Goal: Information Seeking & Learning: Get advice/opinions

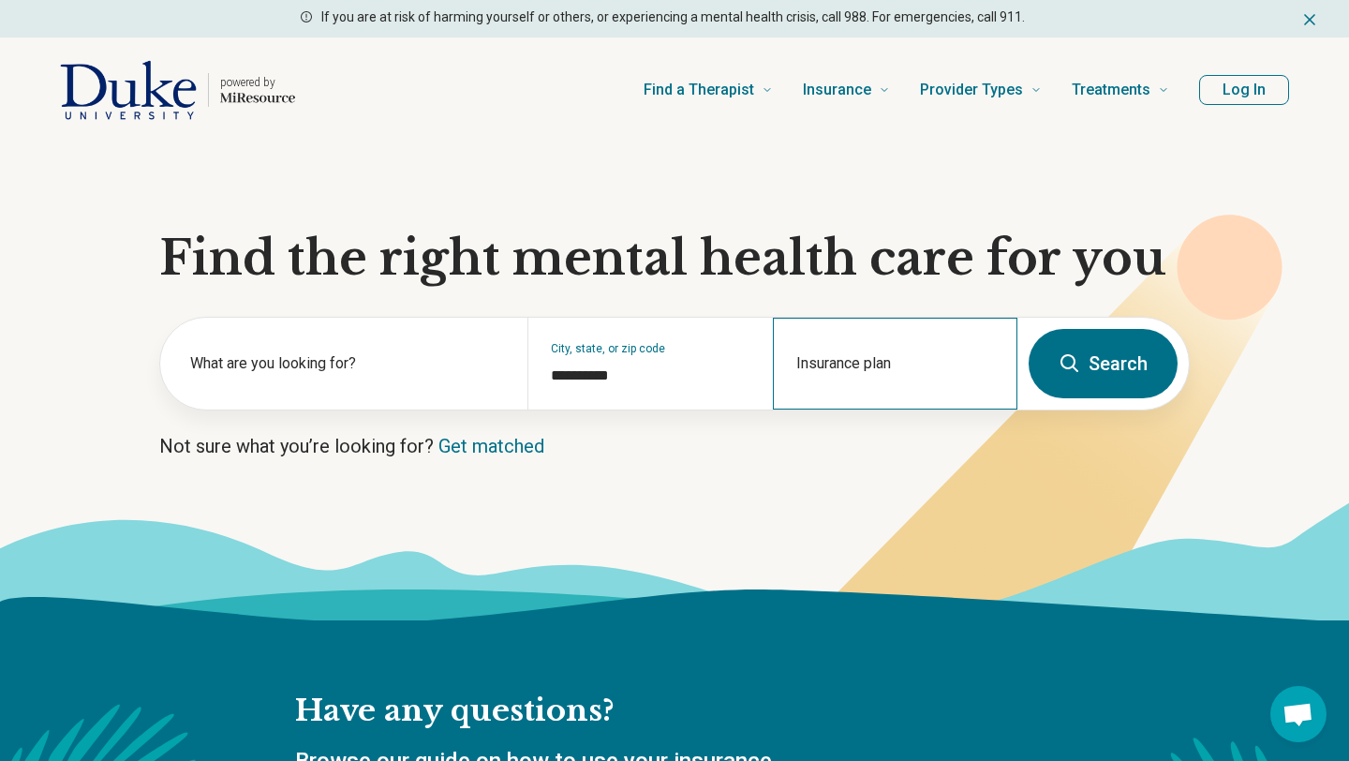
click at [874, 362] on div "Insurance plan" at bounding box center [895, 364] width 244 height 92
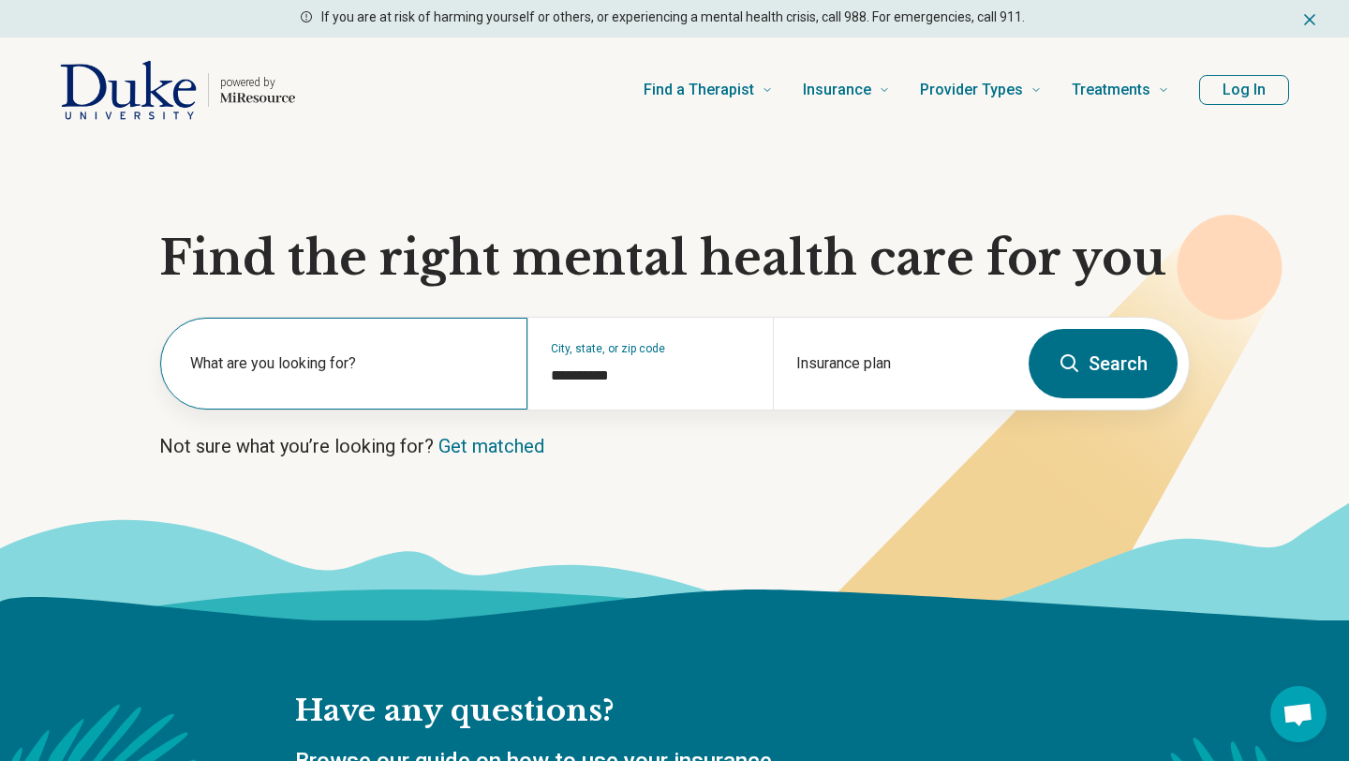
click at [297, 361] on label "What are you looking for?" at bounding box center [347, 363] width 315 height 22
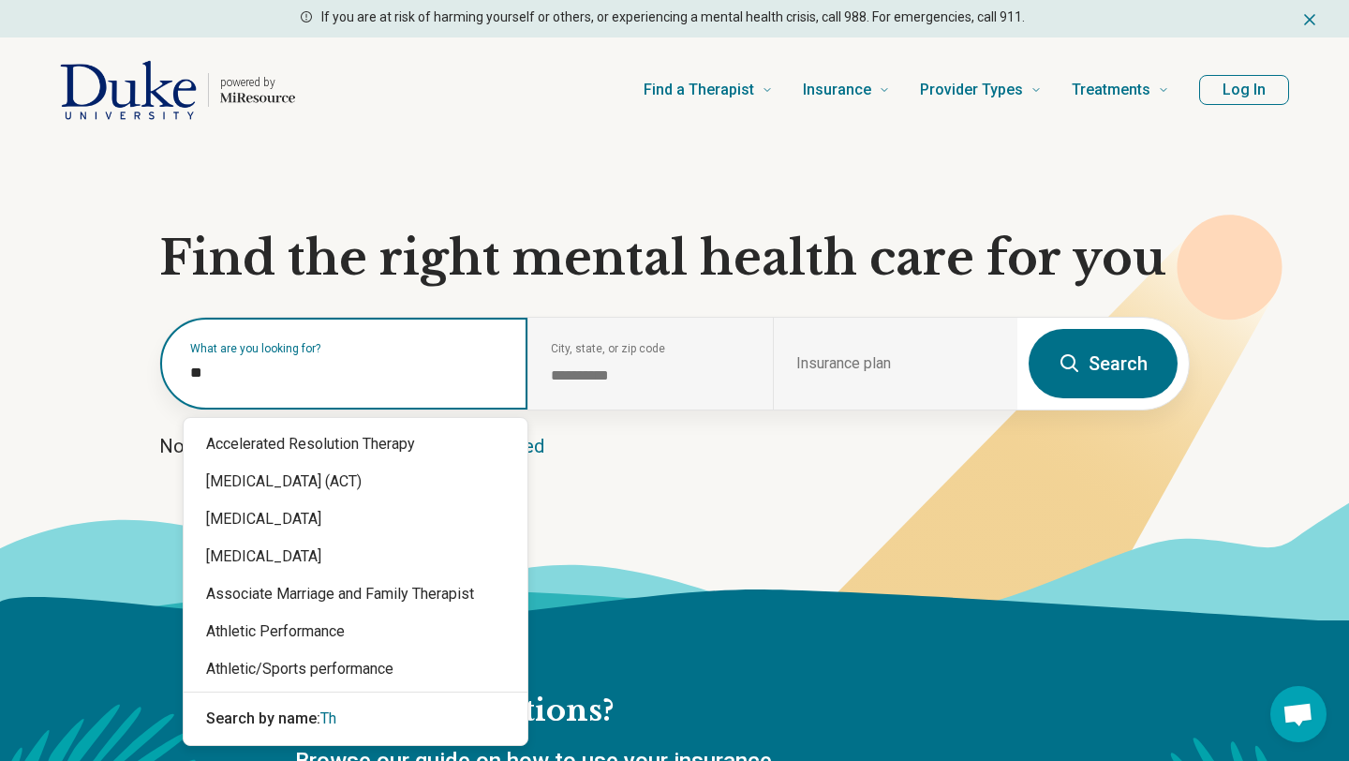
type input "*"
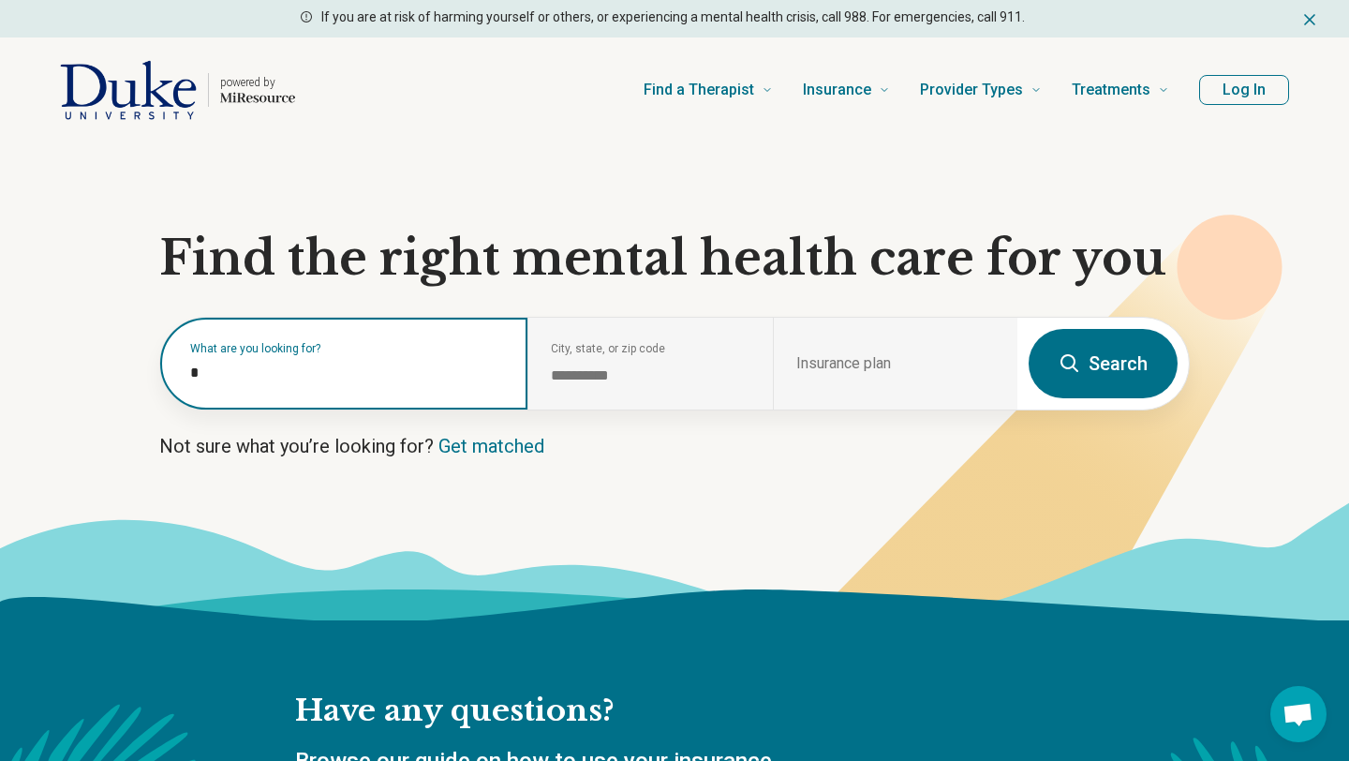
type input "**"
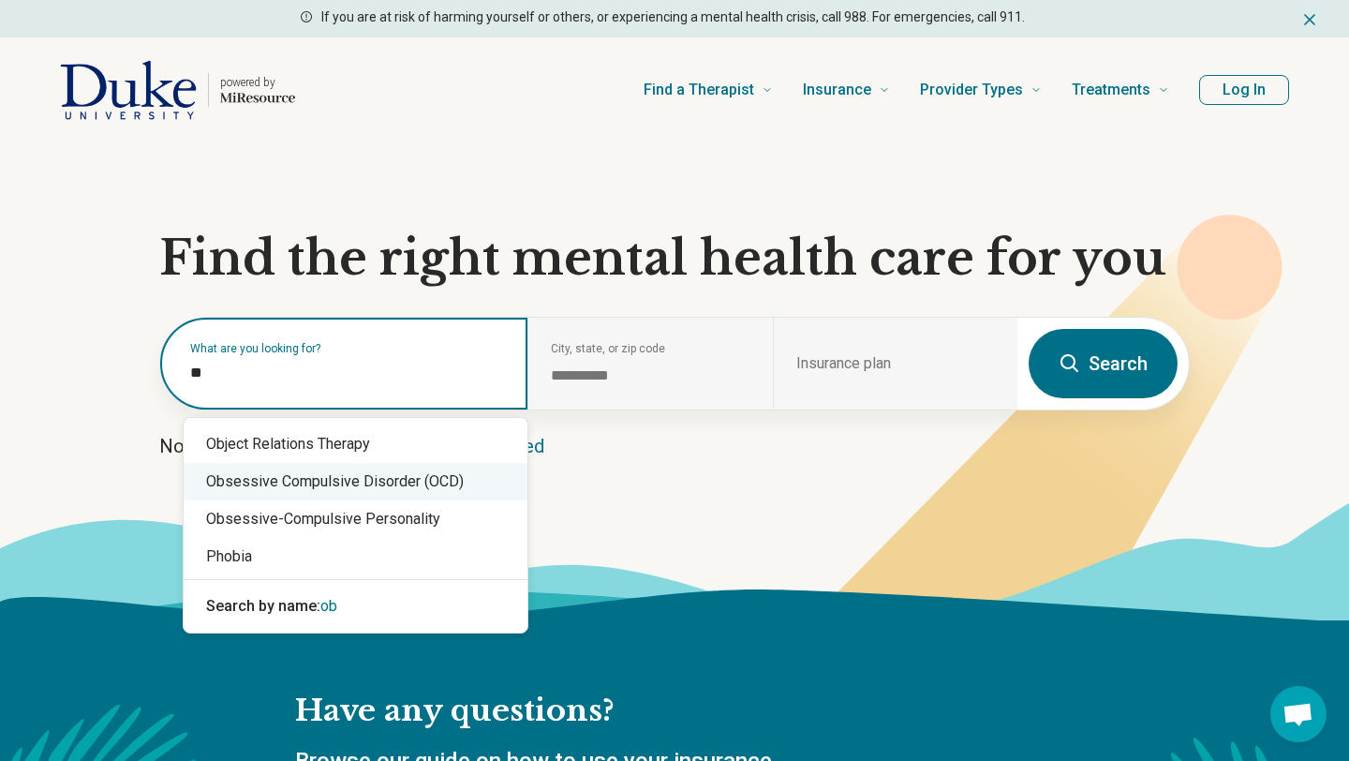
click at [450, 484] on div "Obsessive Compulsive Disorder (OCD)" at bounding box center [356, 481] width 344 height 37
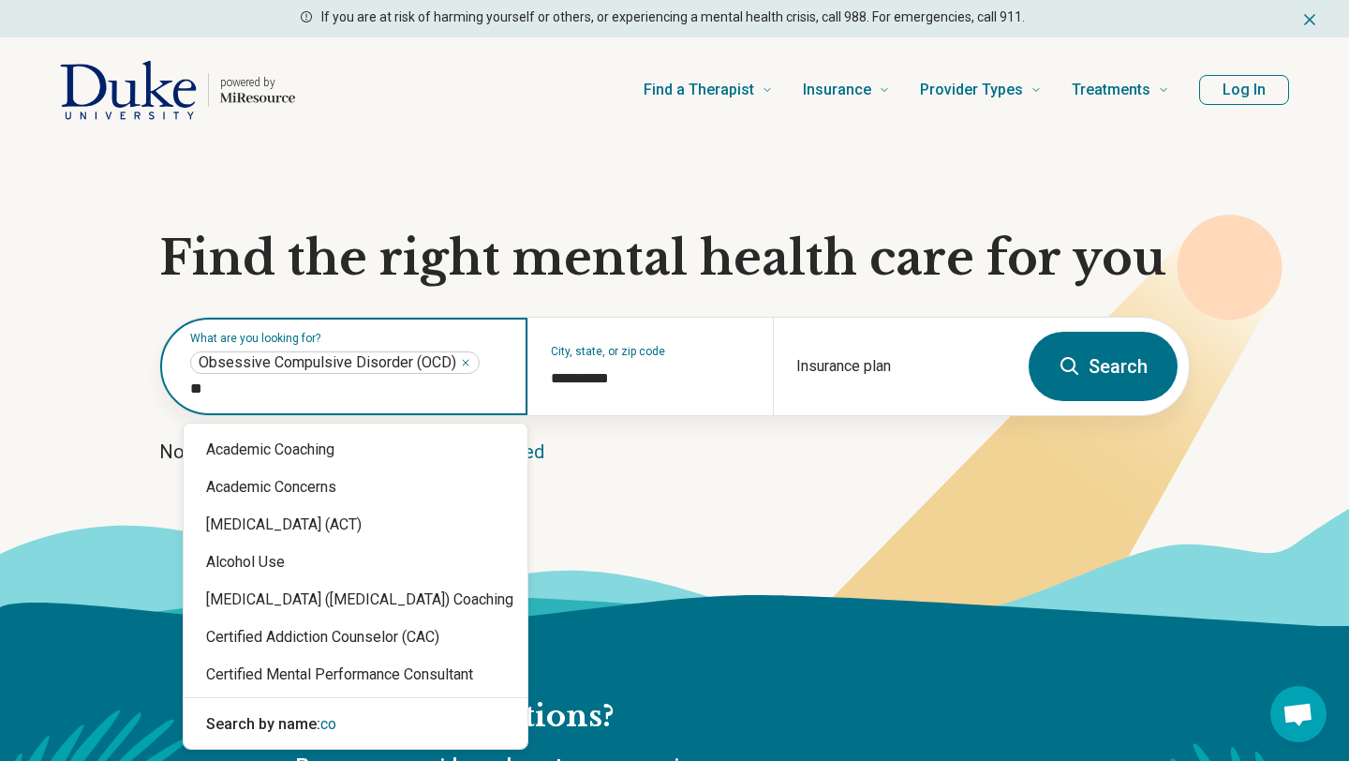
type input "***"
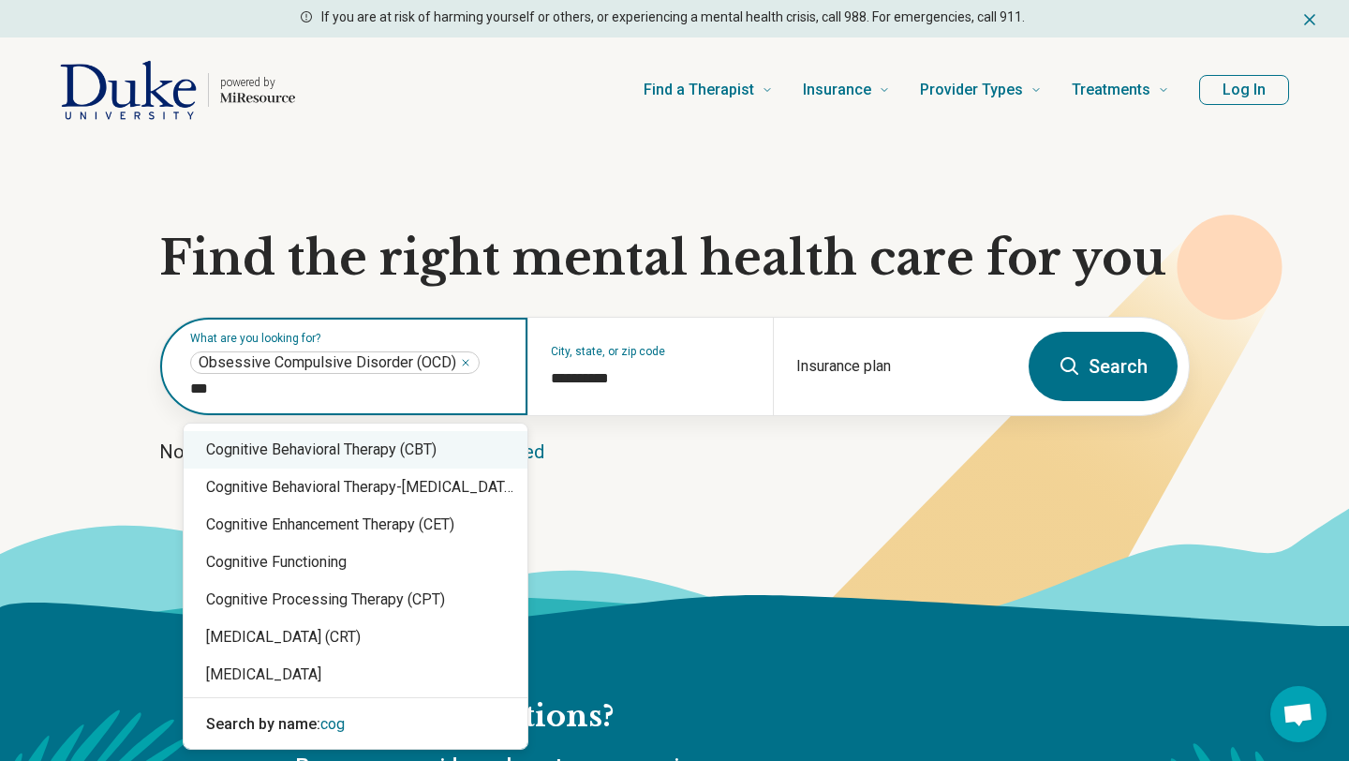
click at [414, 449] on div "Cognitive Behavioral Therapy (CBT)" at bounding box center [356, 449] width 344 height 37
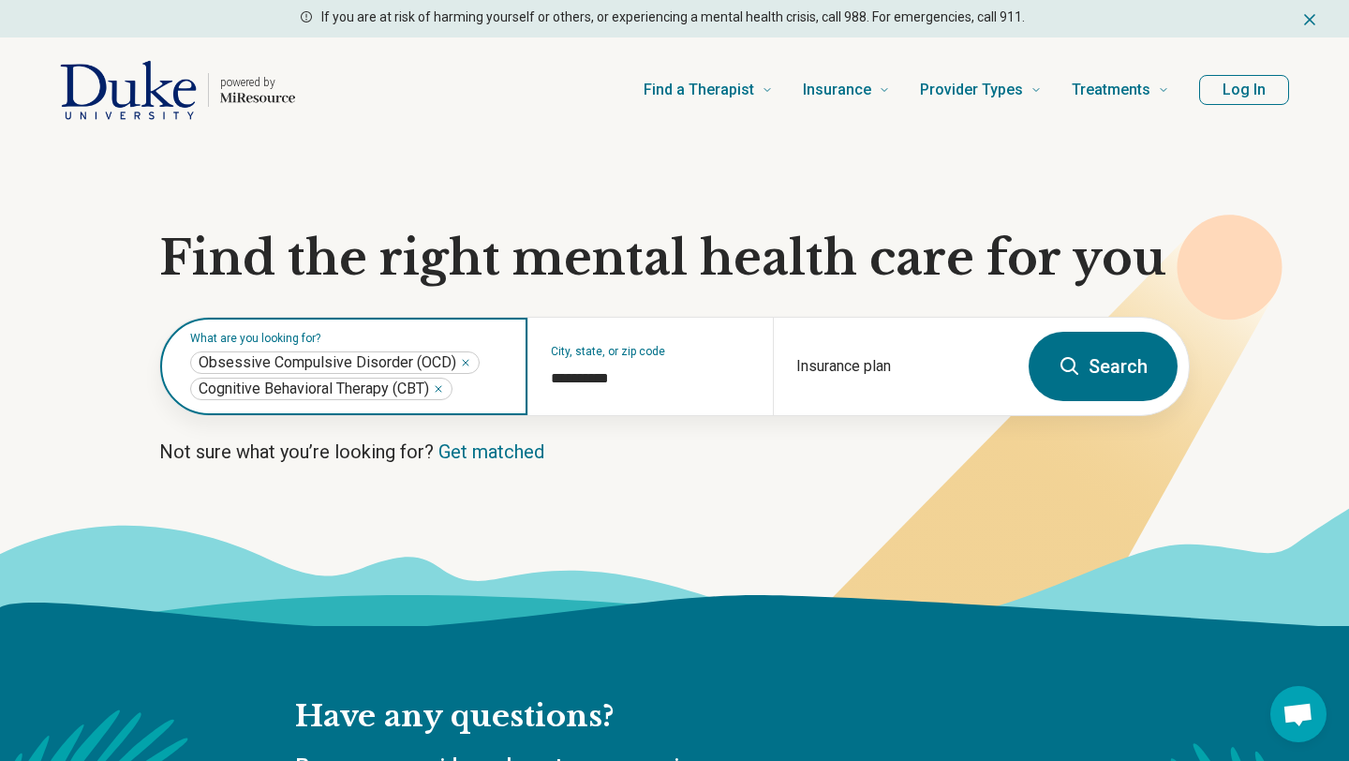
type input "*"
click at [1028, 332] on button "Search" at bounding box center [1102, 366] width 149 height 69
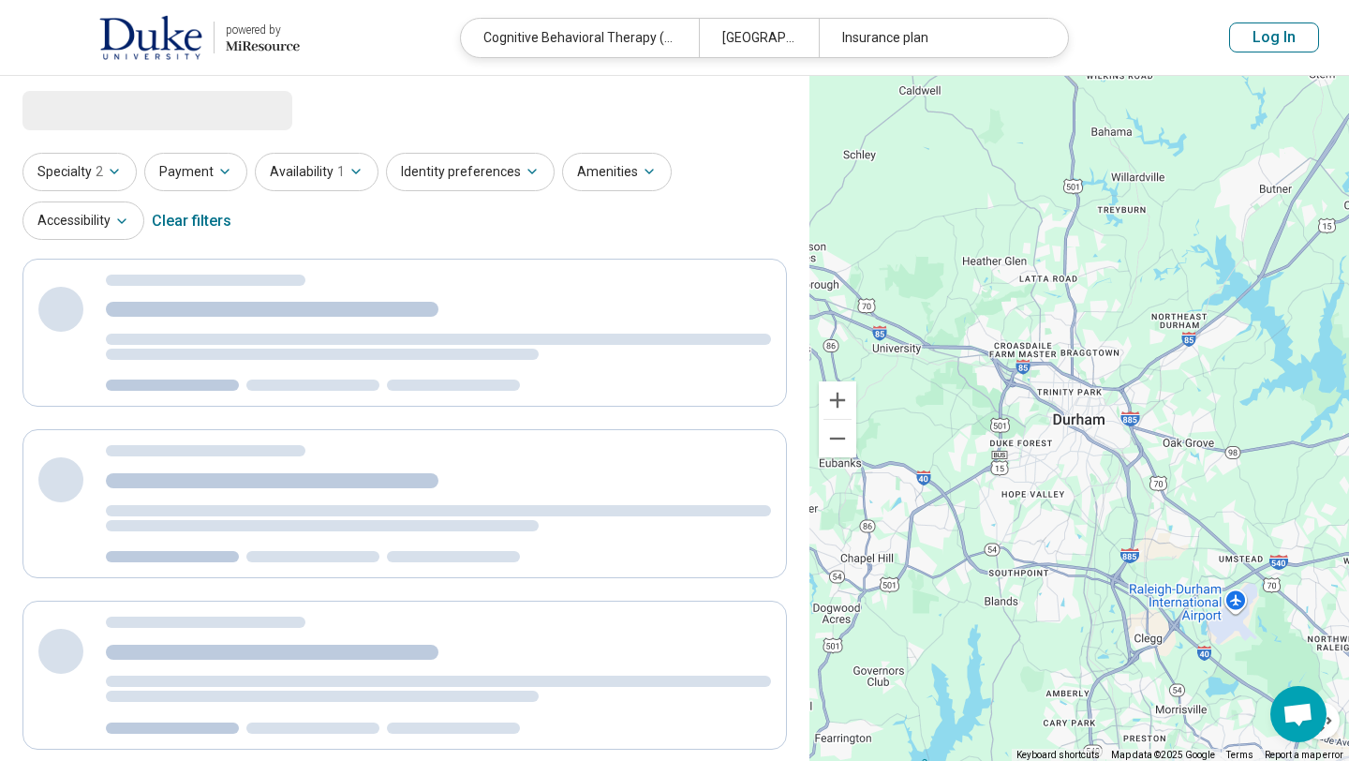
select select "***"
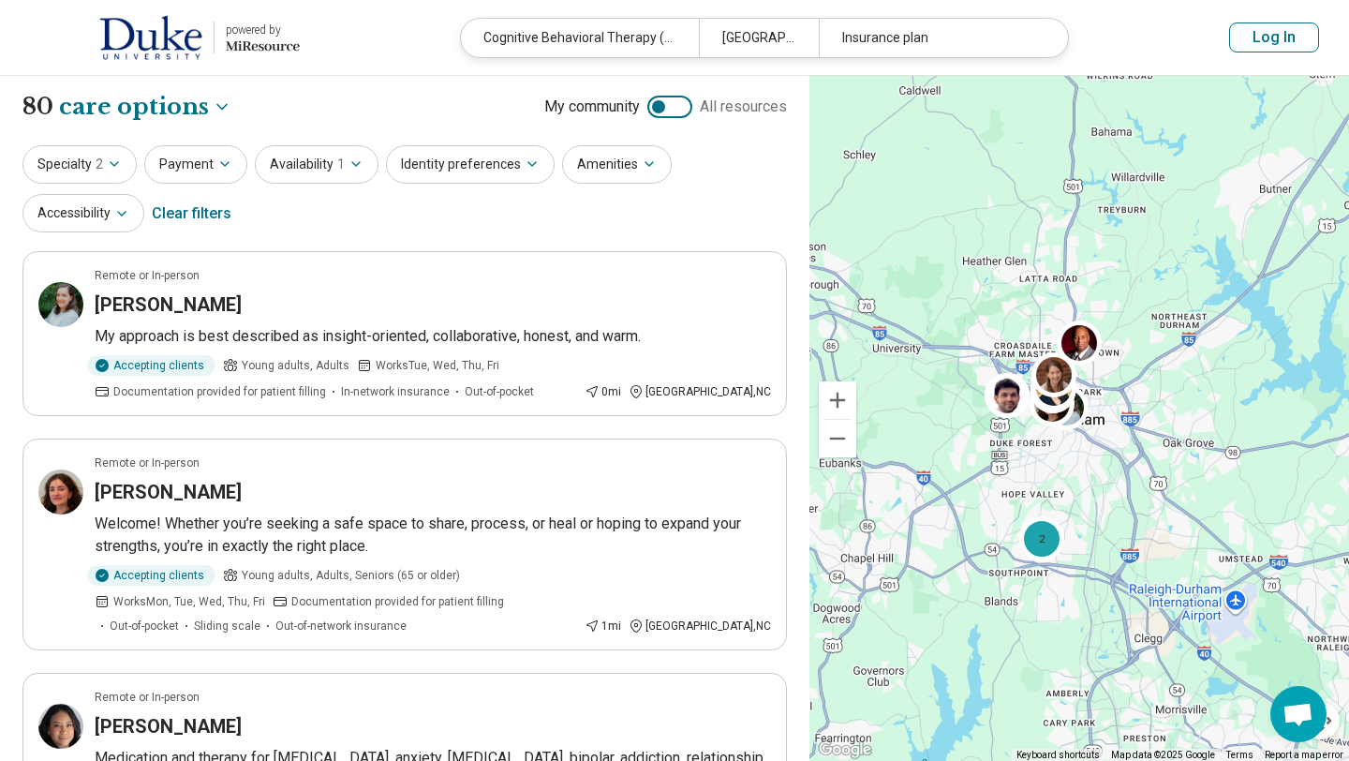
click at [914, 35] on div "Insurance plan" at bounding box center [938, 38] width 238 height 38
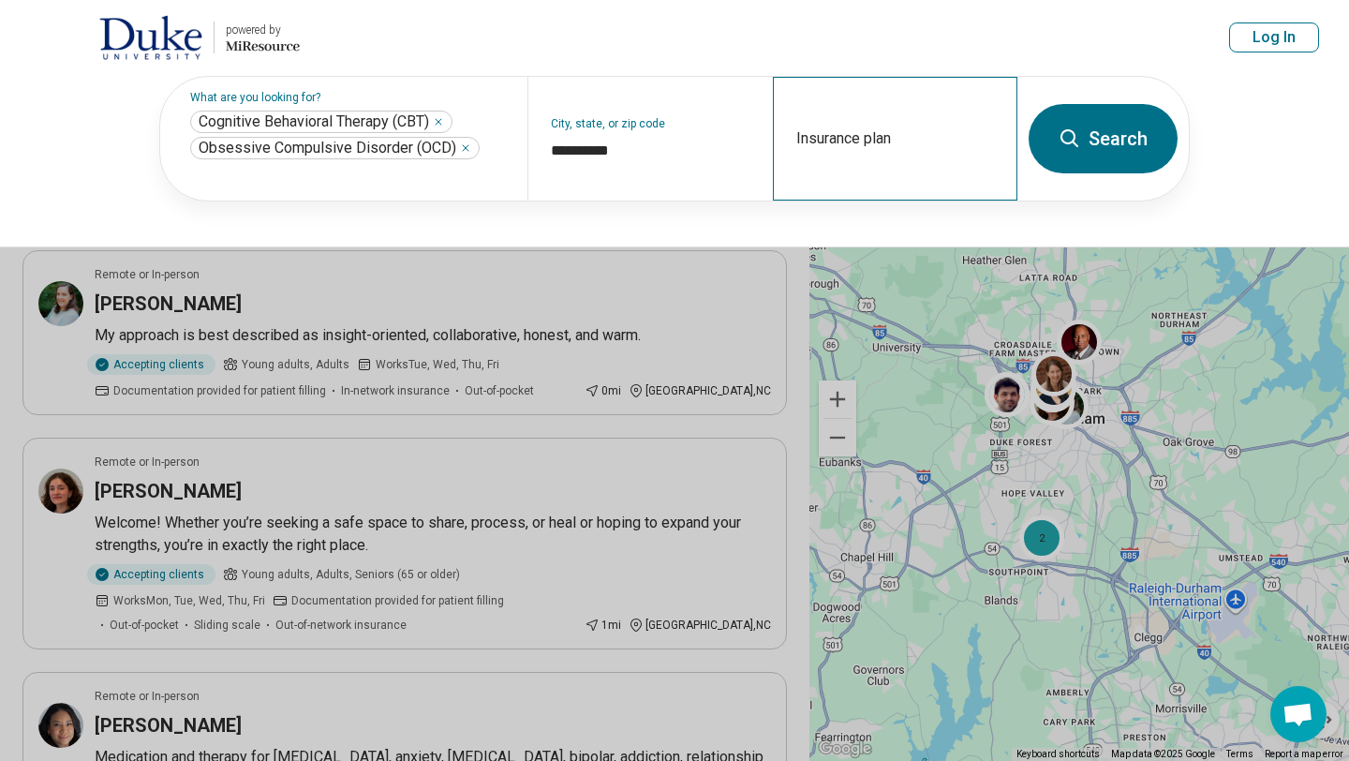
click at [870, 129] on div "Insurance plan" at bounding box center [895, 139] width 244 height 124
type input "**"
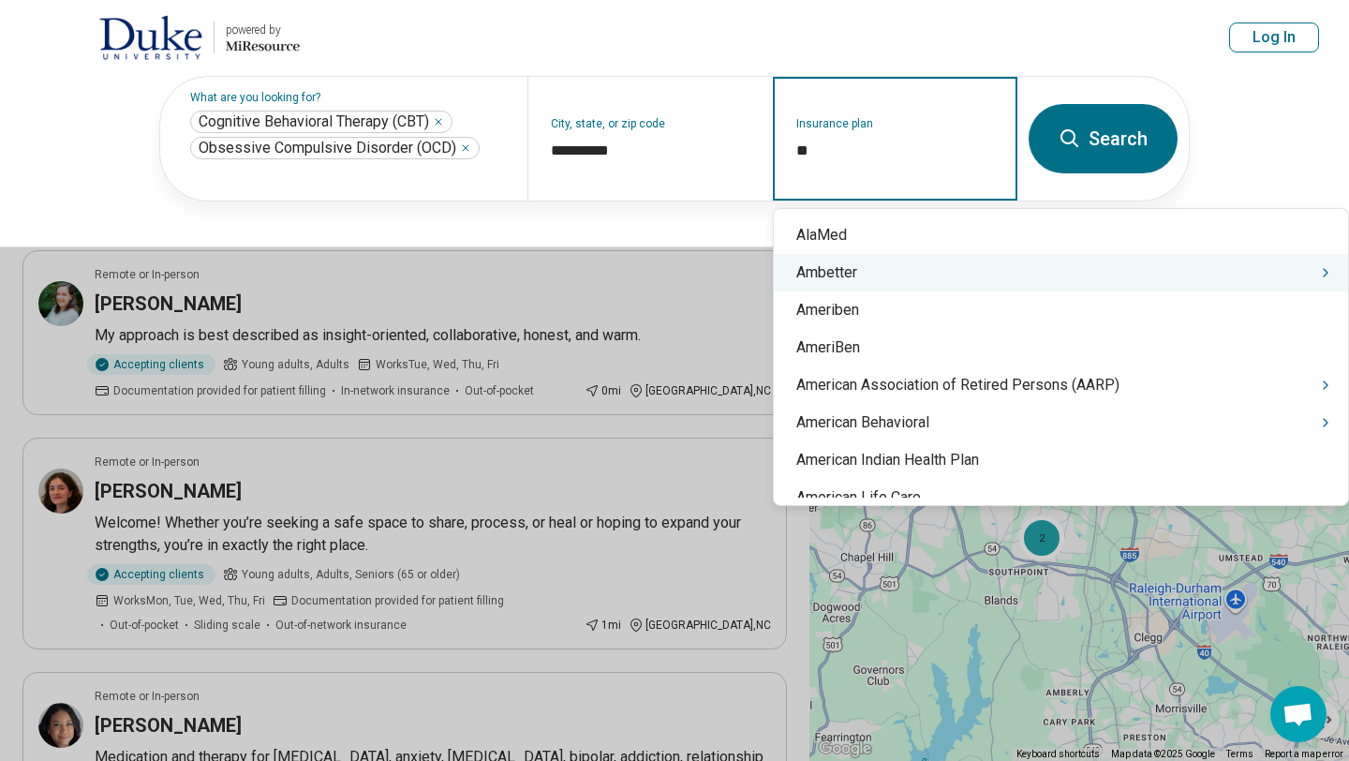
click at [848, 278] on div "Ambetter" at bounding box center [1061, 272] width 574 height 37
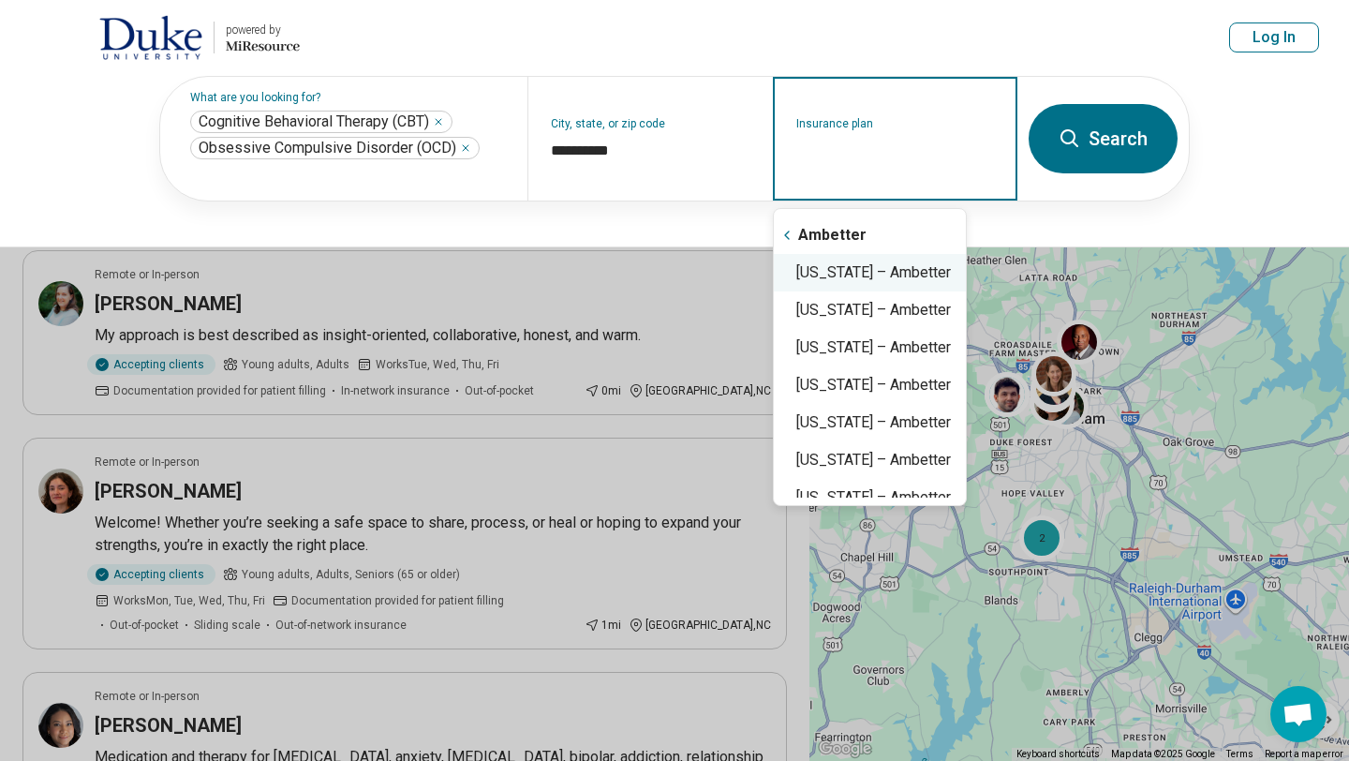
click at [946, 273] on div "[US_STATE] – Ambetter" at bounding box center [870, 272] width 192 height 37
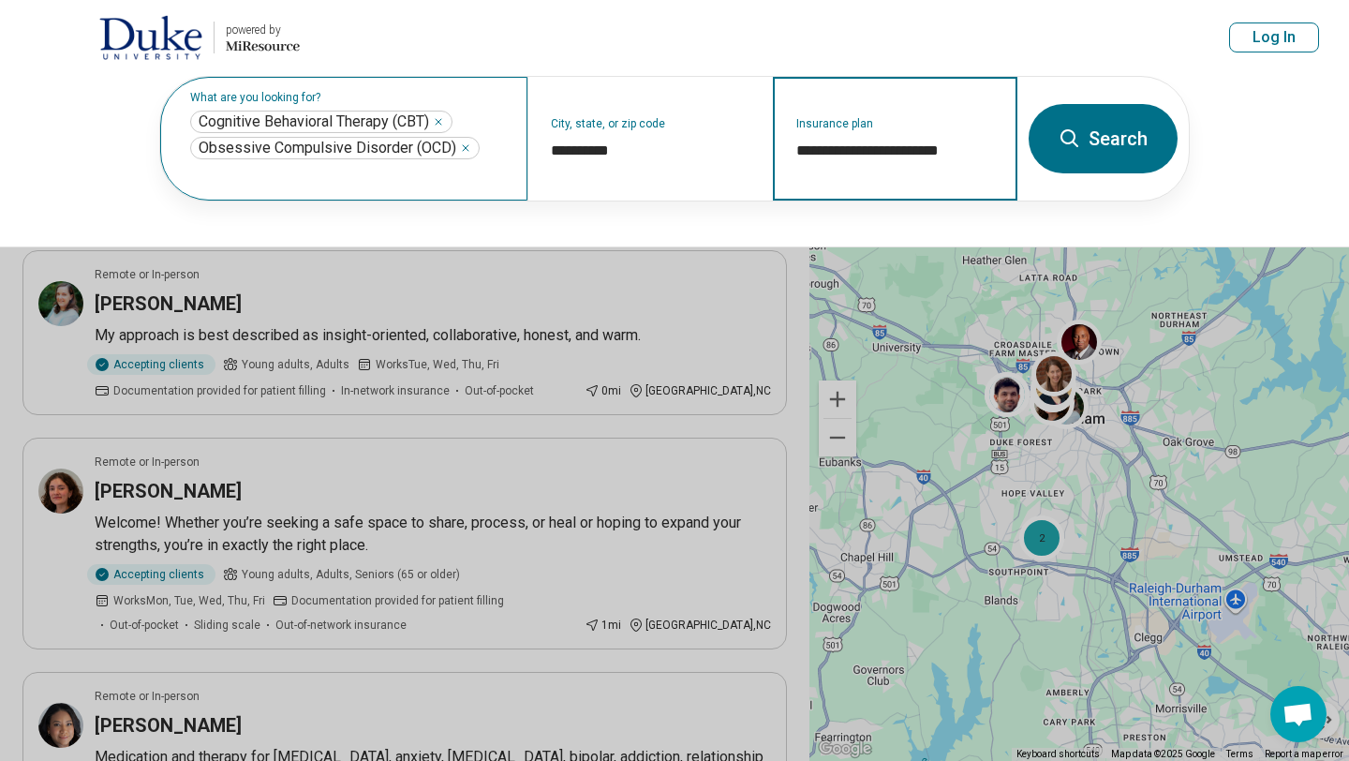
type input "**********"
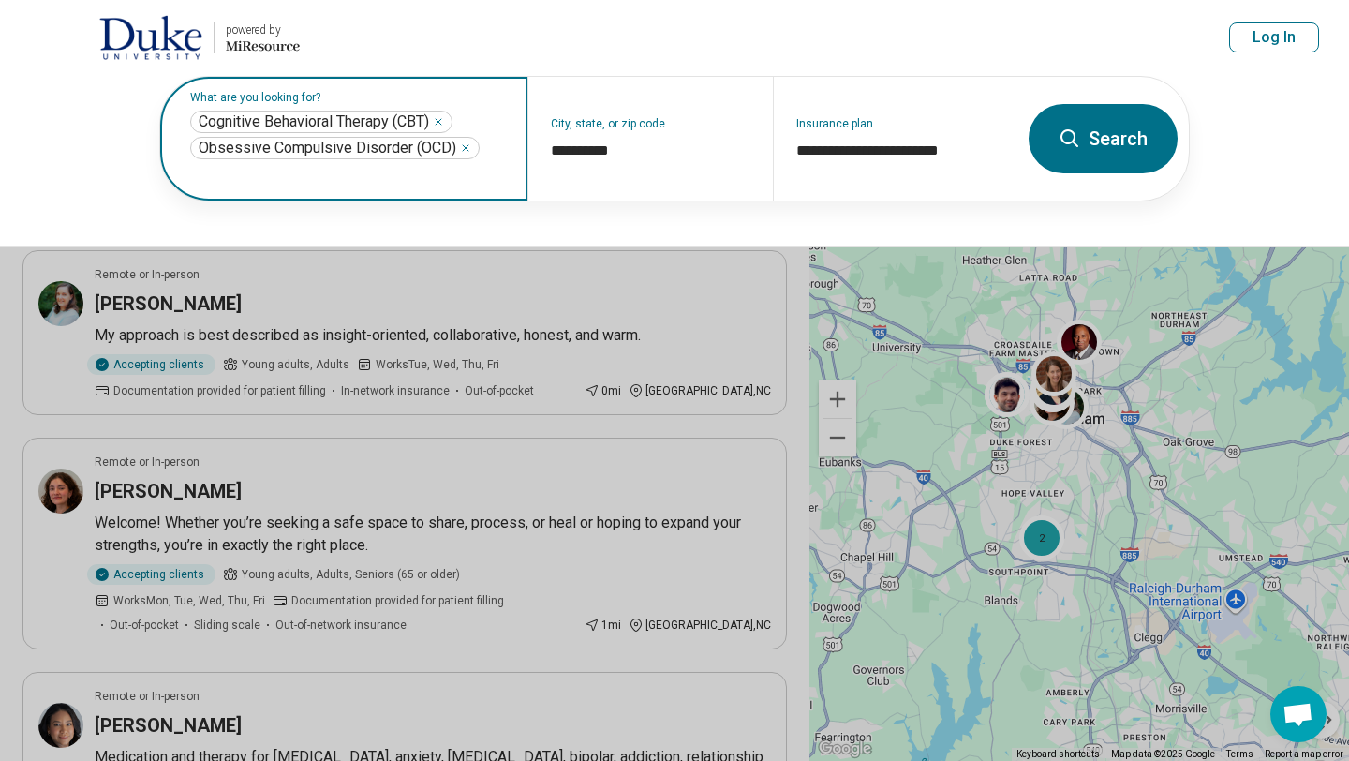
click at [432, 170] on input "text" at bounding box center [347, 174] width 315 height 22
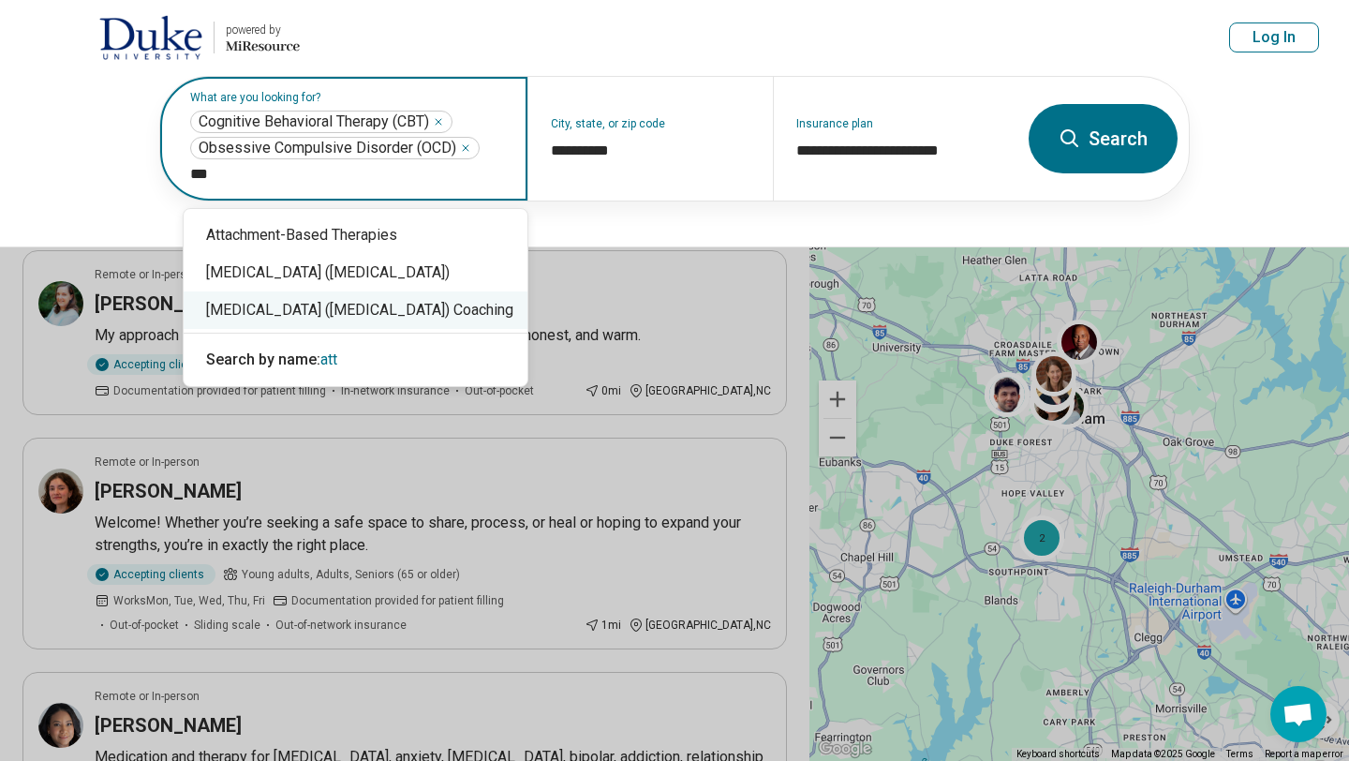
type input "***"
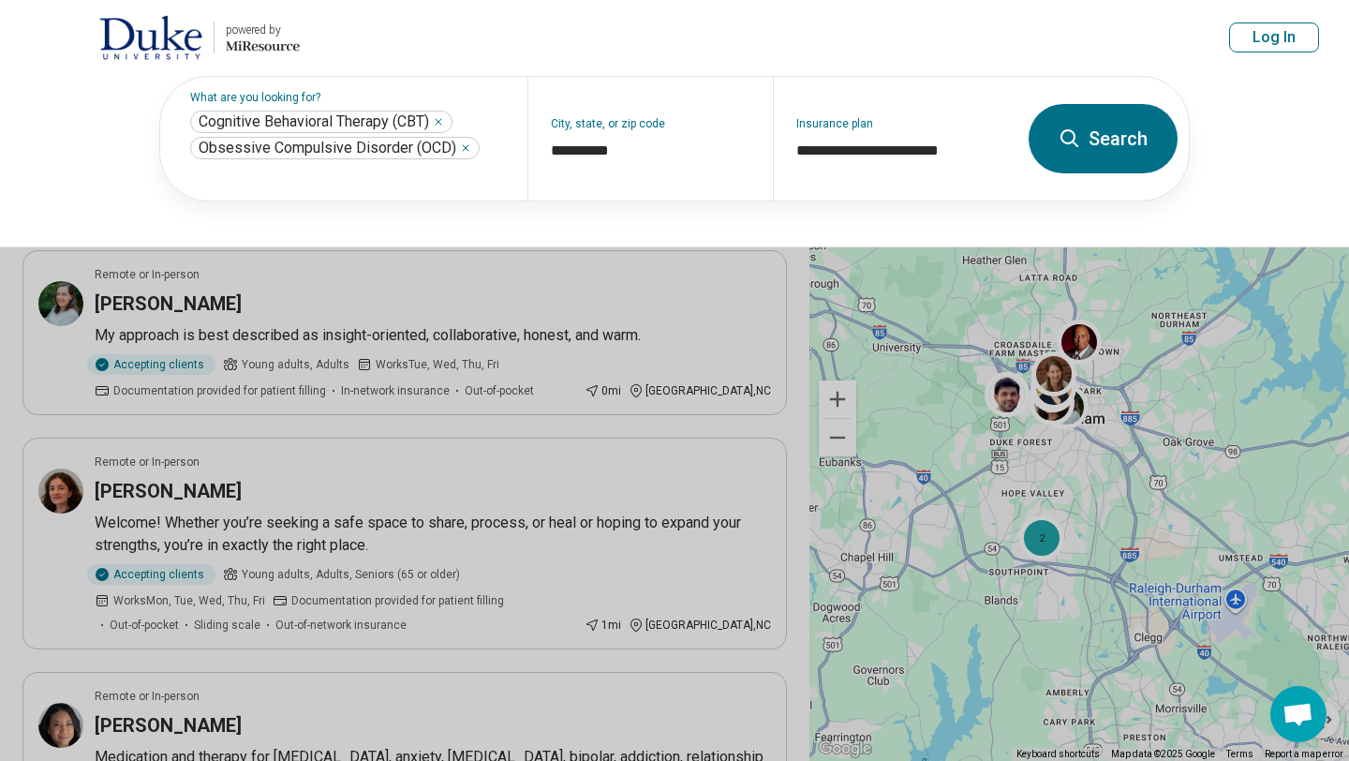
click at [823, 217] on div "**********" at bounding box center [674, 161] width 1349 height 172
click at [1123, 132] on button "Search" at bounding box center [1102, 138] width 149 height 69
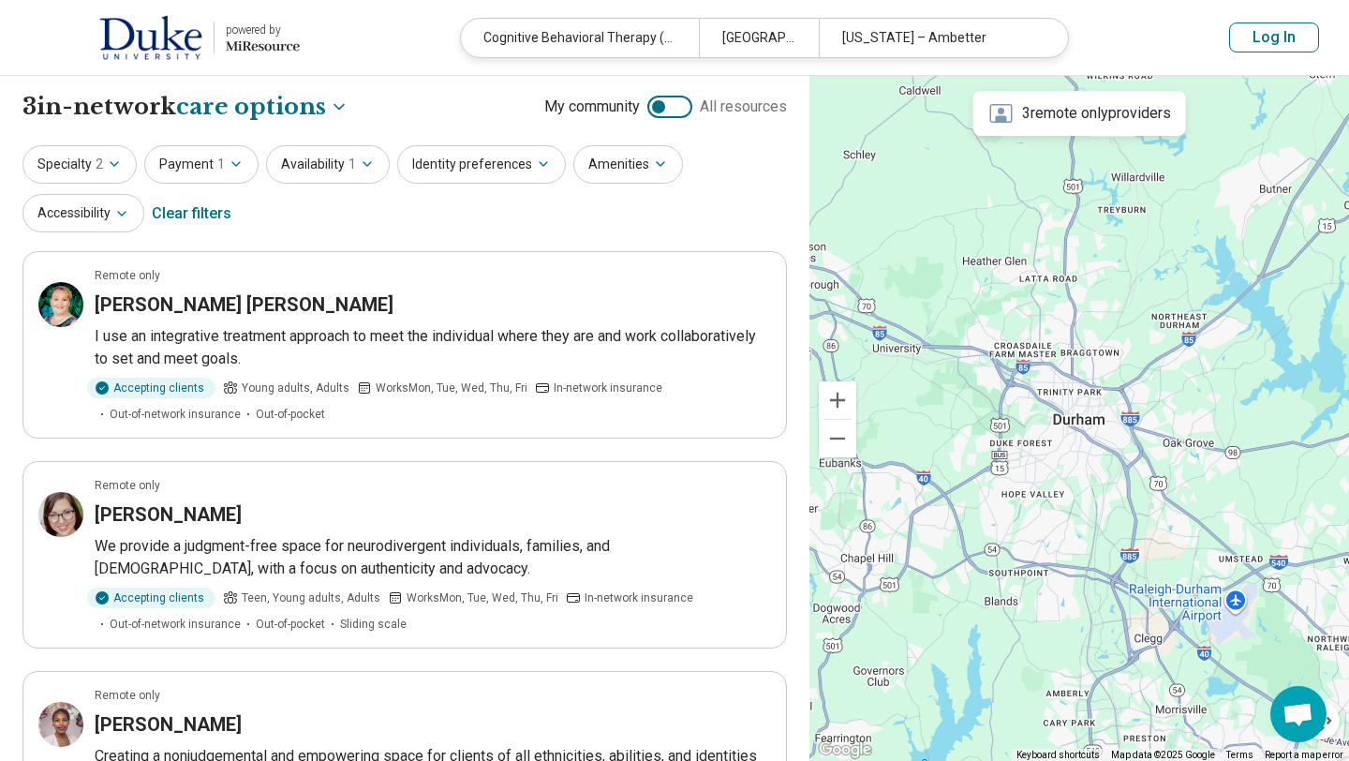
click at [662, 102] on div at bounding box center [658, 106] width 13 height 13
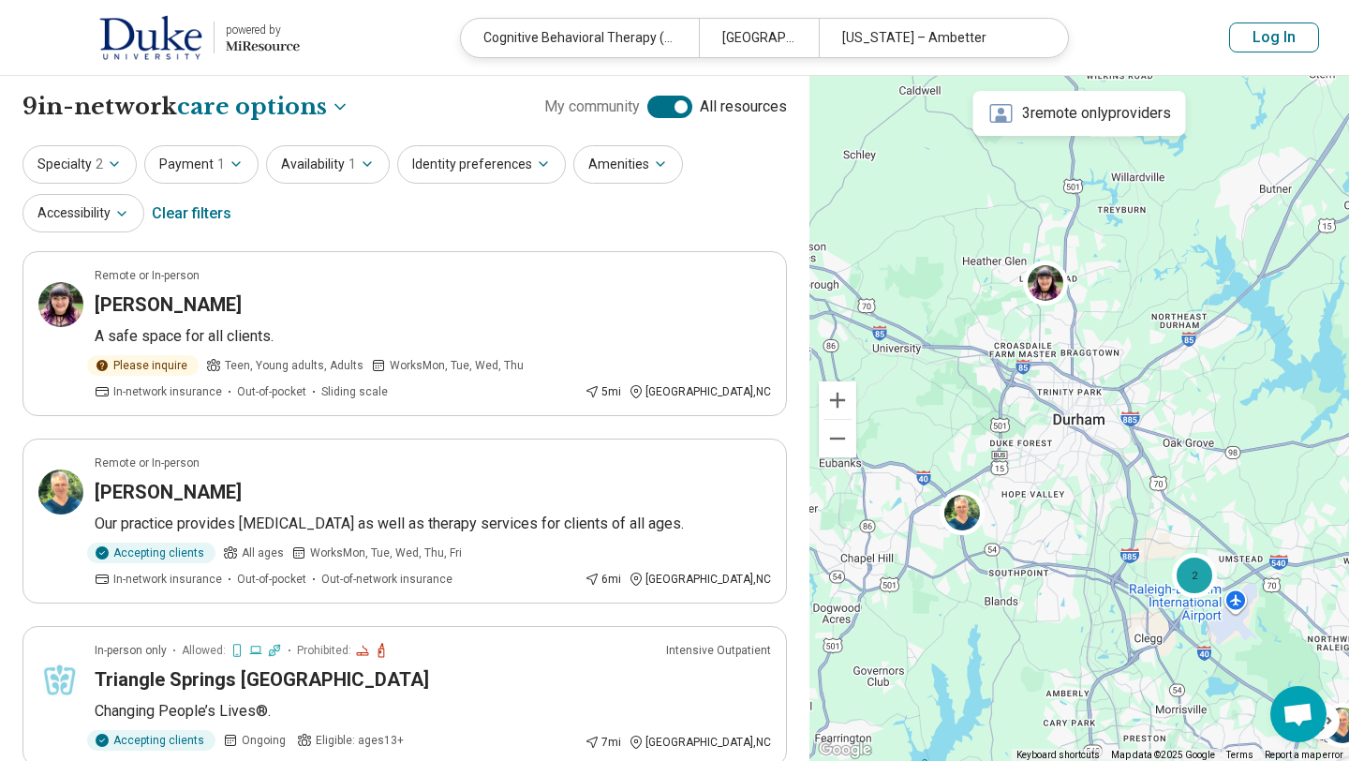
click at [671, 103] on div at bounding box center [669, 107] width 45 height 22
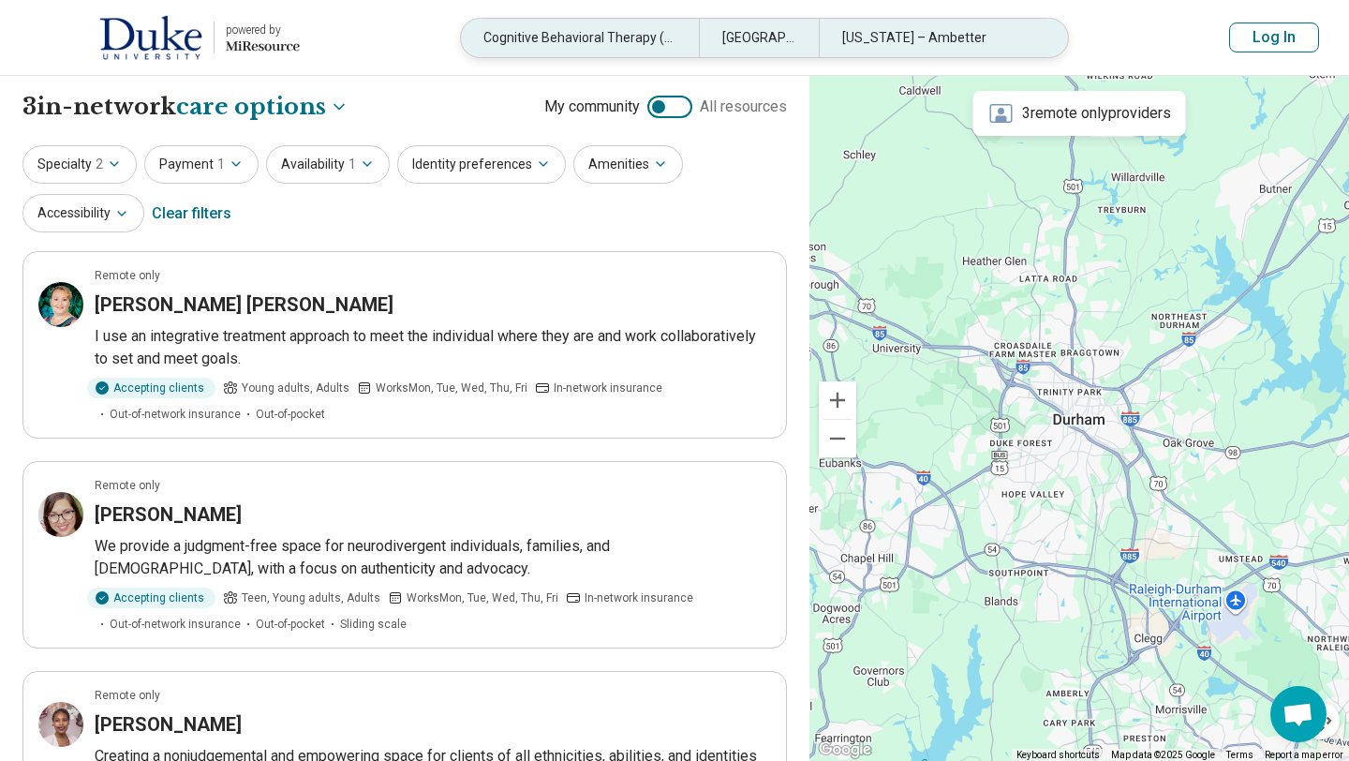
click at [982, 39] on div "[US_STATE] – Ambetter" at bounding box center [938, 38] width 238 height 38
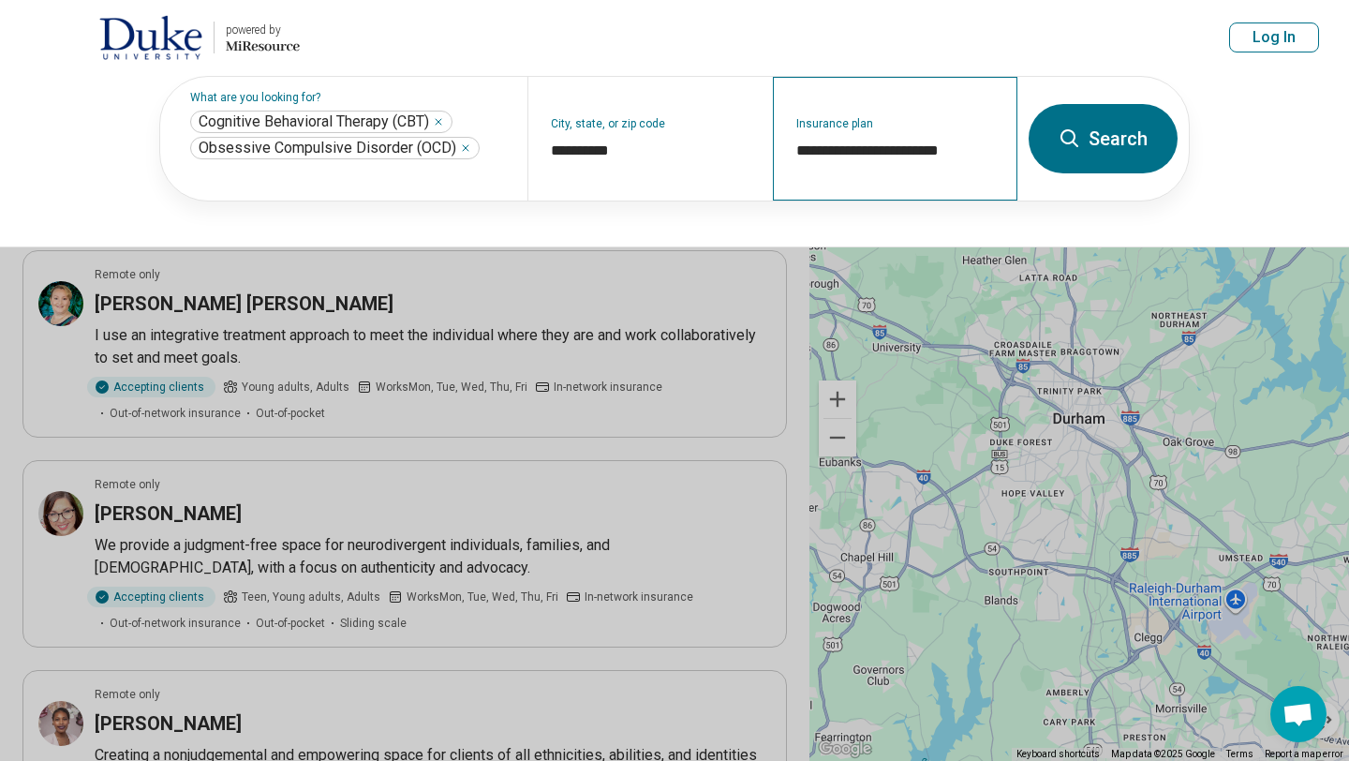
click at [978, 134] on div "**********" at bounding box center [895, 139] width 244 height 124
click at [935, 139] on div "**********" at bounding box center [895, 139] width 244 height 124
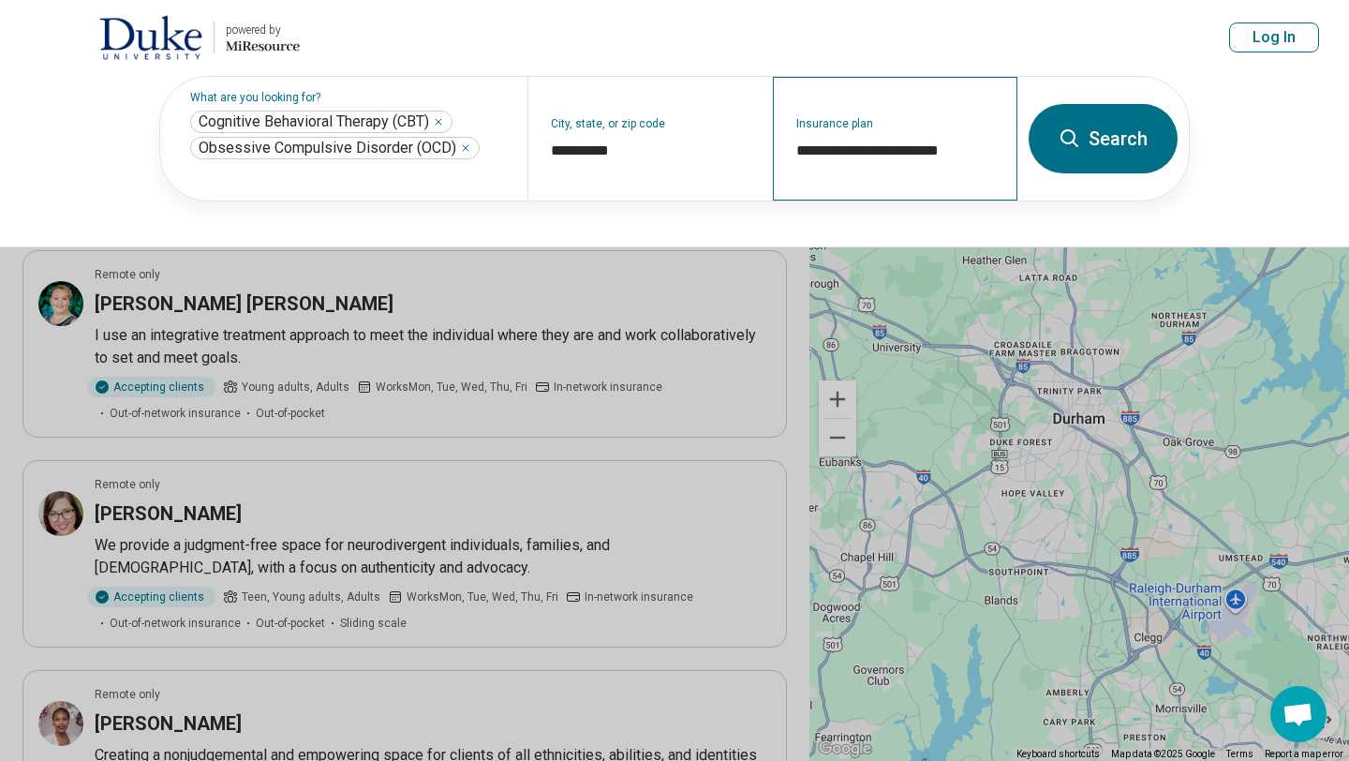
click at [935, 139] on div "**********" at bounding box center [895, 139] width 244 height 124
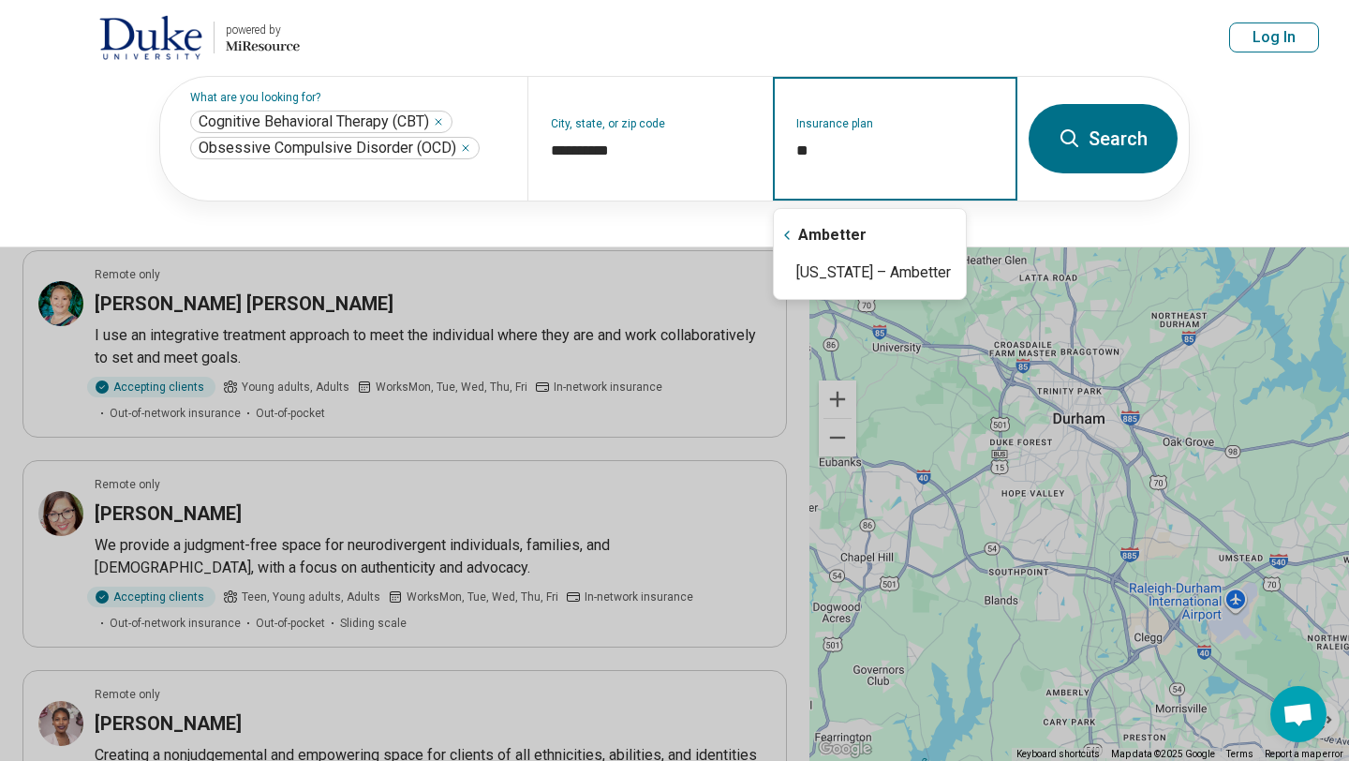
type input "*"
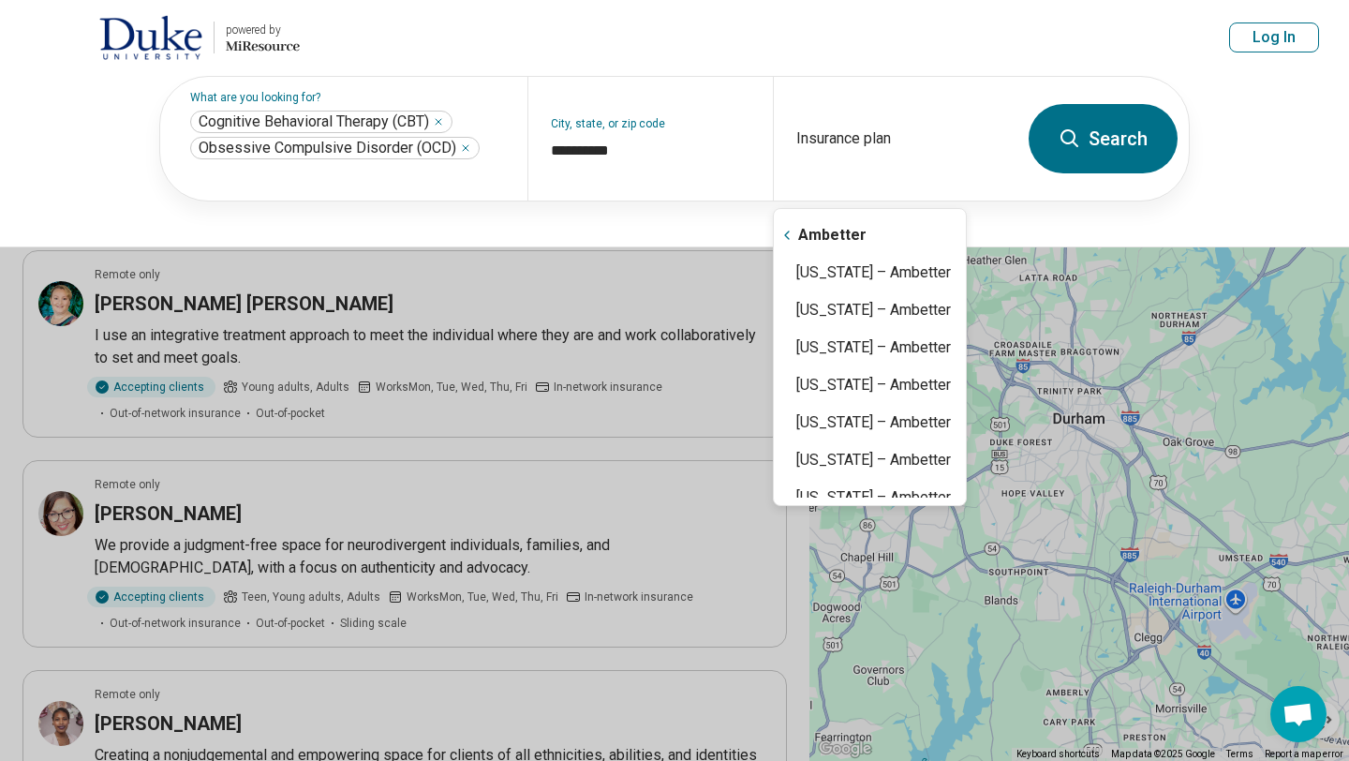
click at [1076, 136] on icon at bounding box center [1069, 138] width 22 height 22
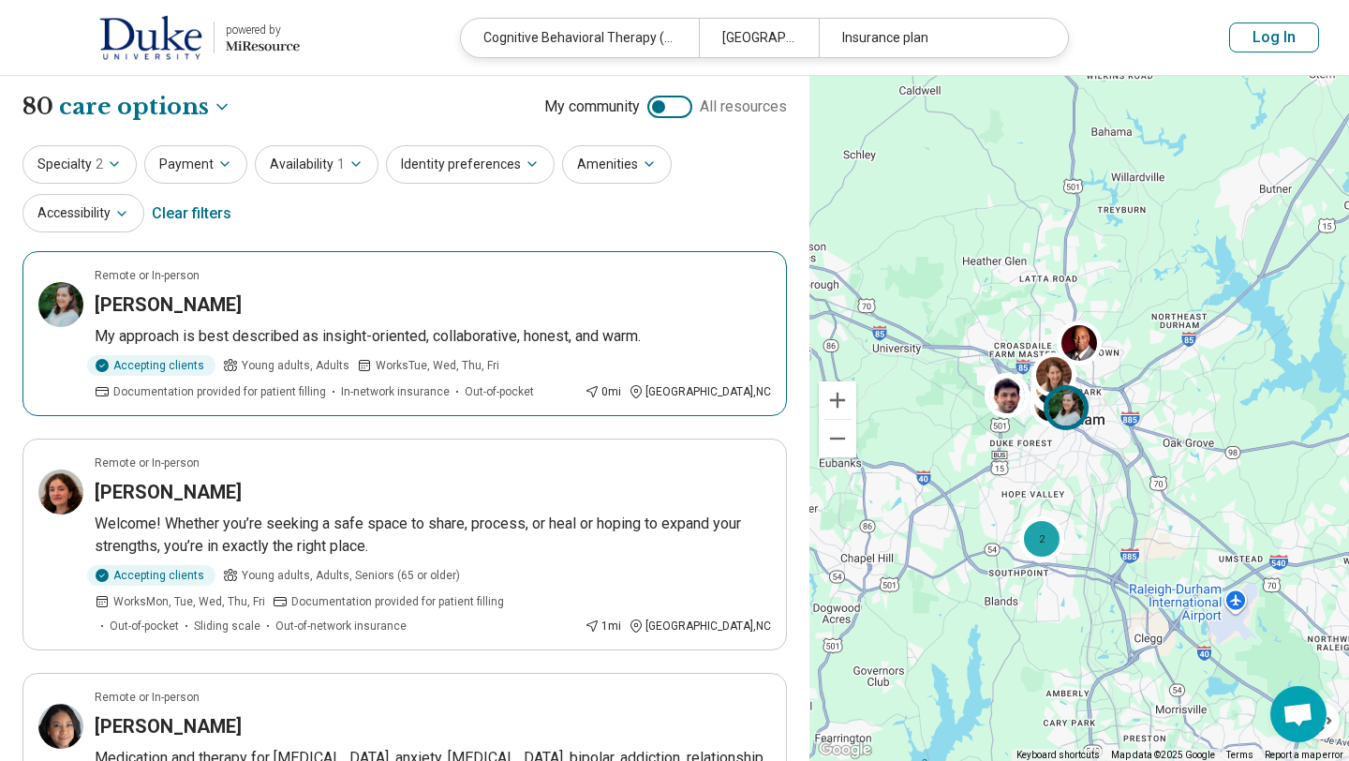
click at [1064, 415] on img at bounding box center [1065, 407] width 45 height 45
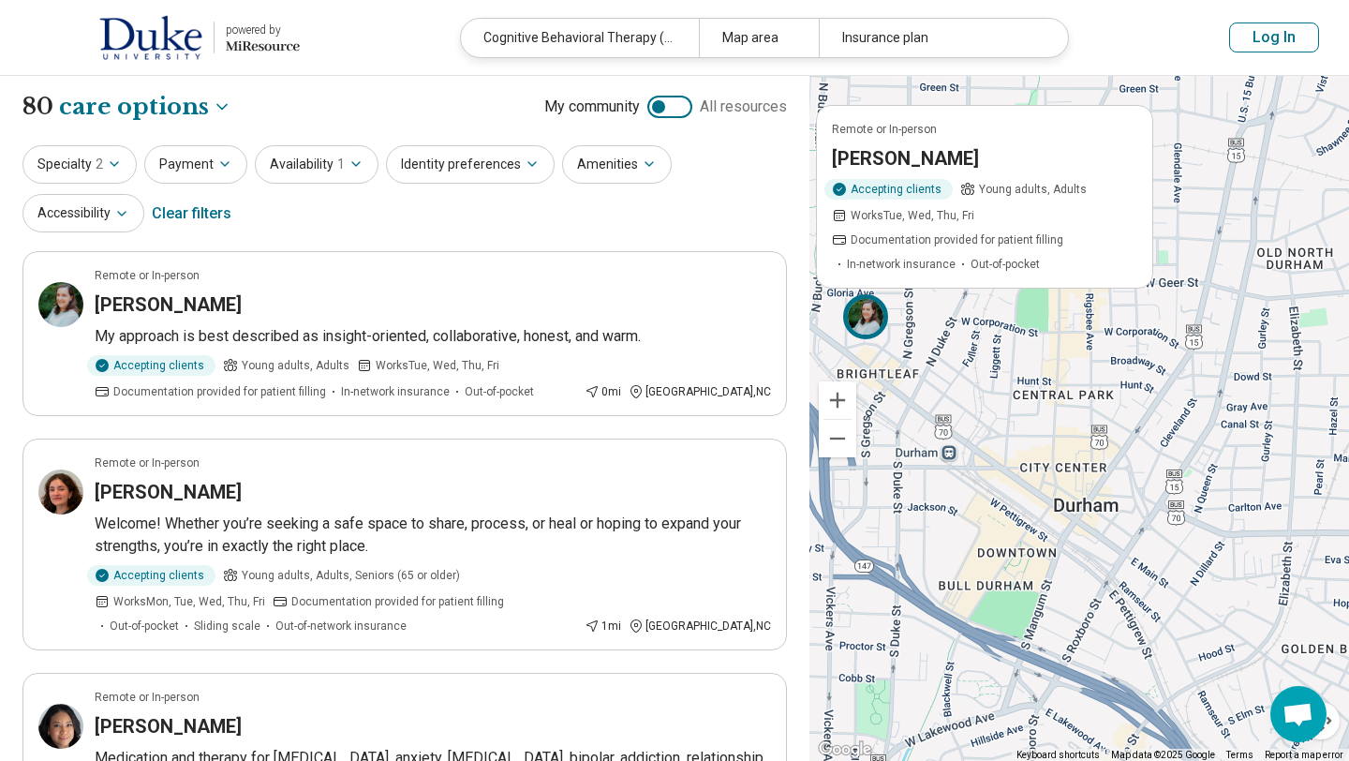
click at [937, 330] on div "Remote or In-person Leigh Egeghy Accepting clients Young adults, Adults Works T…" at bounding box center [1078, 419] width 539 height 686
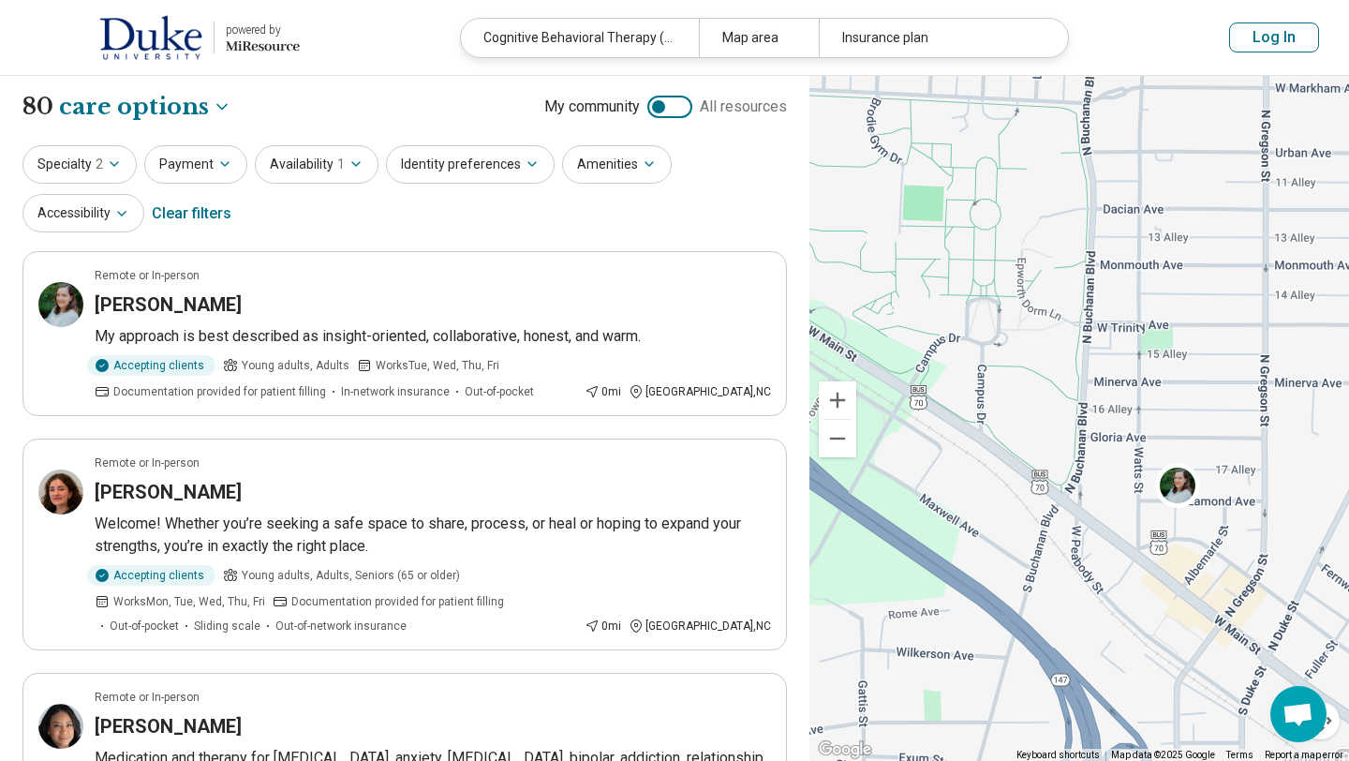
drag, startPoint x: 950, startPoint y: 494, endPoint x: 1346, endPoint y: 674, distance: 435.5
click at [1346, 674] on div "2 2" at bounding box center [1078, 419] width 539 height 686
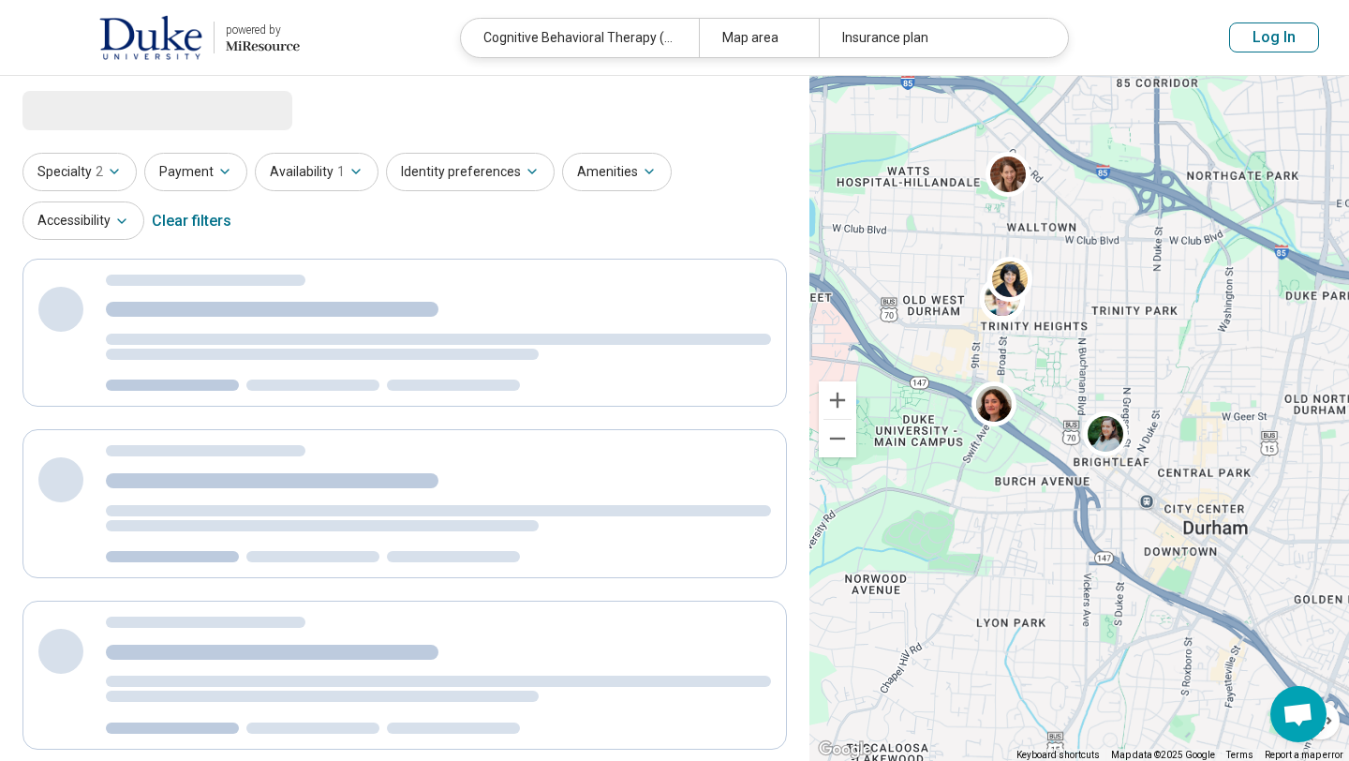
select select "***"
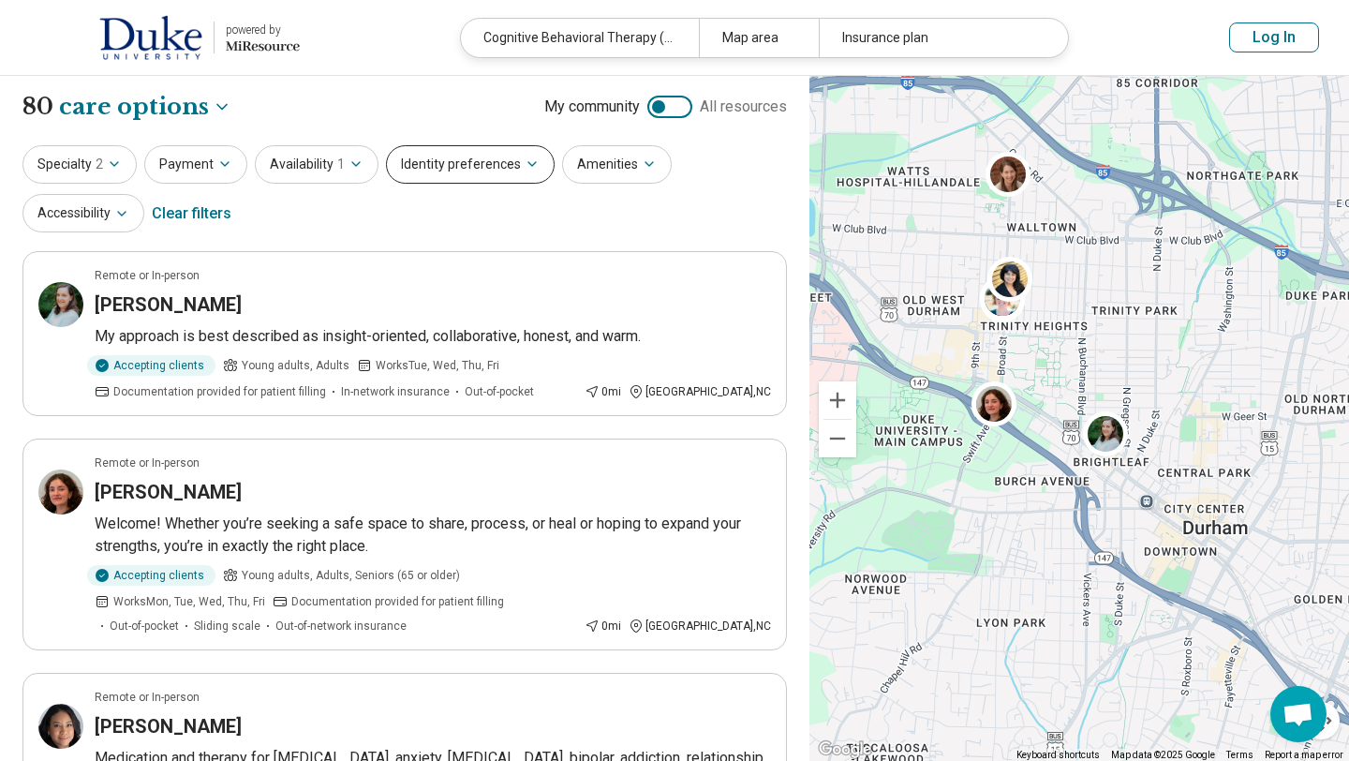
click at [467, 160] on button "Identity preferences" at bounding box center [470, 164] width 169 height 38
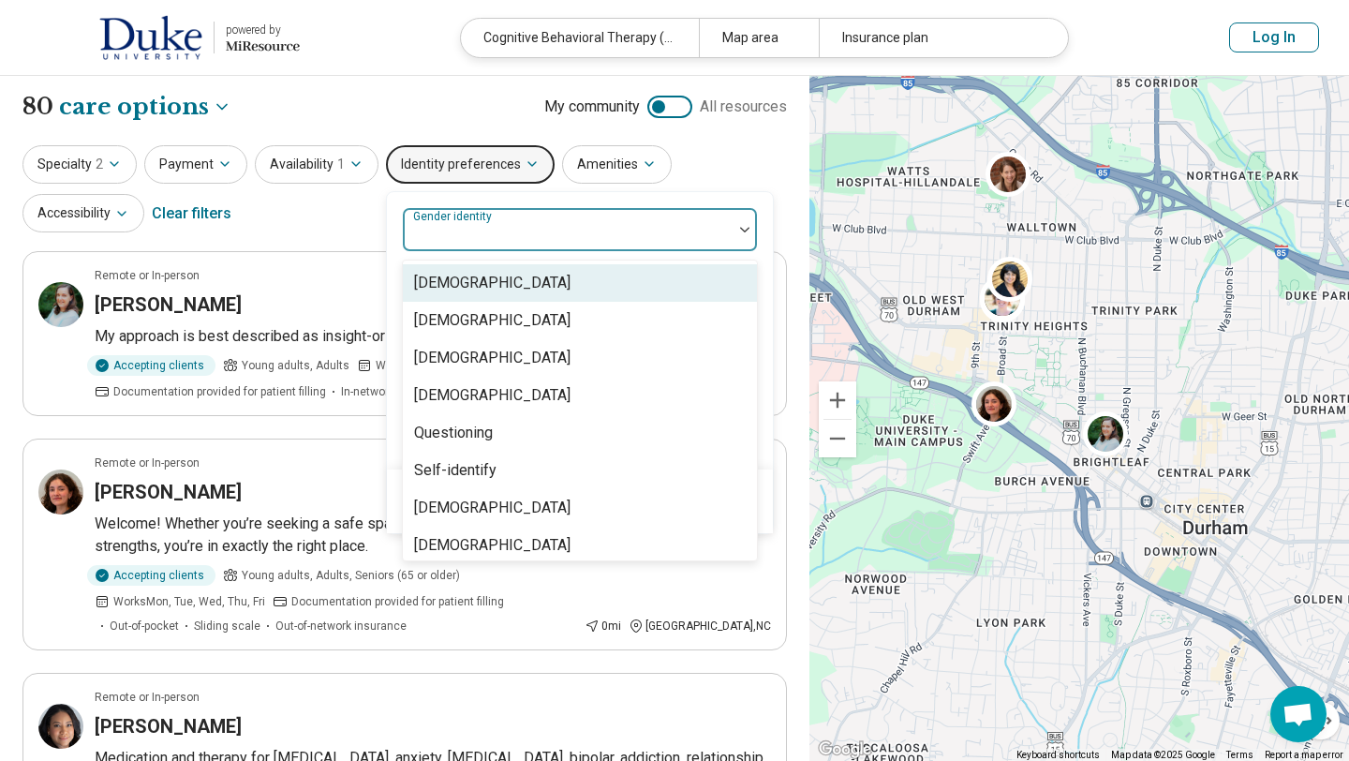
click at [518, 238] on div at bounding box center [567, 237] width 315 height 26
click at [510, 293] on div "Cisgender Man" at bounding box center [580, 282] width 354 height 37
click at [358, 212] on div "Specialty 2 Payment Availability 1 Identity preferences option Cisgender Man, s…" at bounding box center [404, 190] width 764 height 91
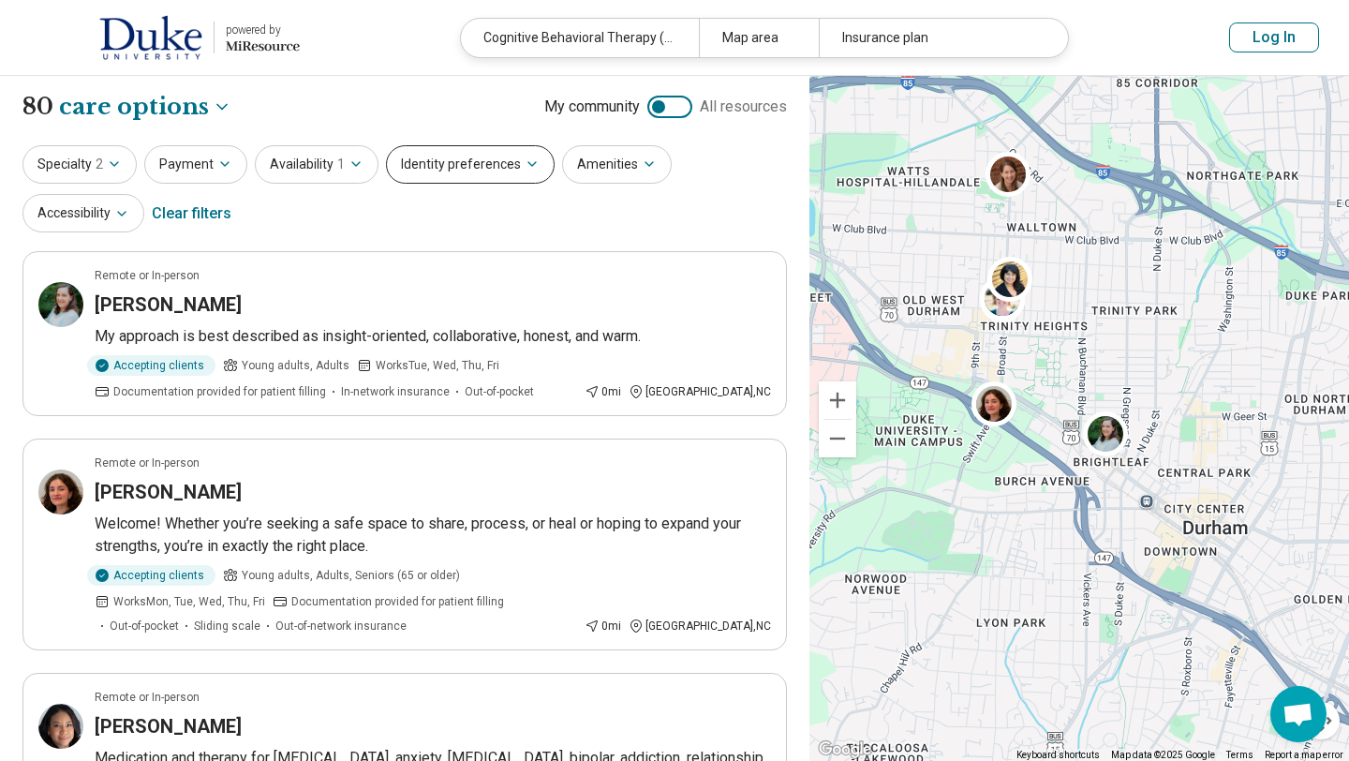
click at [510, 172] on button "Identity preferences" at bounding box center [470, 164] width 169 height 38
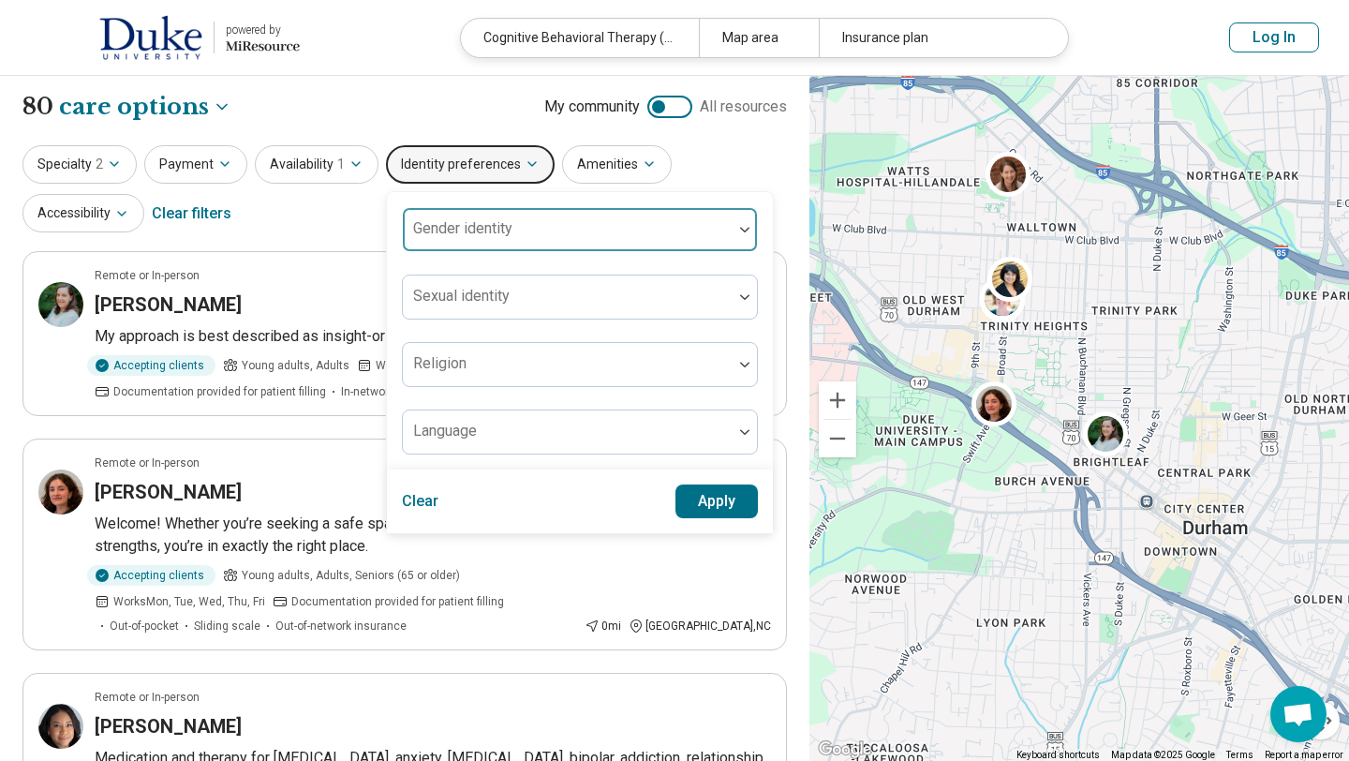
click at [507, 230] on div "Gender identity" at bounding box center [580, 229] width 356 height 45
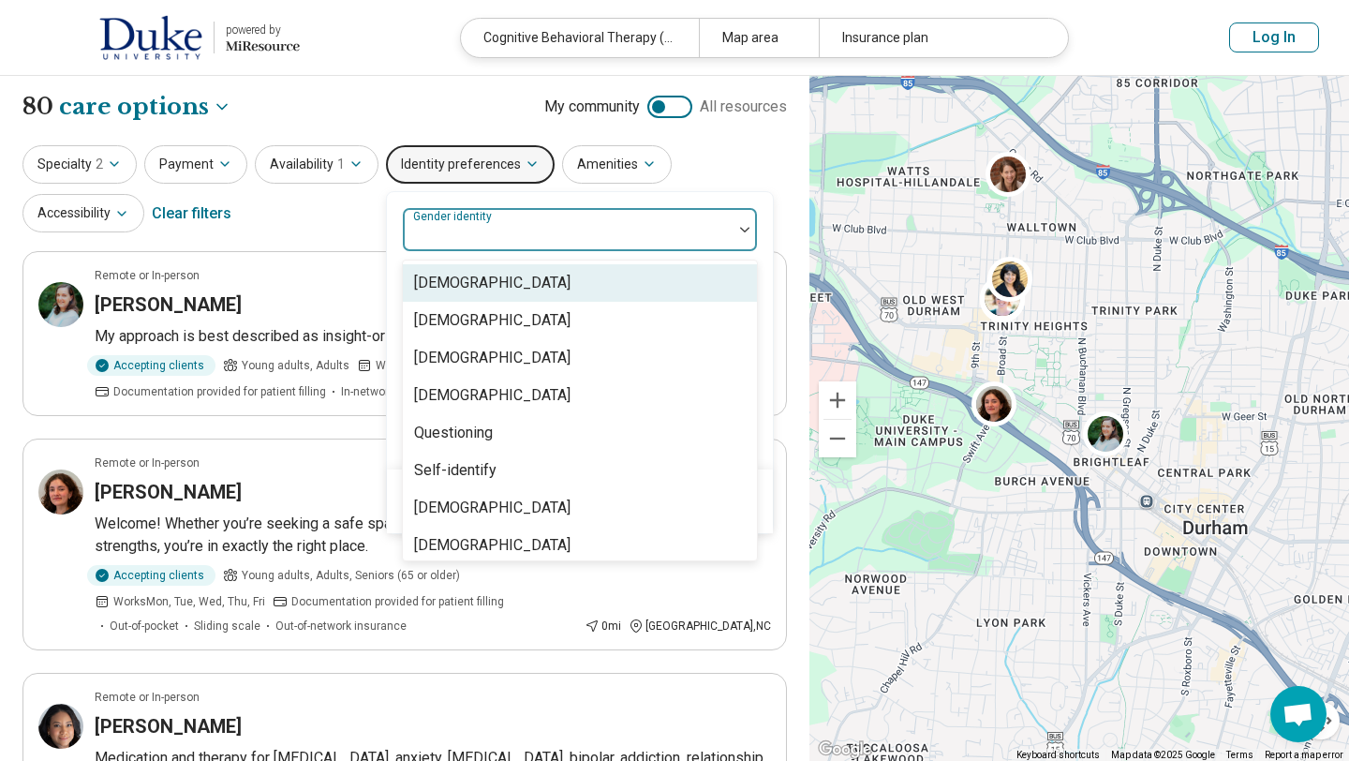
click at [504, 277] on div "Cisgender Man" at bounding box center [492, 283] width 156 height 22
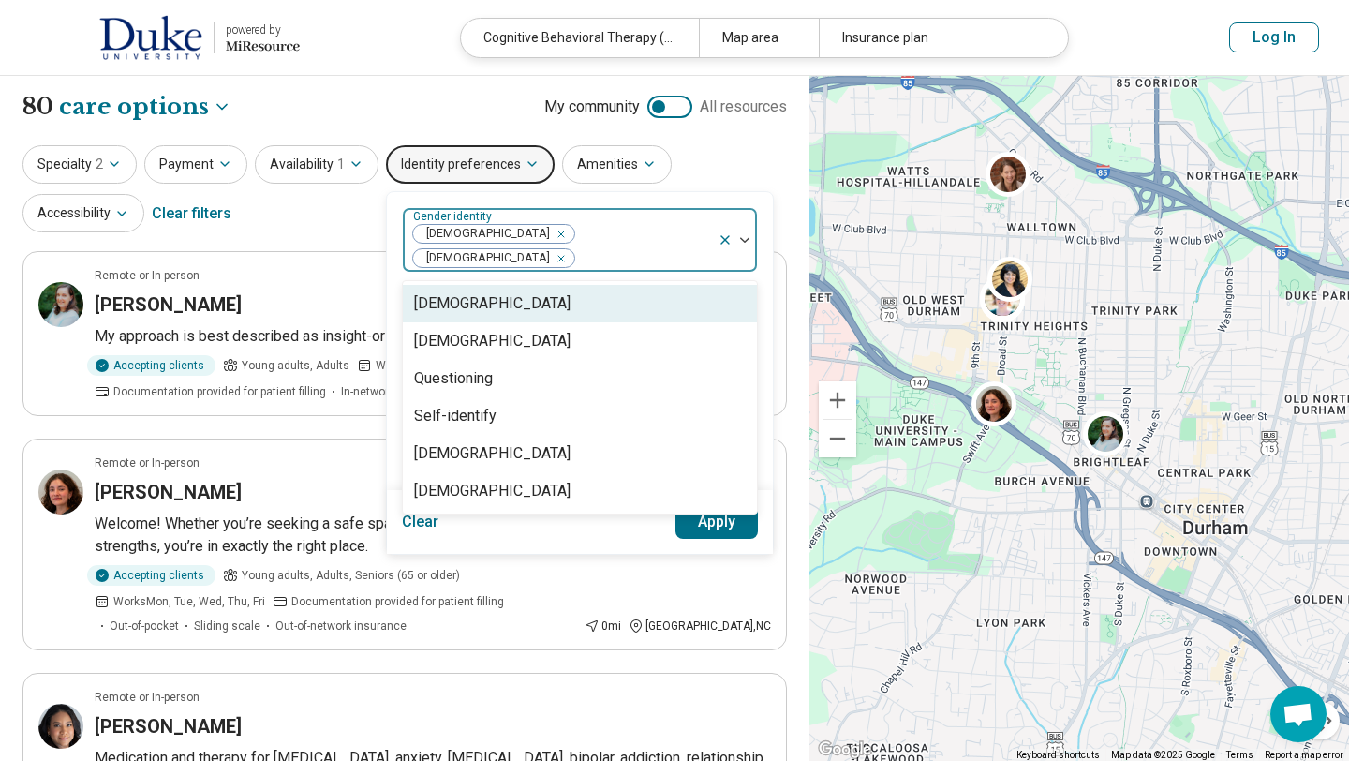
click at [569, 247] on div "Remove [object Object]" at bounding box center [557, 258] width 22 height 22
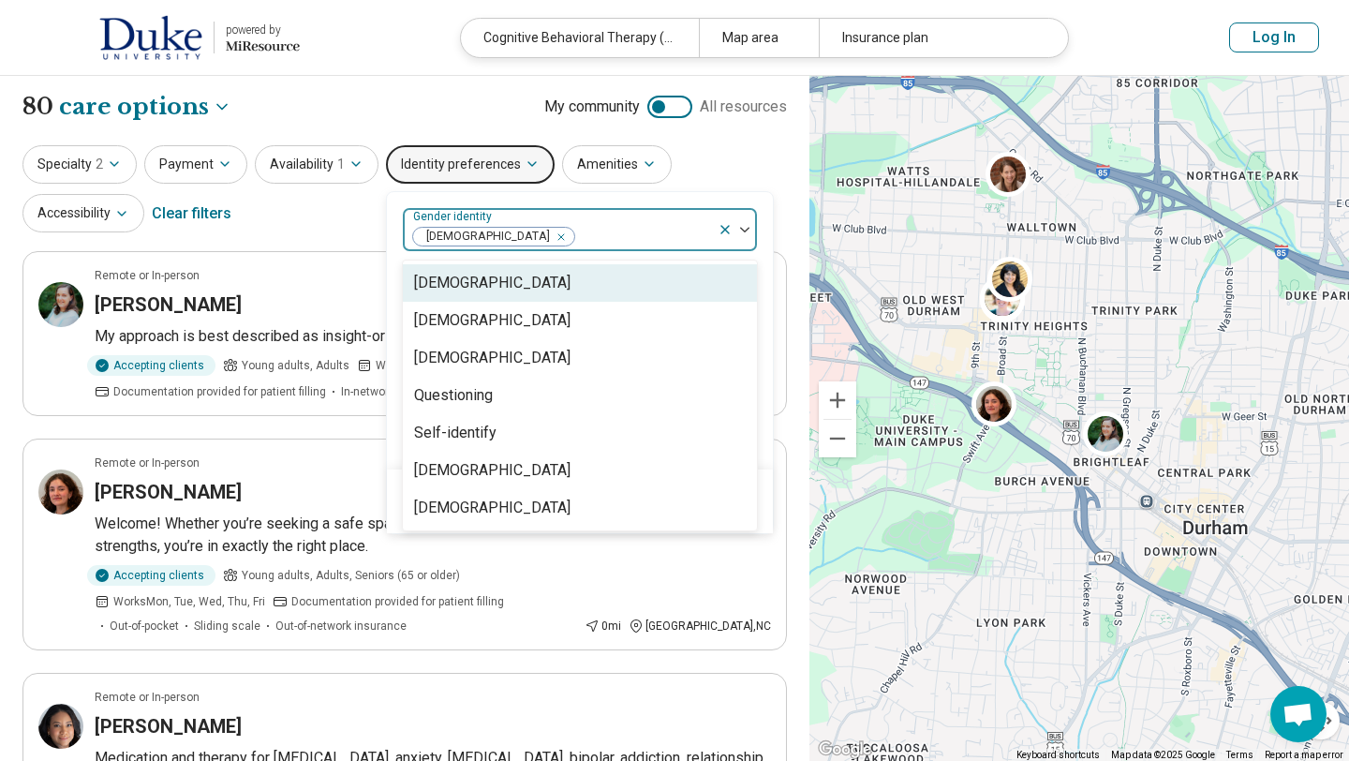
click at [740, 227] on img at bounding box center [744, 230] width 9 height 6
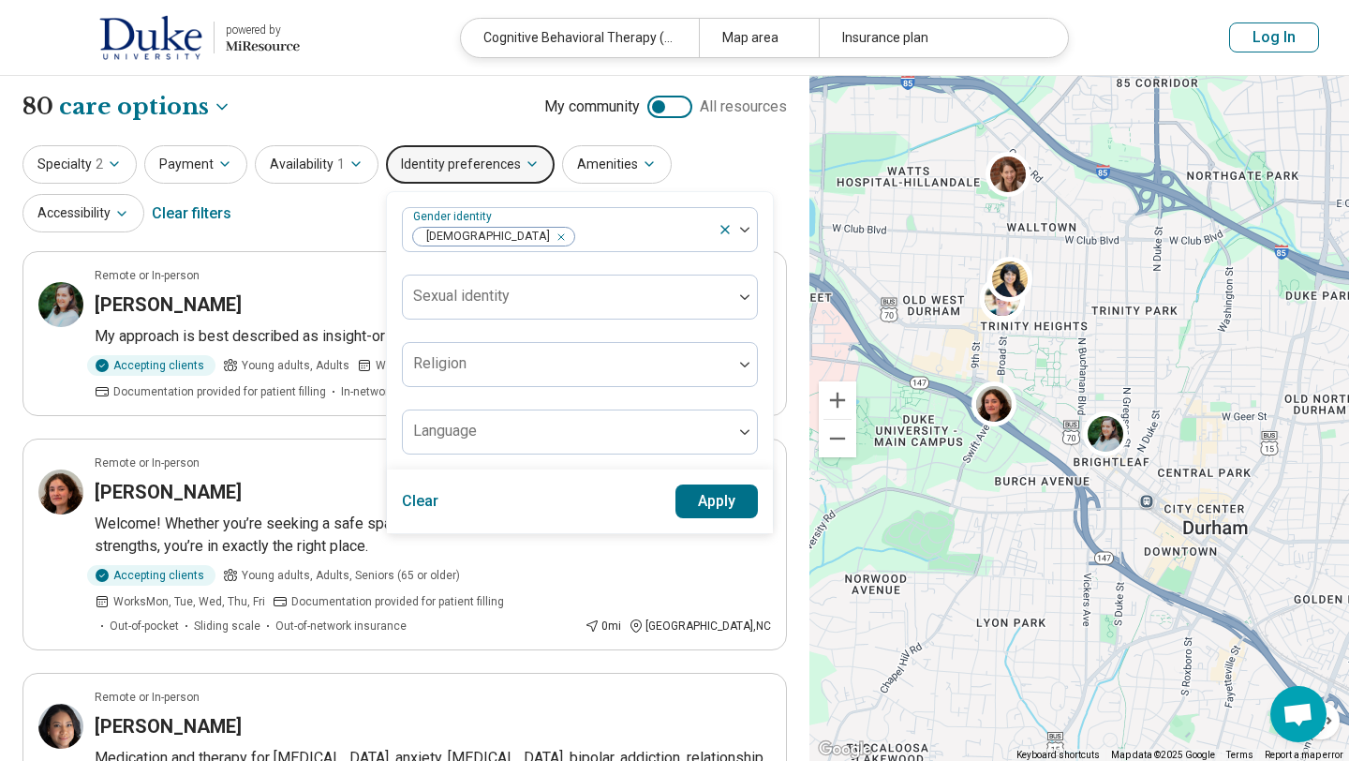
click at [689, 497] on button "Apply" at bounding box center [716, 501] width 83 height 34
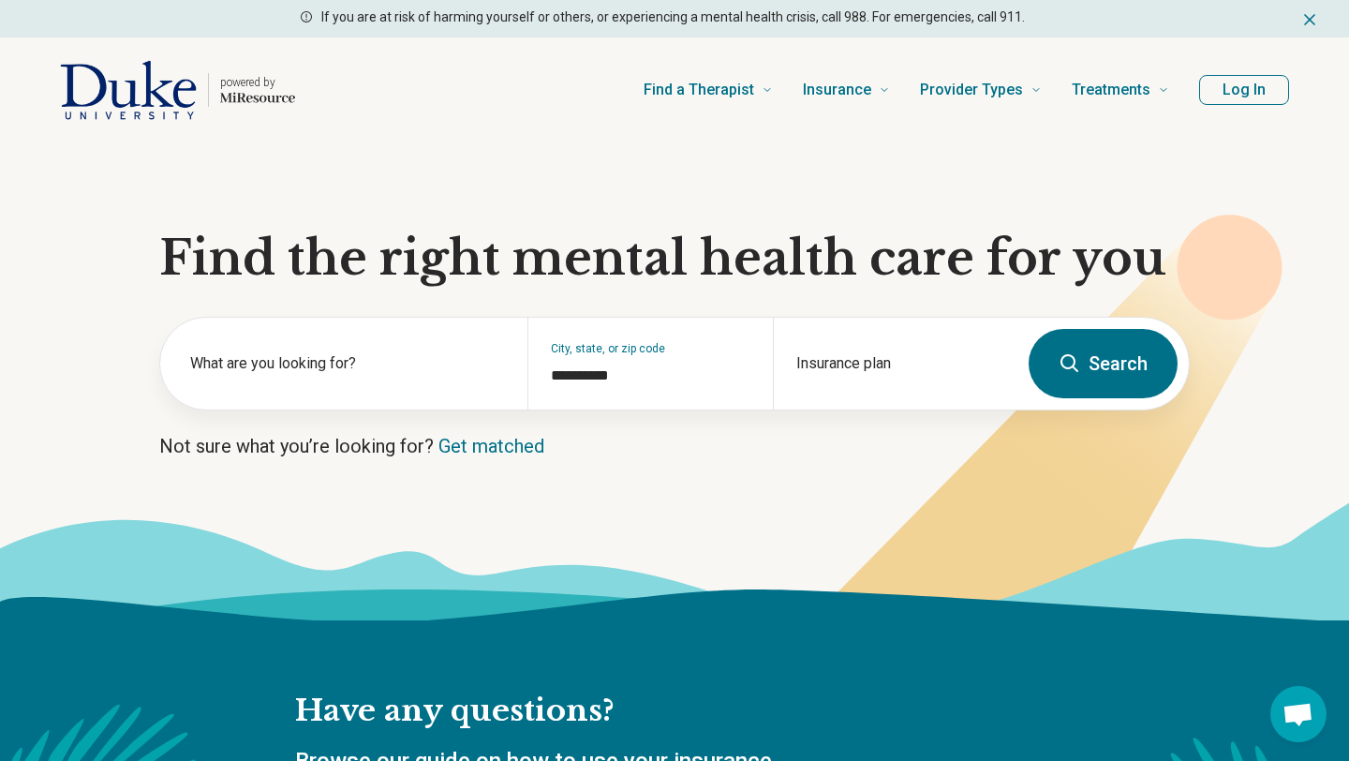
click at [482, 98] on div "Find a Therapist Mental Health Conditions ADHD Anxiety Anorexia Autism Bipolar …" at bounding box center [747, 89] width 844 height 75
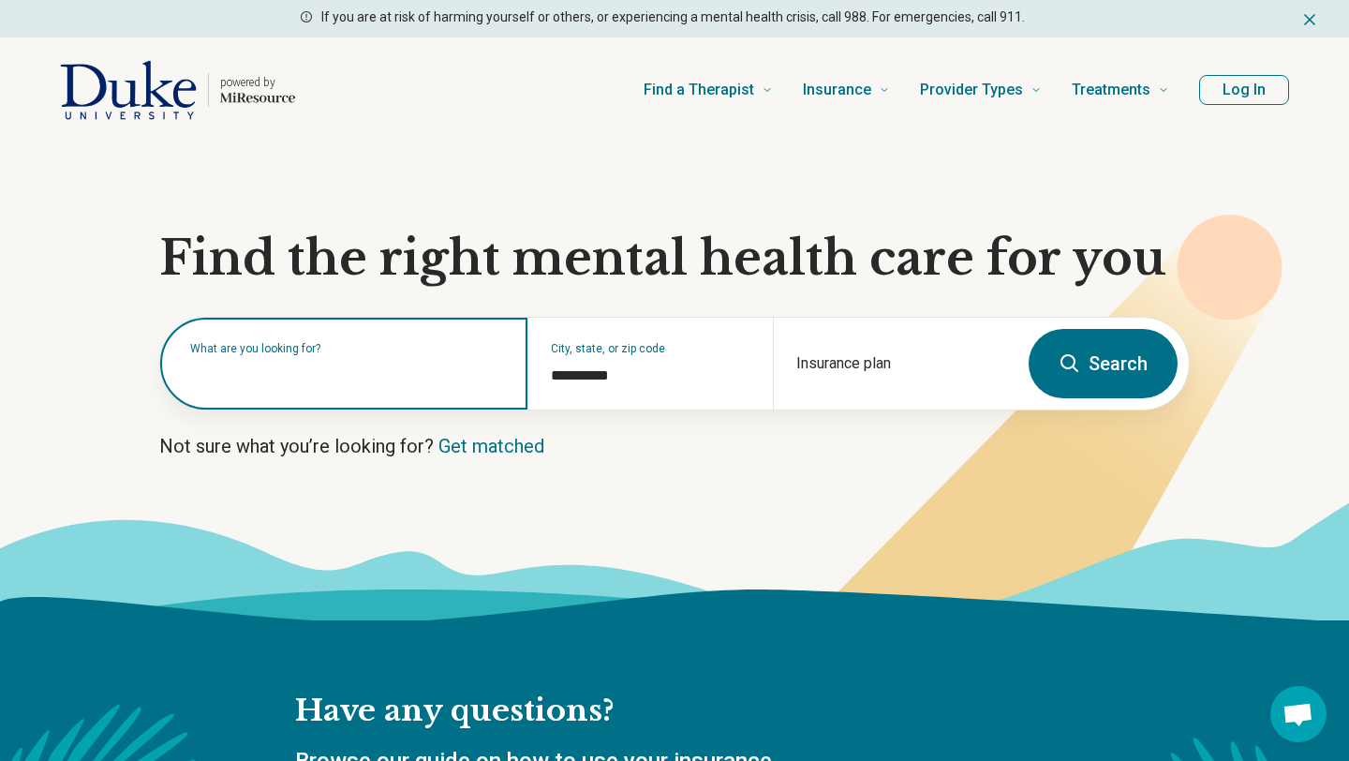
click at [350, 383] on input "text" at bounding box center [347, 373] width 315 height 22
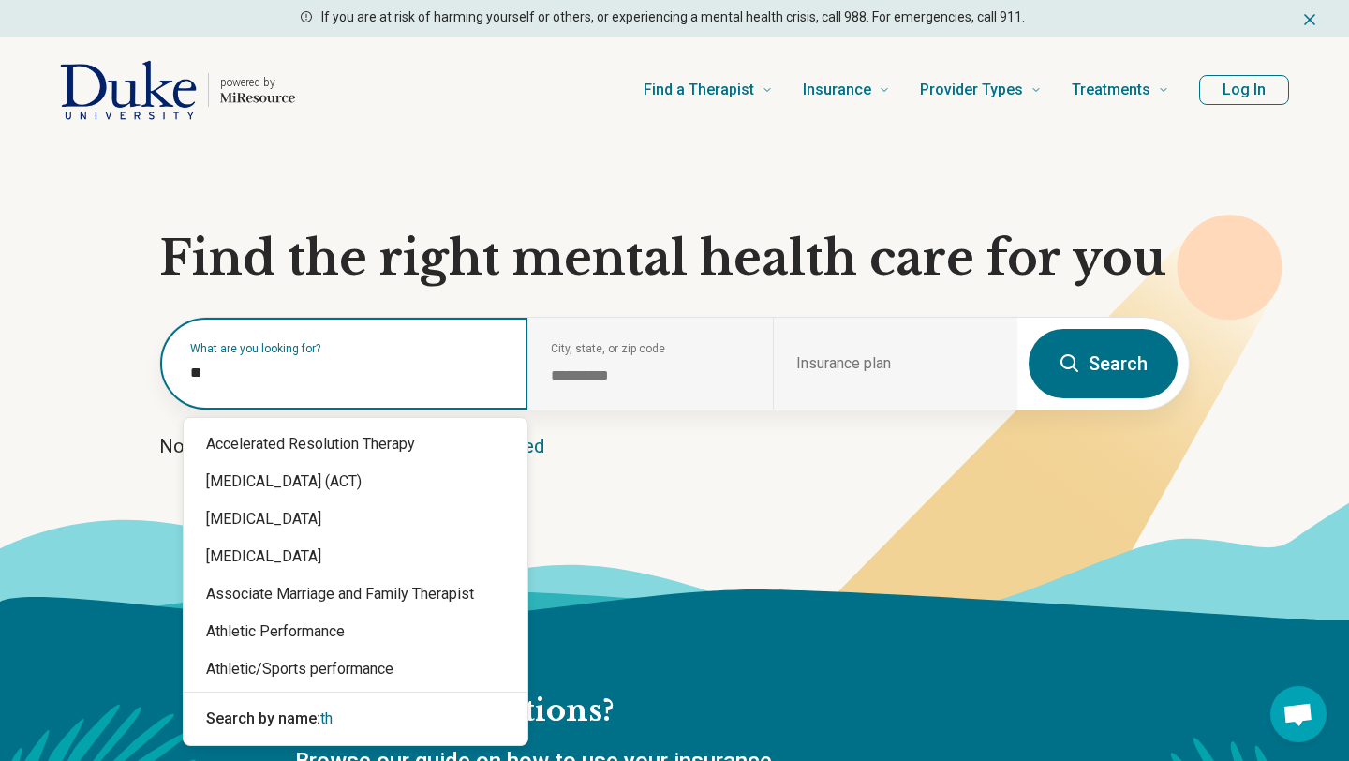
type input "*"
type input "***"
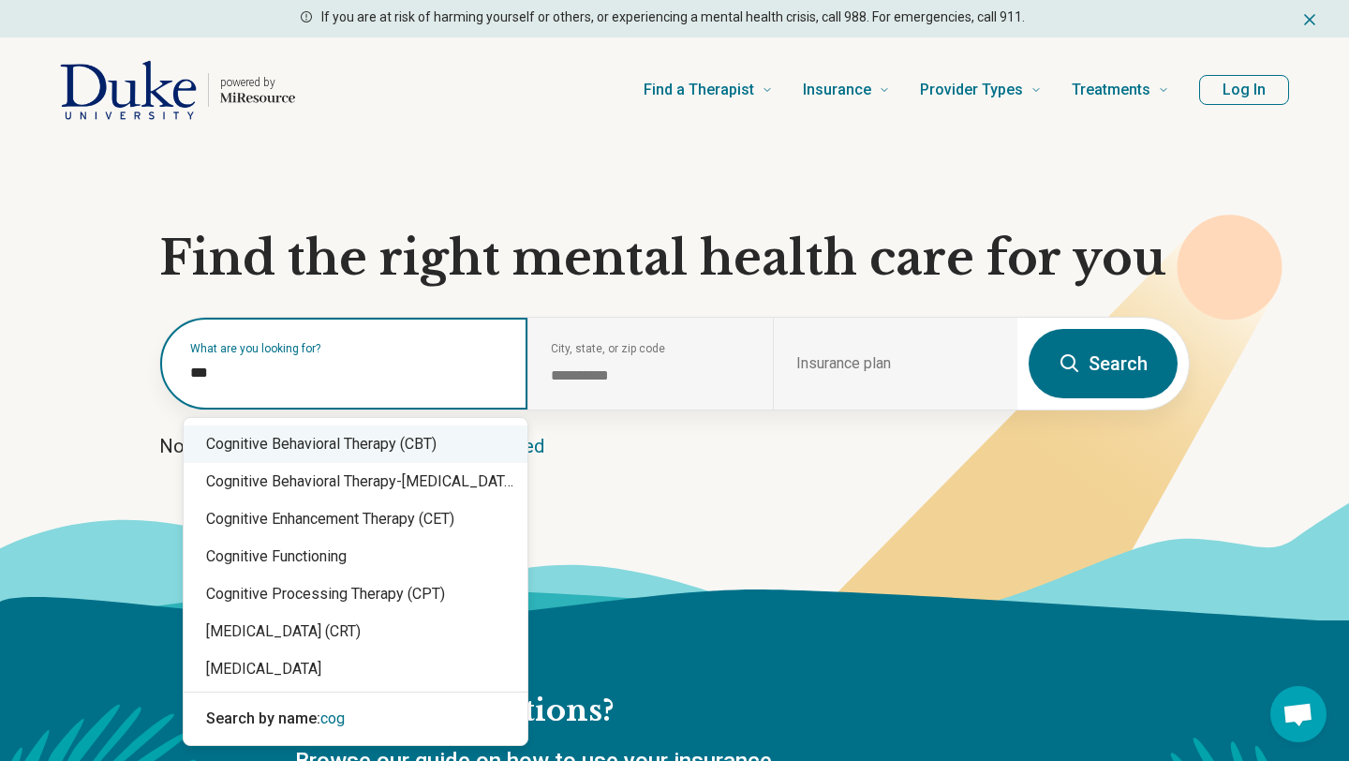
click at [442, 436] on div "Cognitive Behavioral Therapy (CBT)" at bounding box center [356, 443] width 344 height 37
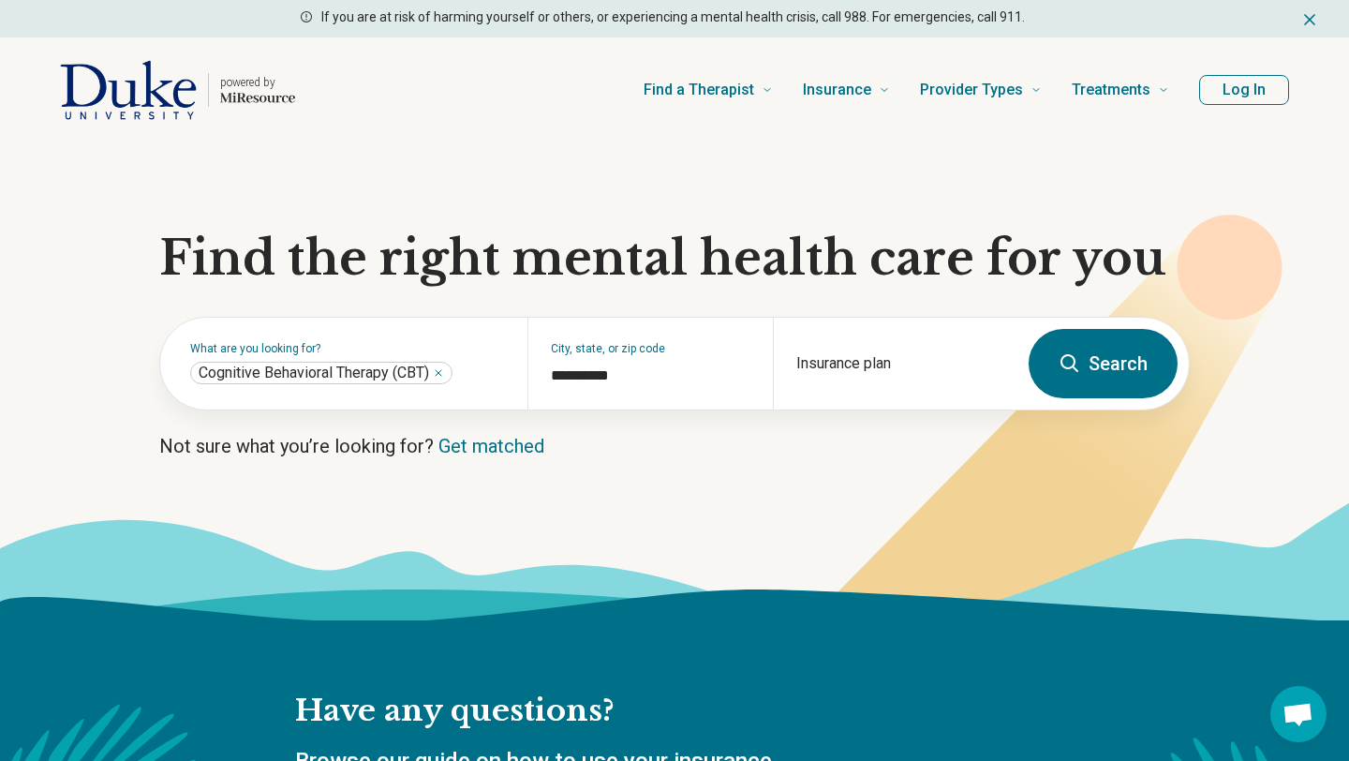
click at [1101, 368] on button "Search" at bounding box center [1102, 363] width 149 height 69
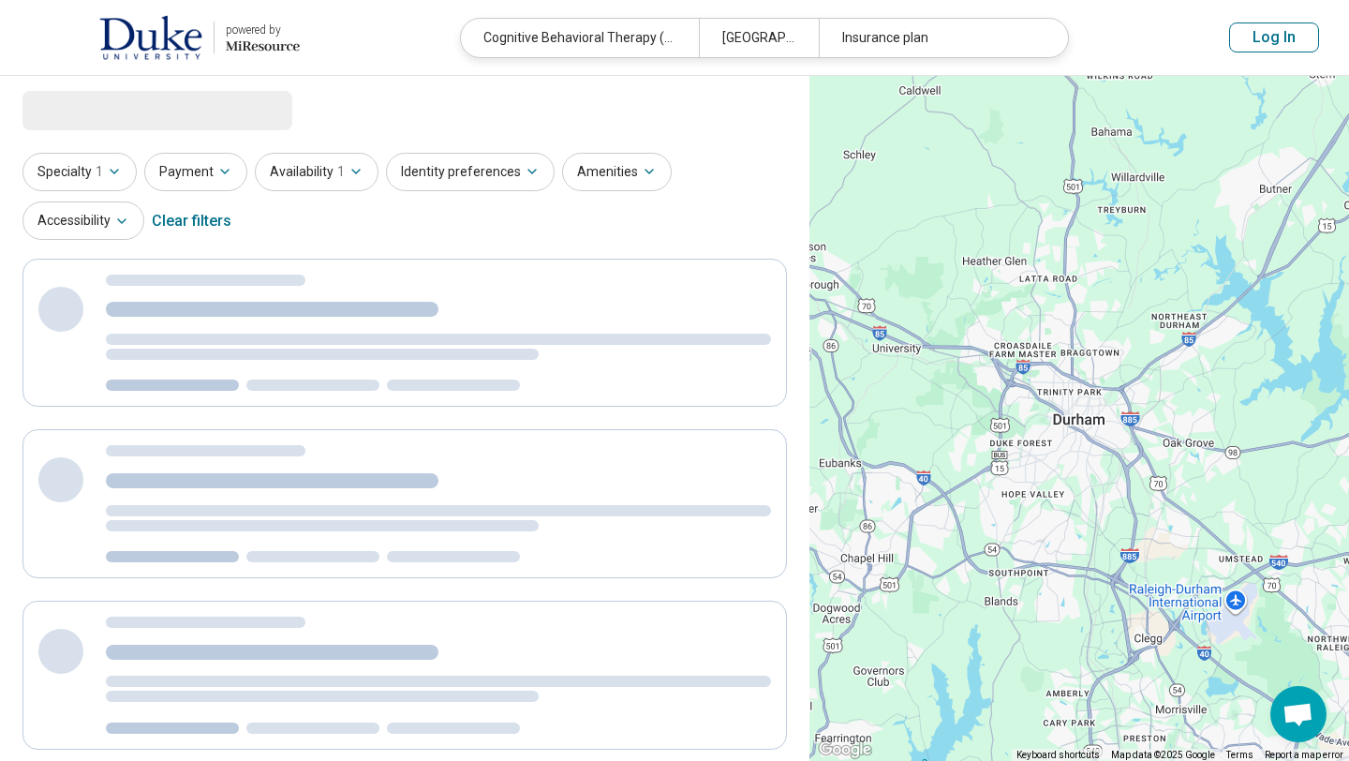
select select "***"
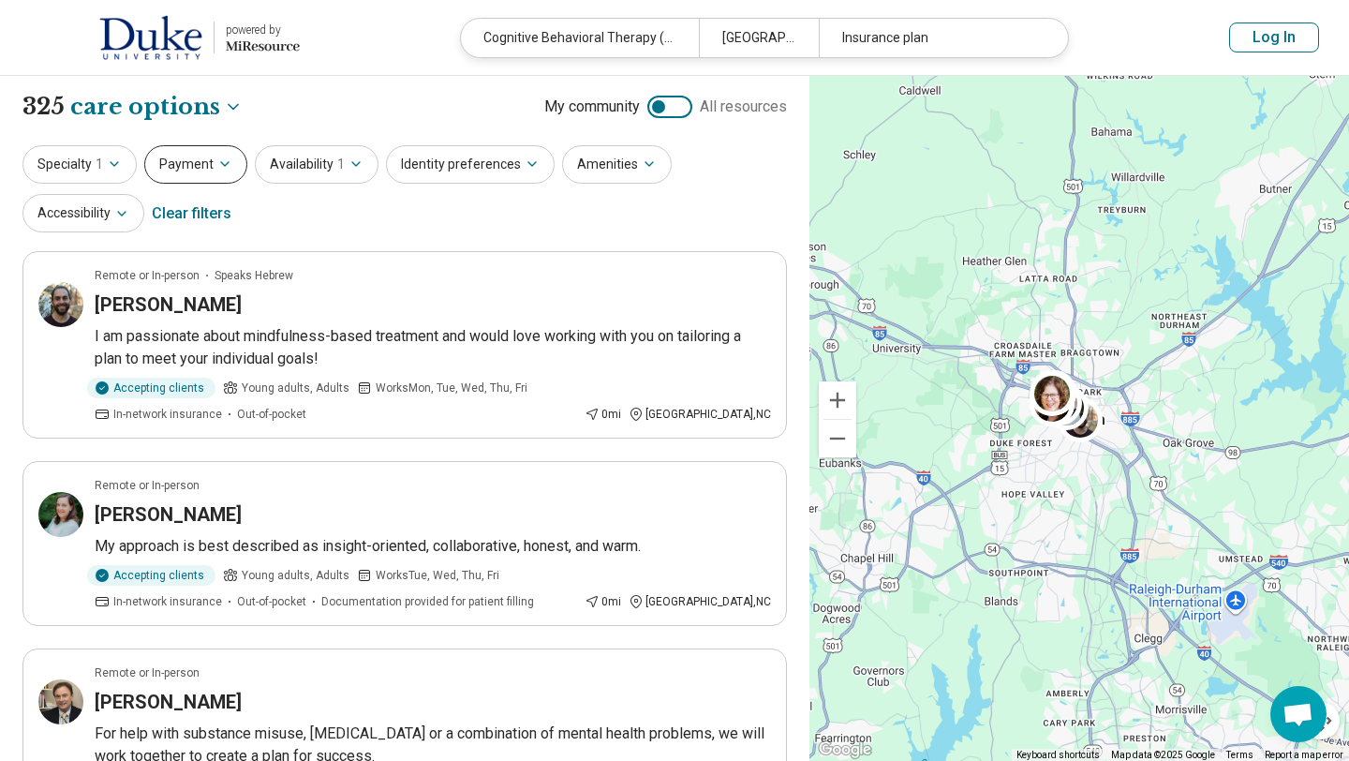
click at [210, 178] on button "Payment" at bounding box center [195, 164] width 103 height 38
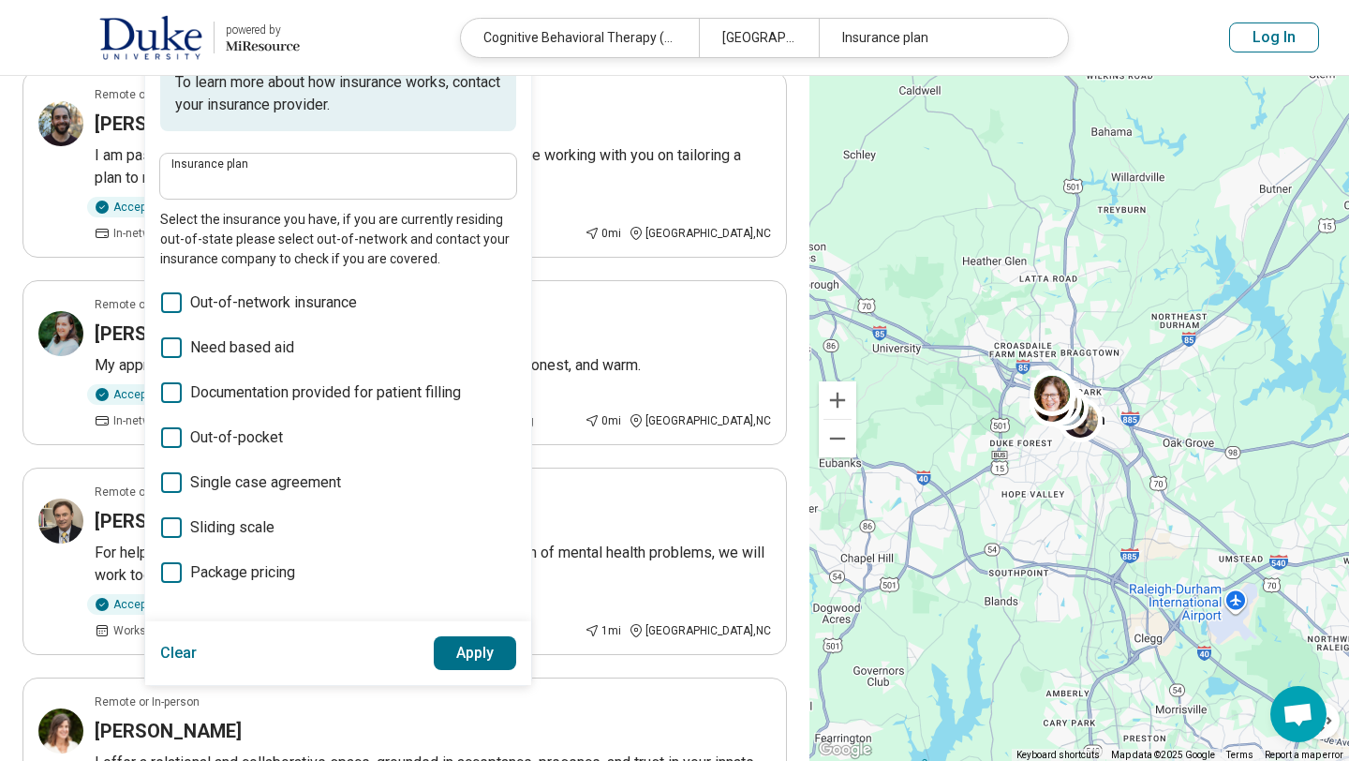
scroll to position [183, 0]
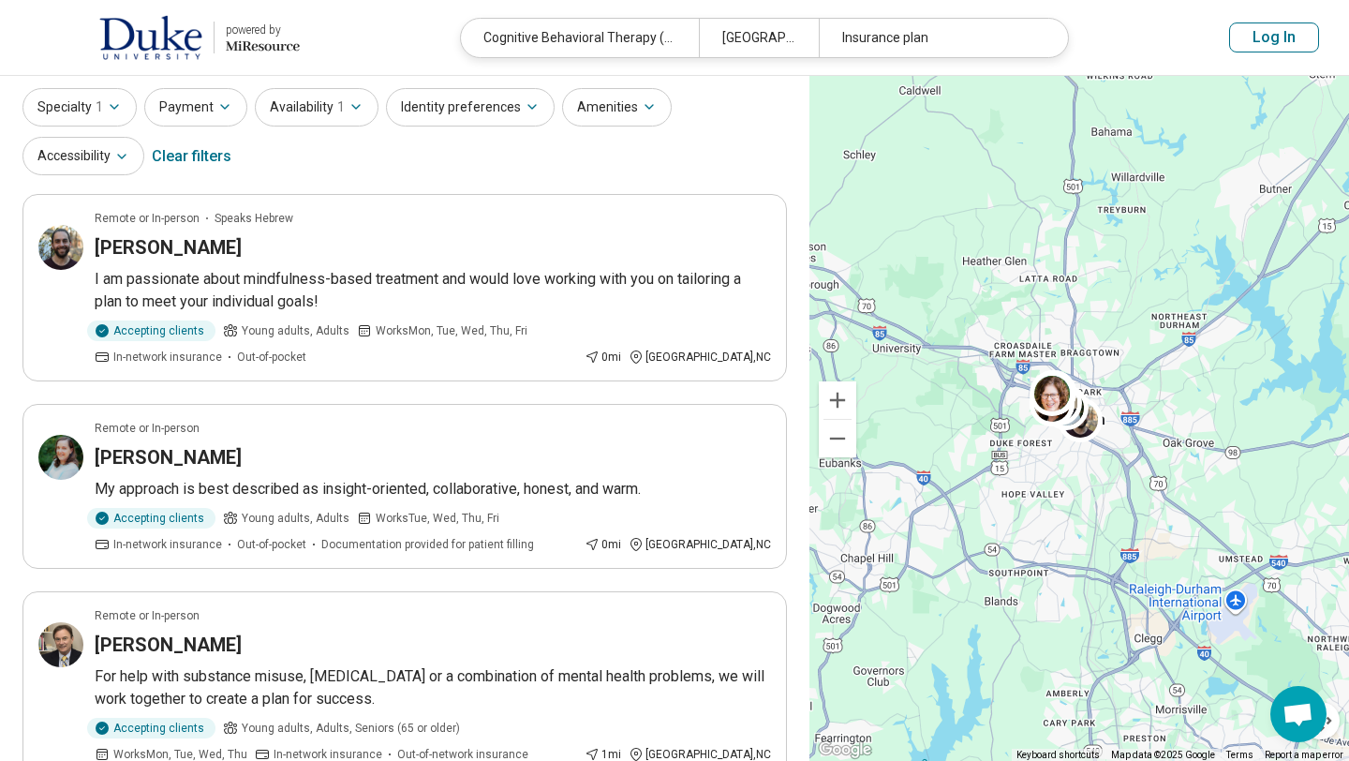
scroll to position [0, 0]
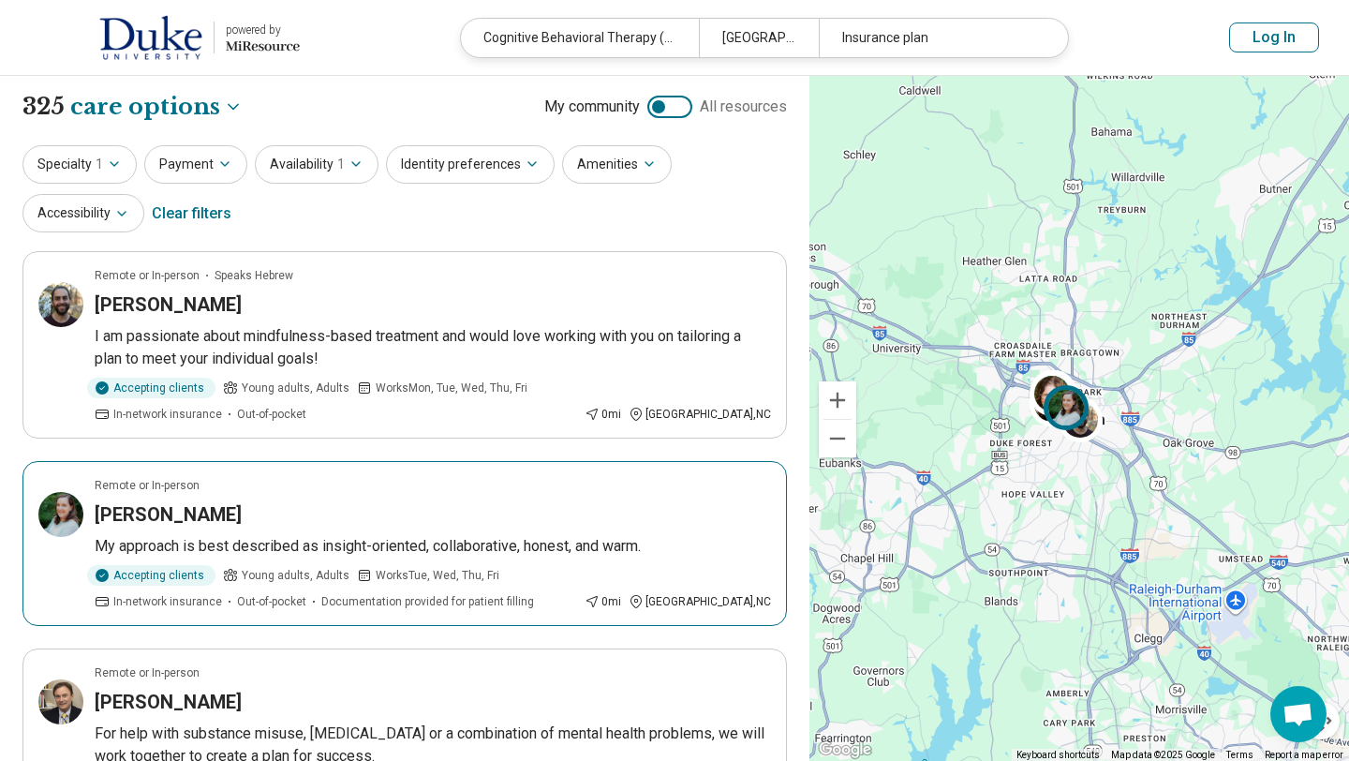
click at [196, 524] on h3 "Leigh Egeghy" at bounding box center [168, 514] width 147 height 26
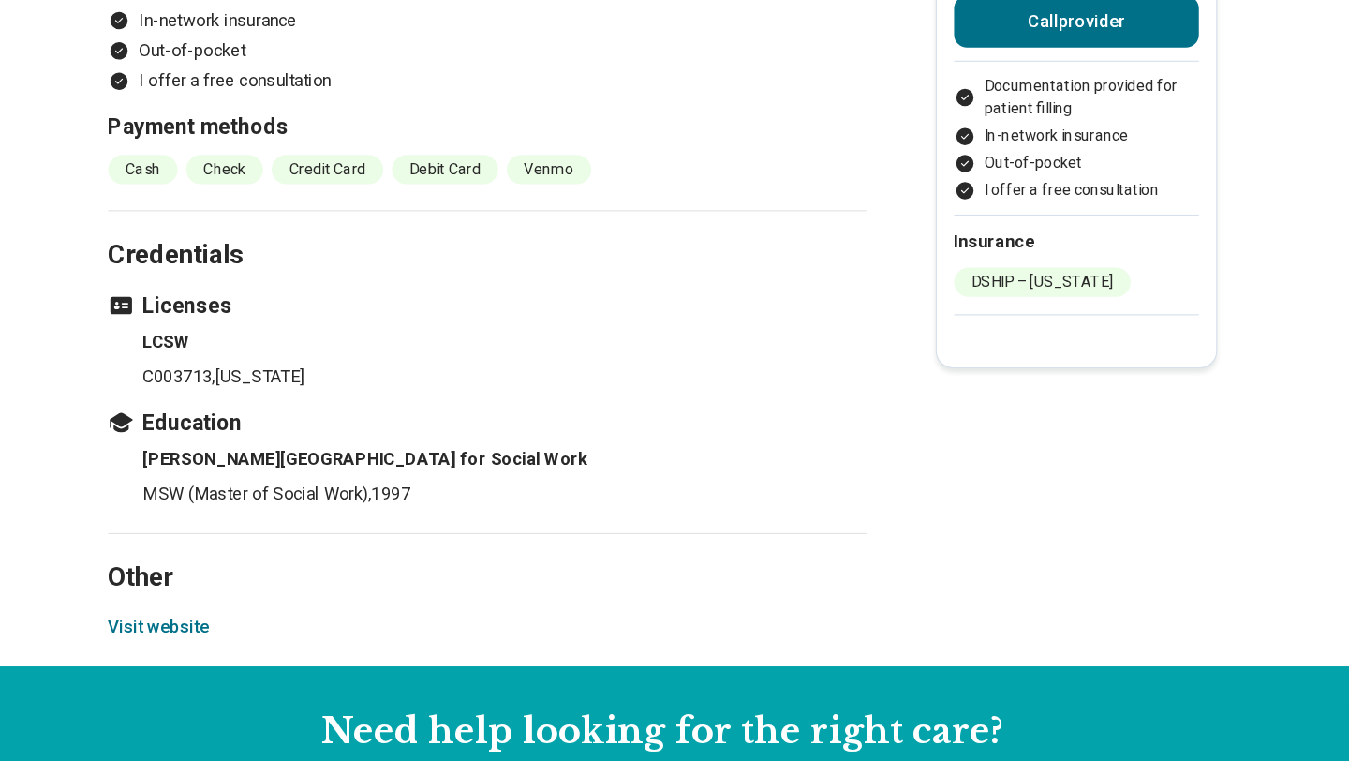
scroll to position [1880, 0]
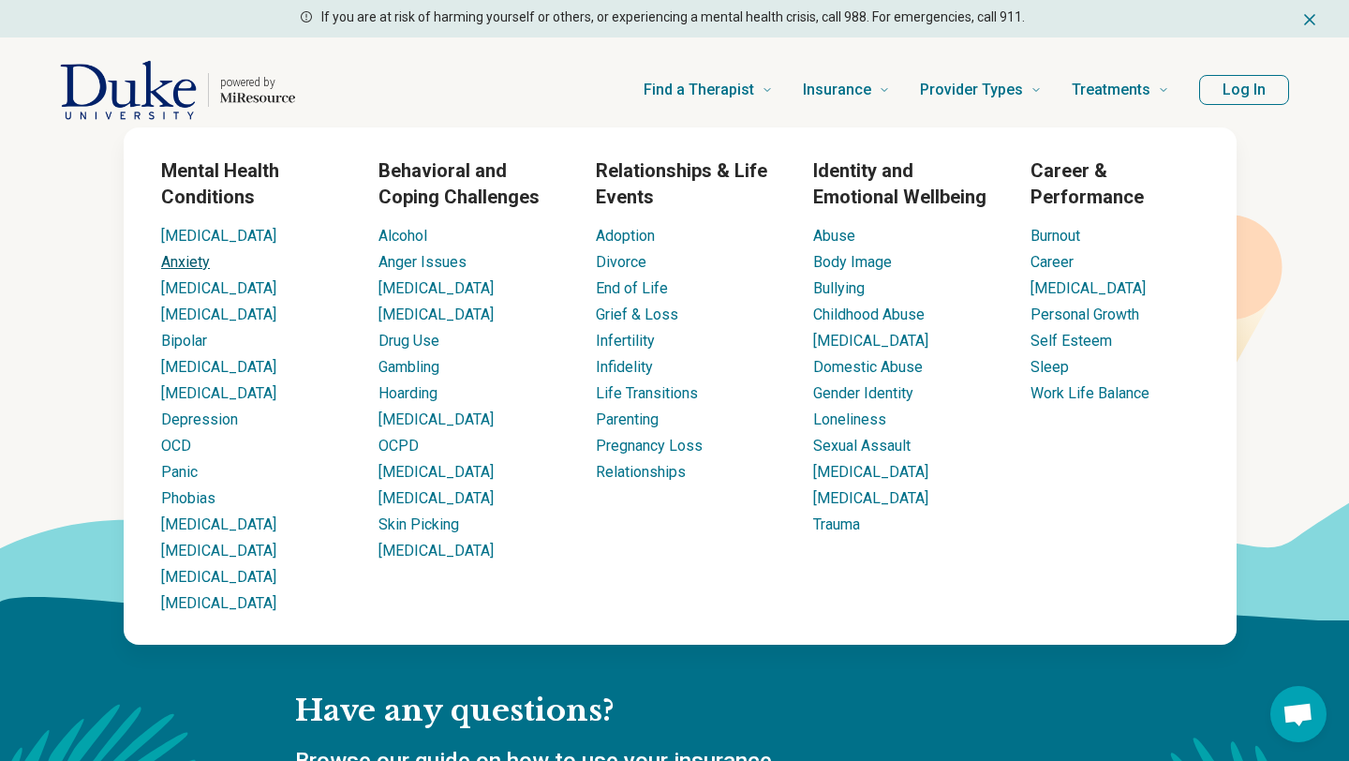
click at [174, 266] on link "Anxiety" at bounding box center [185, 262] width 49 height 18
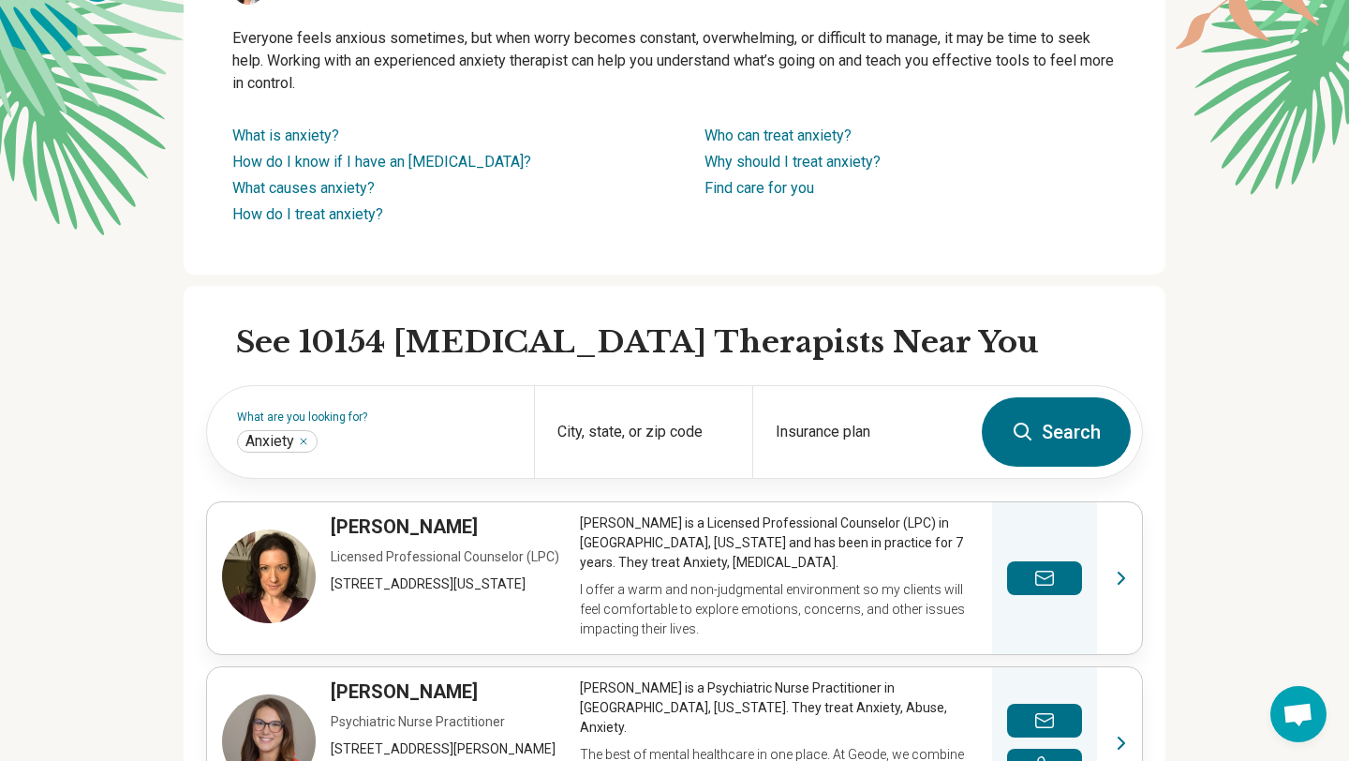
scroll to position [252, 0]
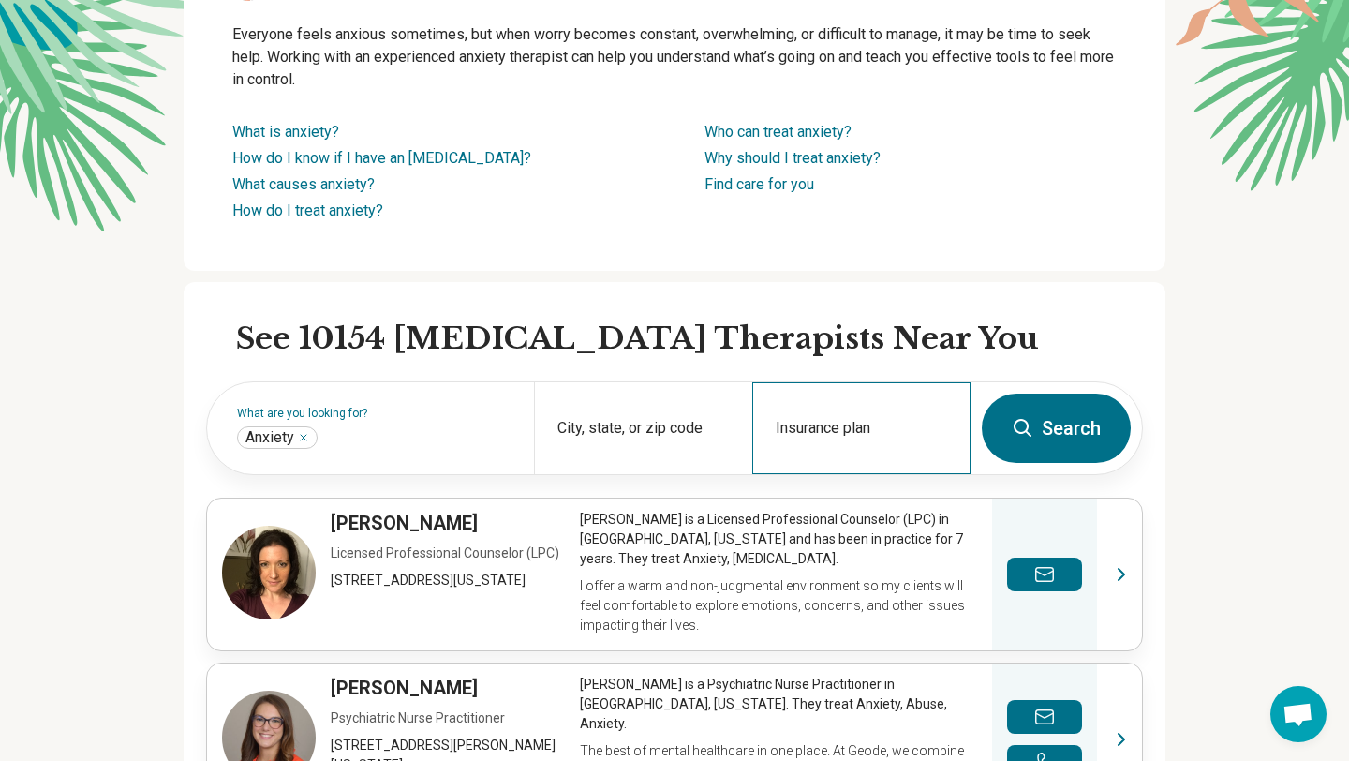
click at [790, 421] on div "Insurance plan" at bounding box center [861, 428] width 218 height 92
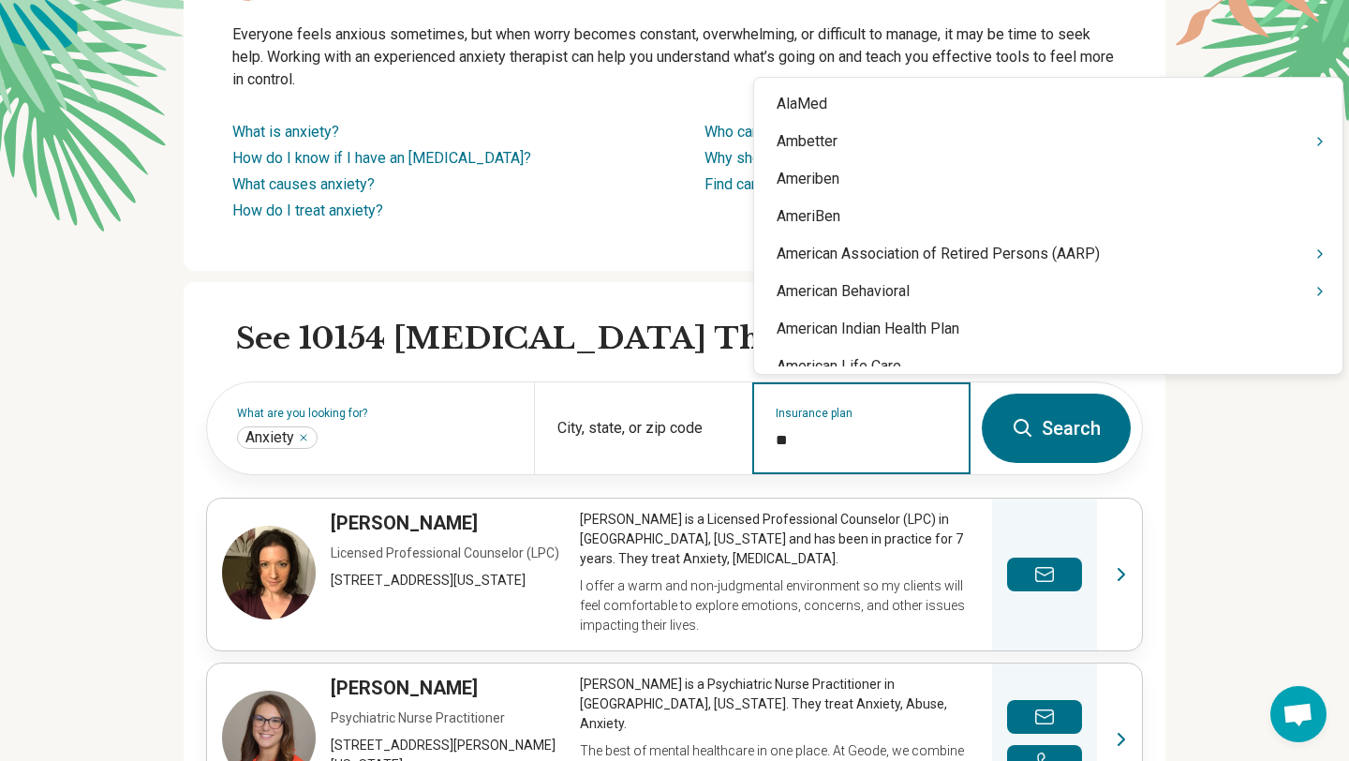
type input "***"
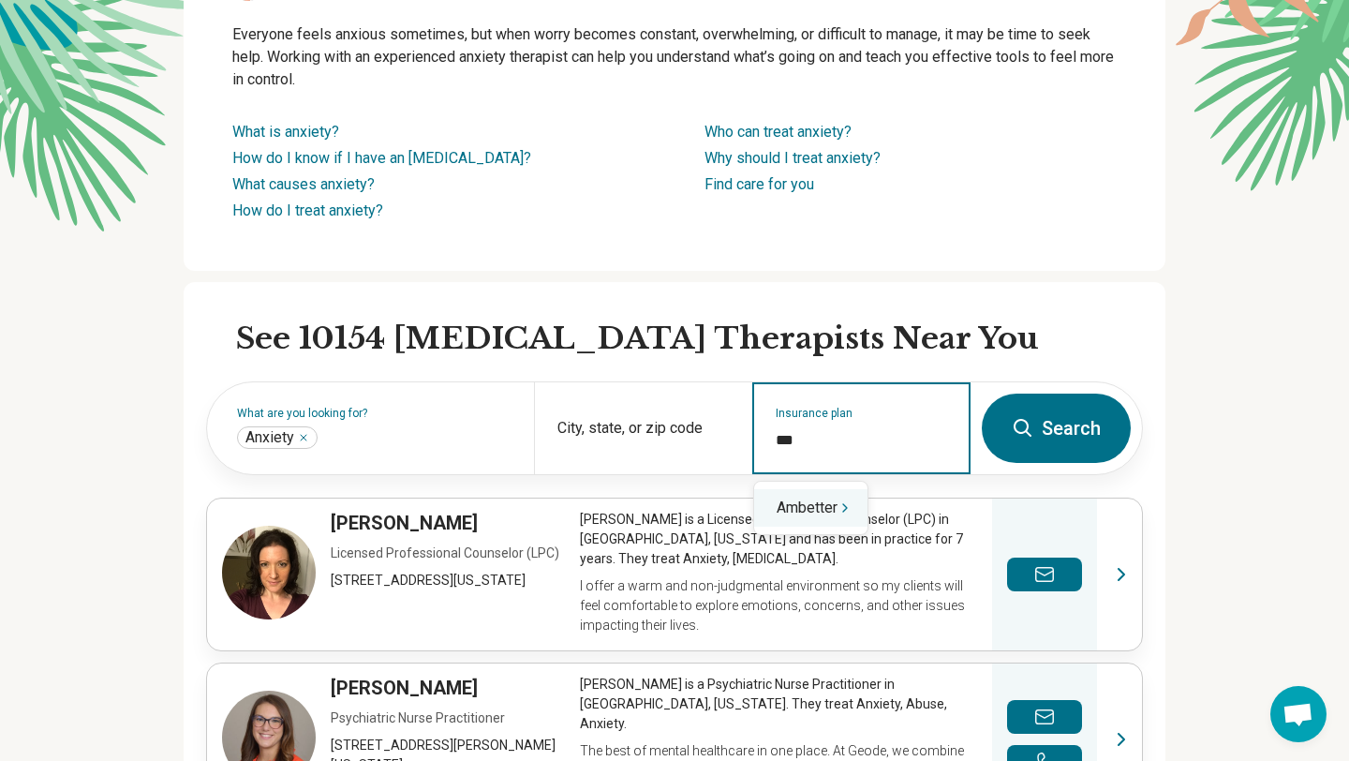
click at [810, 505] on div "Ambetter" at bounding box center [810, 507] width 113 height 37
click at [839, 554] on div "[US_STATE] – Ambetter" at bounding box center [850, 544] width 192 height 37
type input "**********"
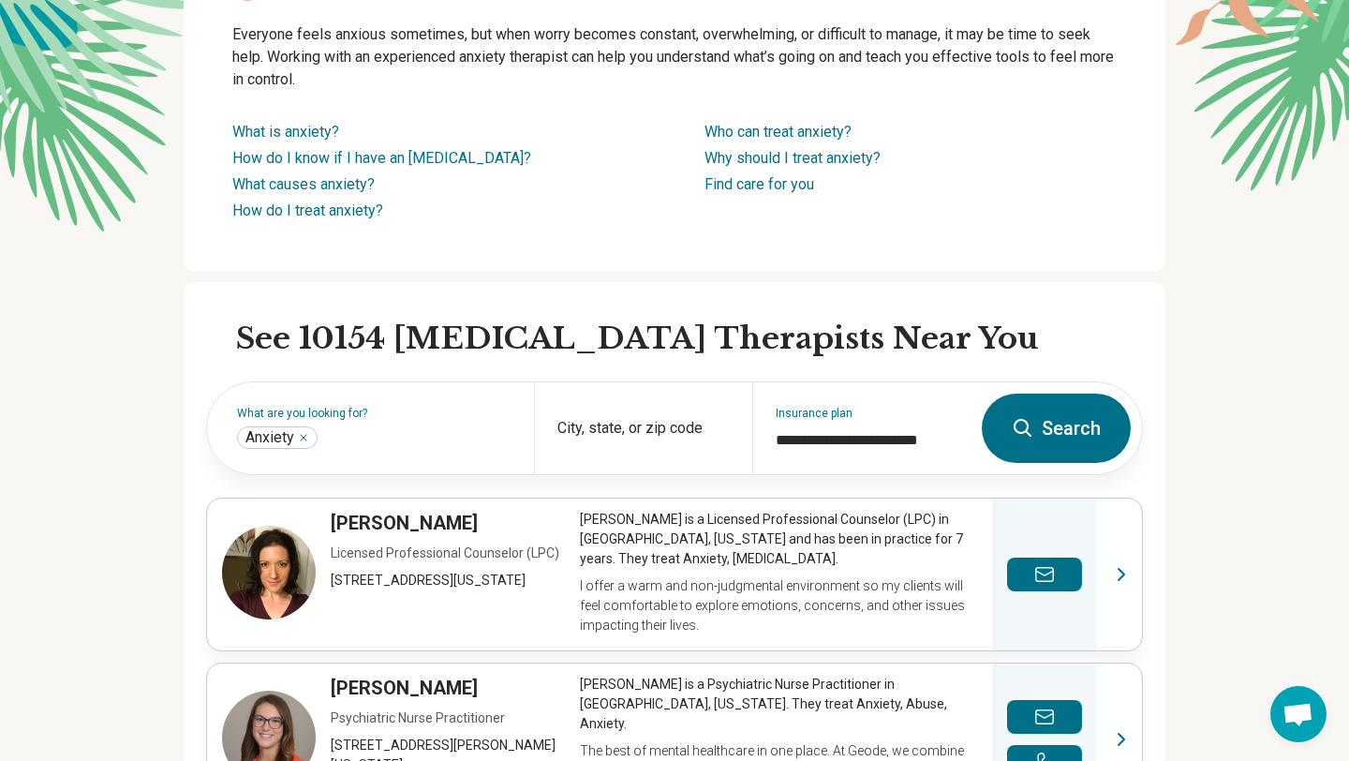
click at [1083, 425] on button "Search" at bounding box center [1056, 427] width 149 height 69
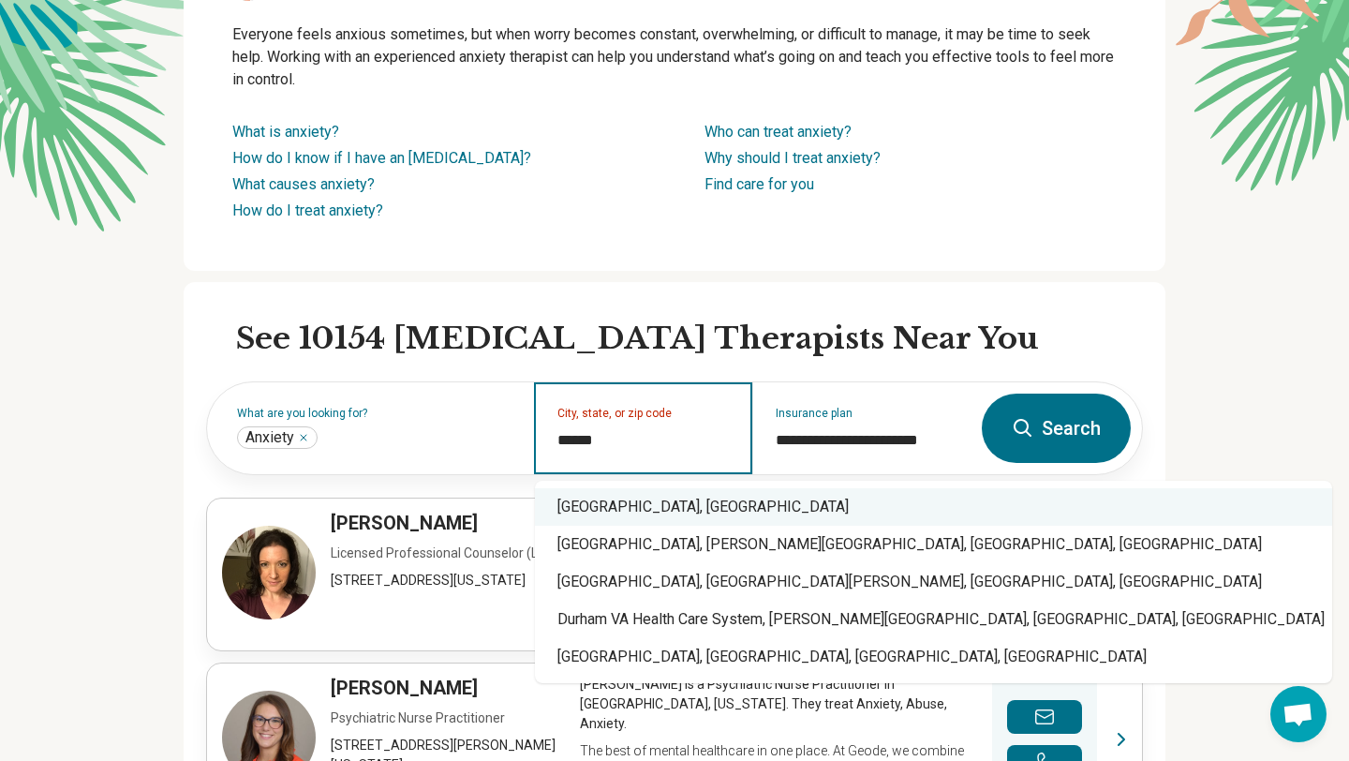
click at [618, 515] on div "[GEOGRAPHIC_DATA], [GEOGRAPHIC_DATA]" at bounding box center [933, 506] width 797 height 37
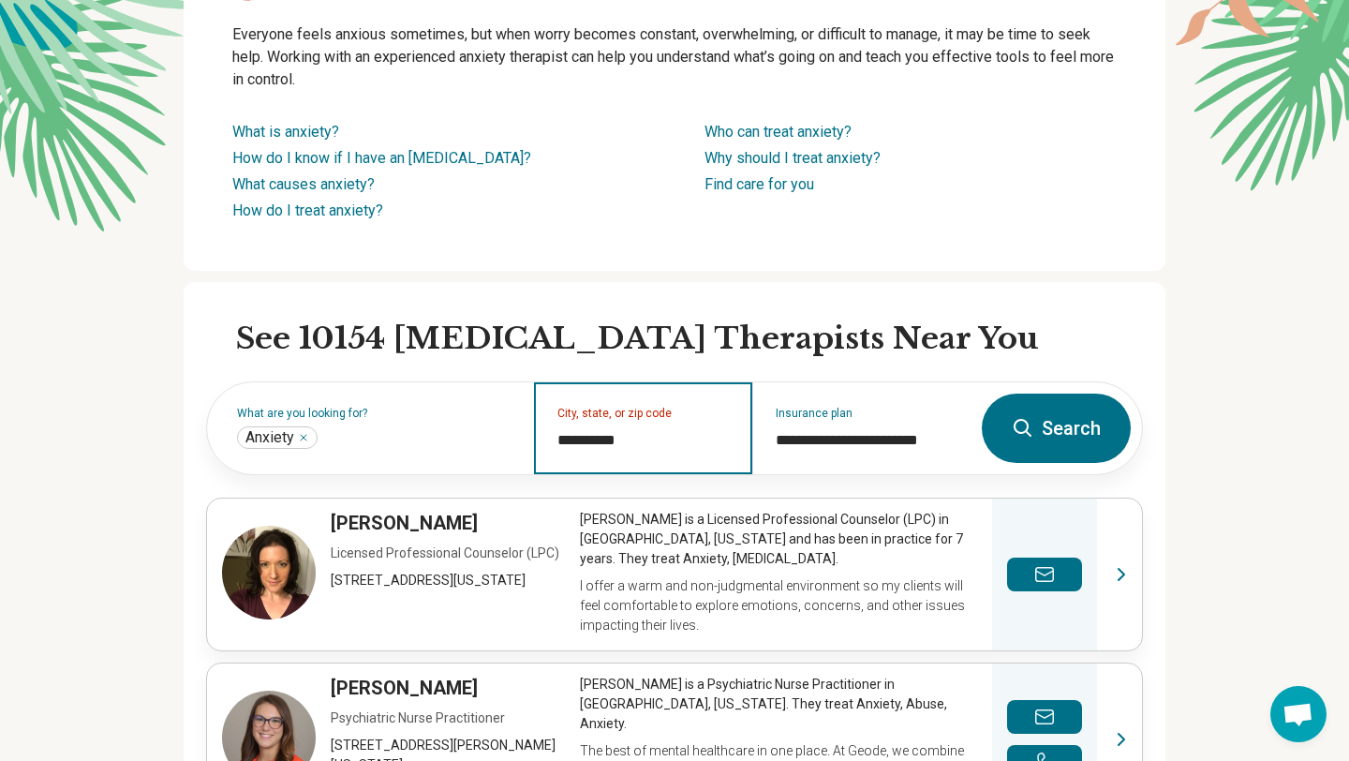
type input "**********"
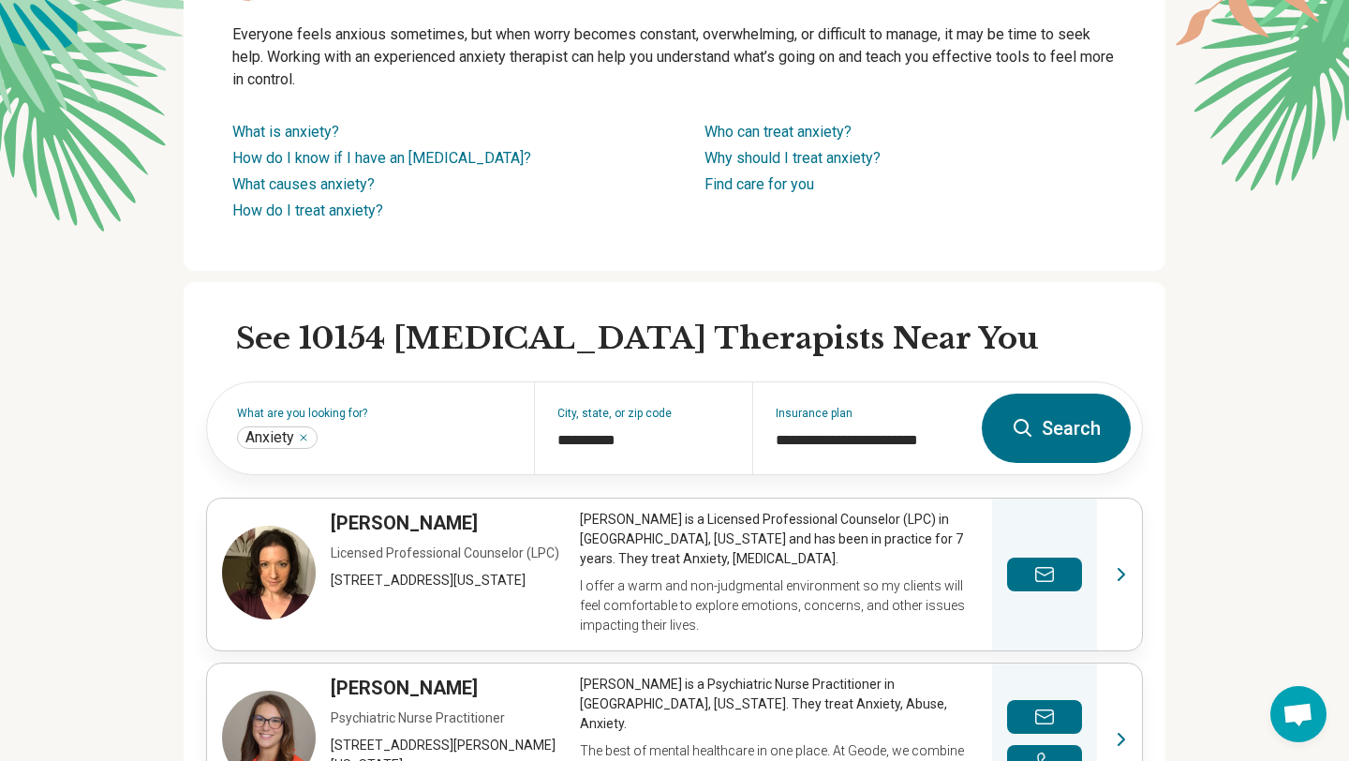
click at [1097, 414] on button "Search" at bounding box center [1056, 427] width 149 height 69
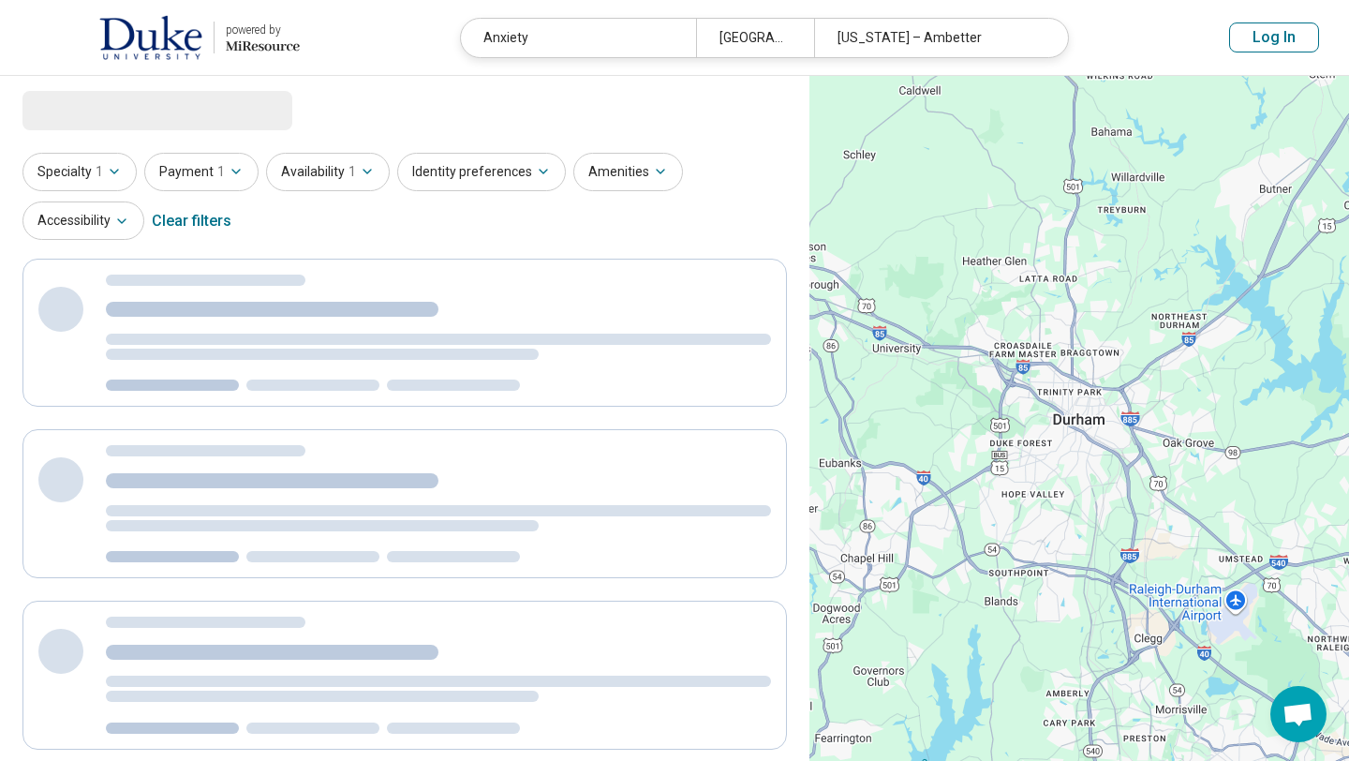
select select "***"
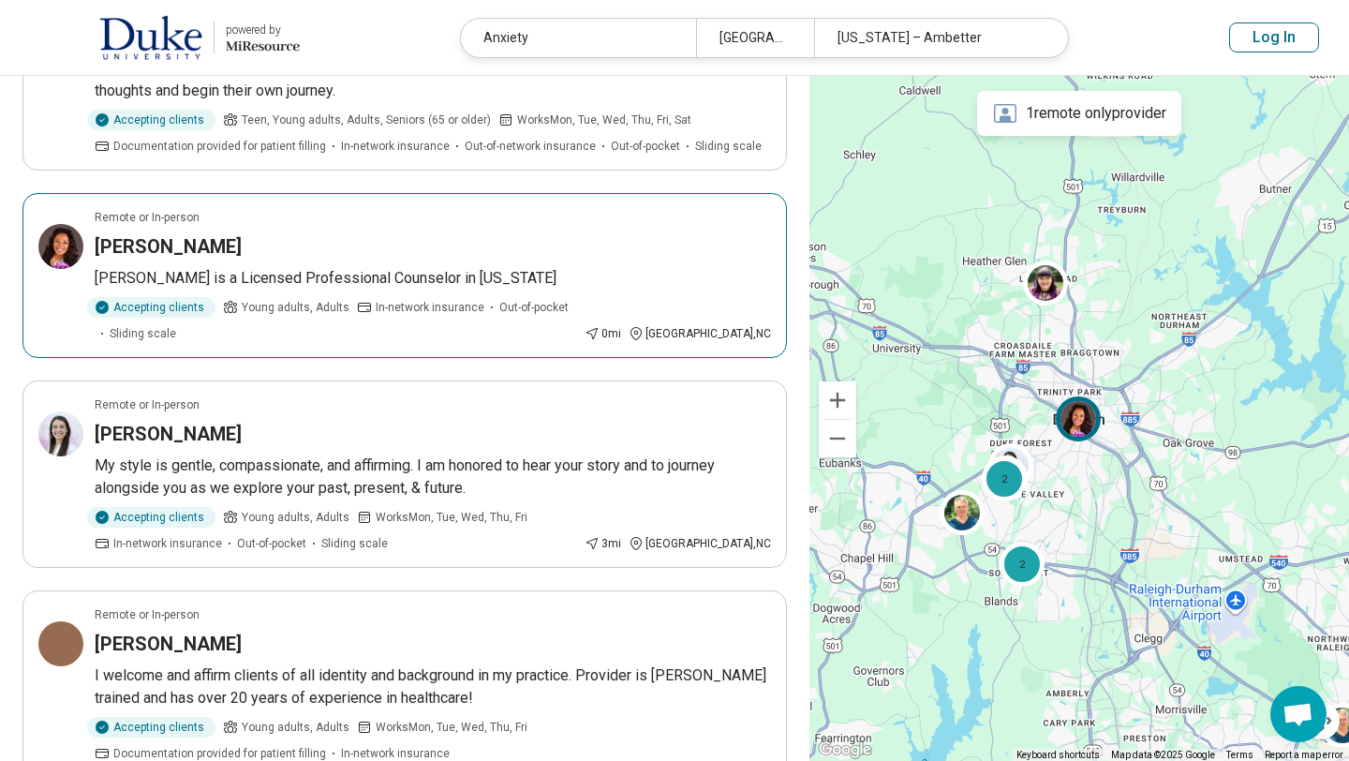
scroll to position [272, 0]
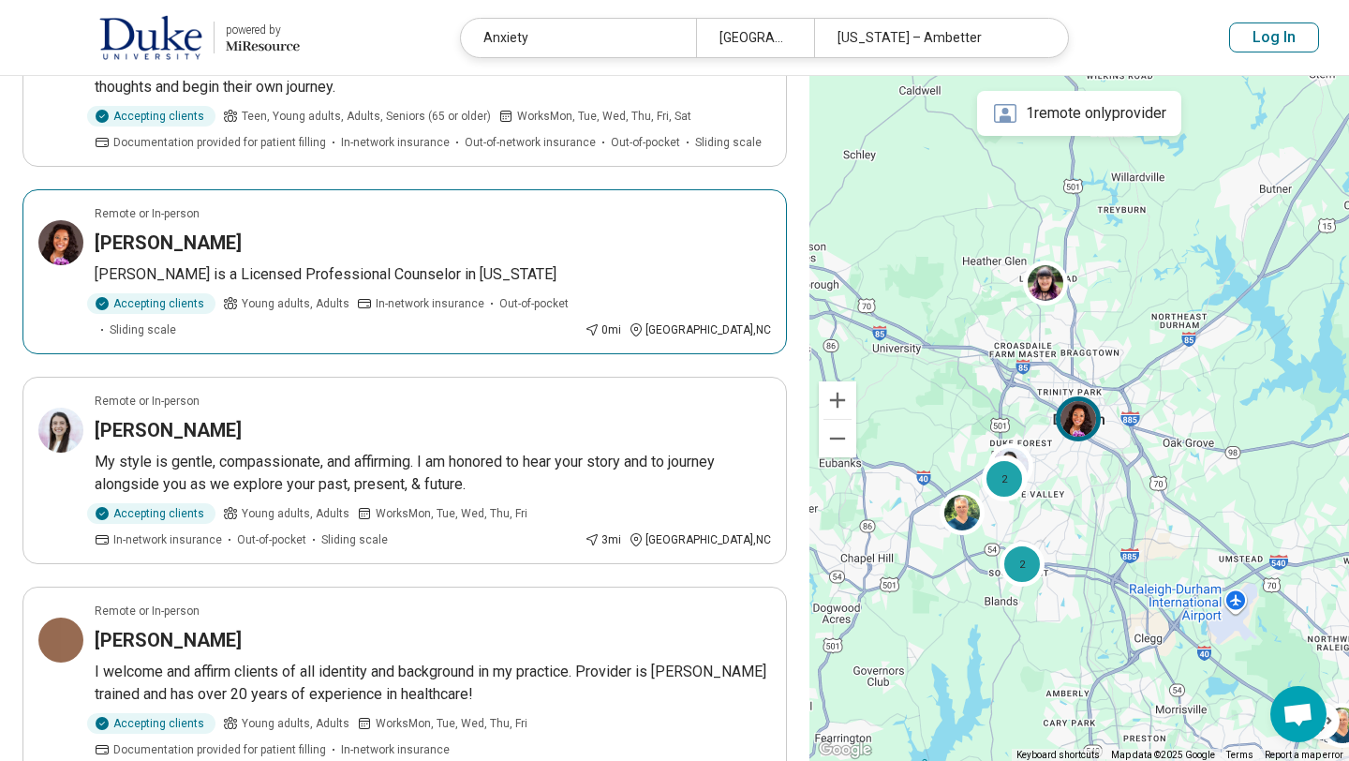
click at [1082, 420] on img at bounding box center [1078, 418] width 45 height 45
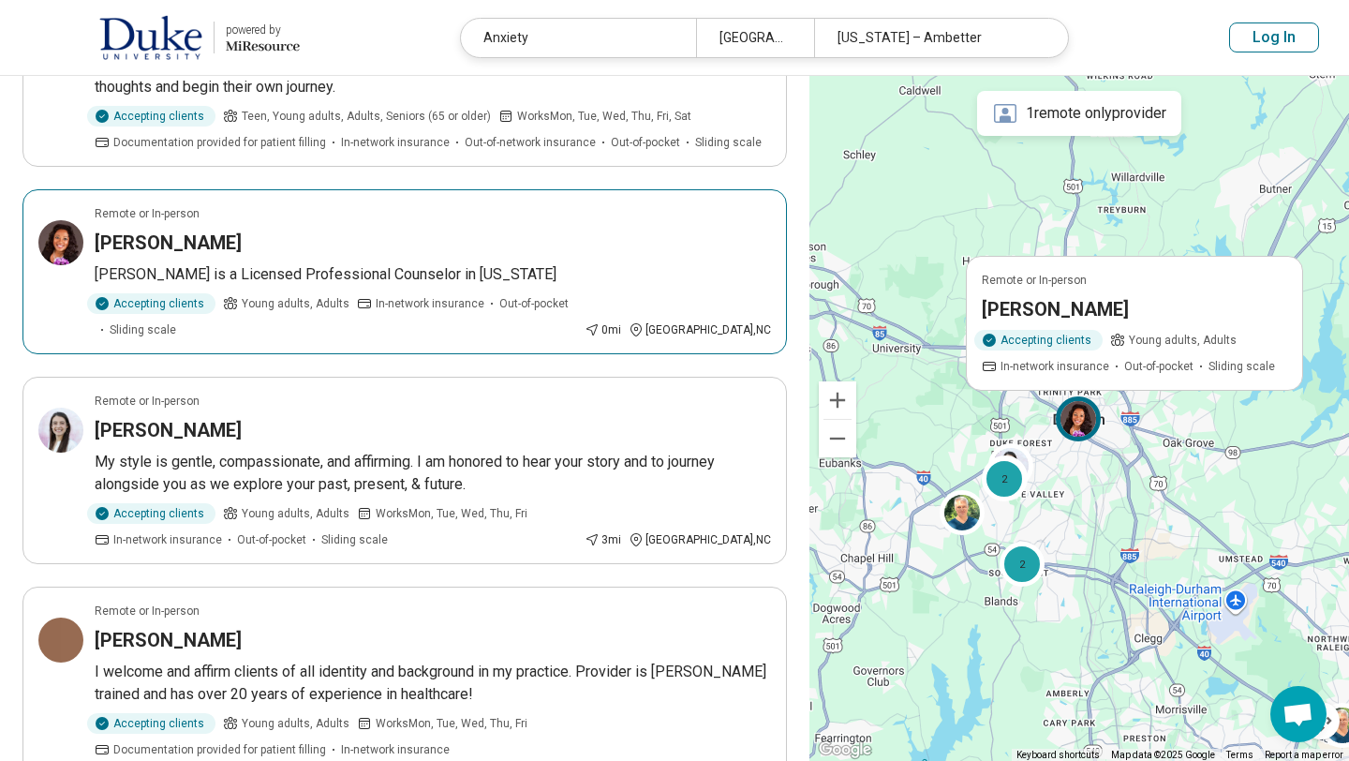
click at [506, 227] on article "Remote or In-person [PERSON_NAME] [PERSON_NAME] is a Licensed Professional Coun…" at bounding box center [404, 271] width 764 height 165
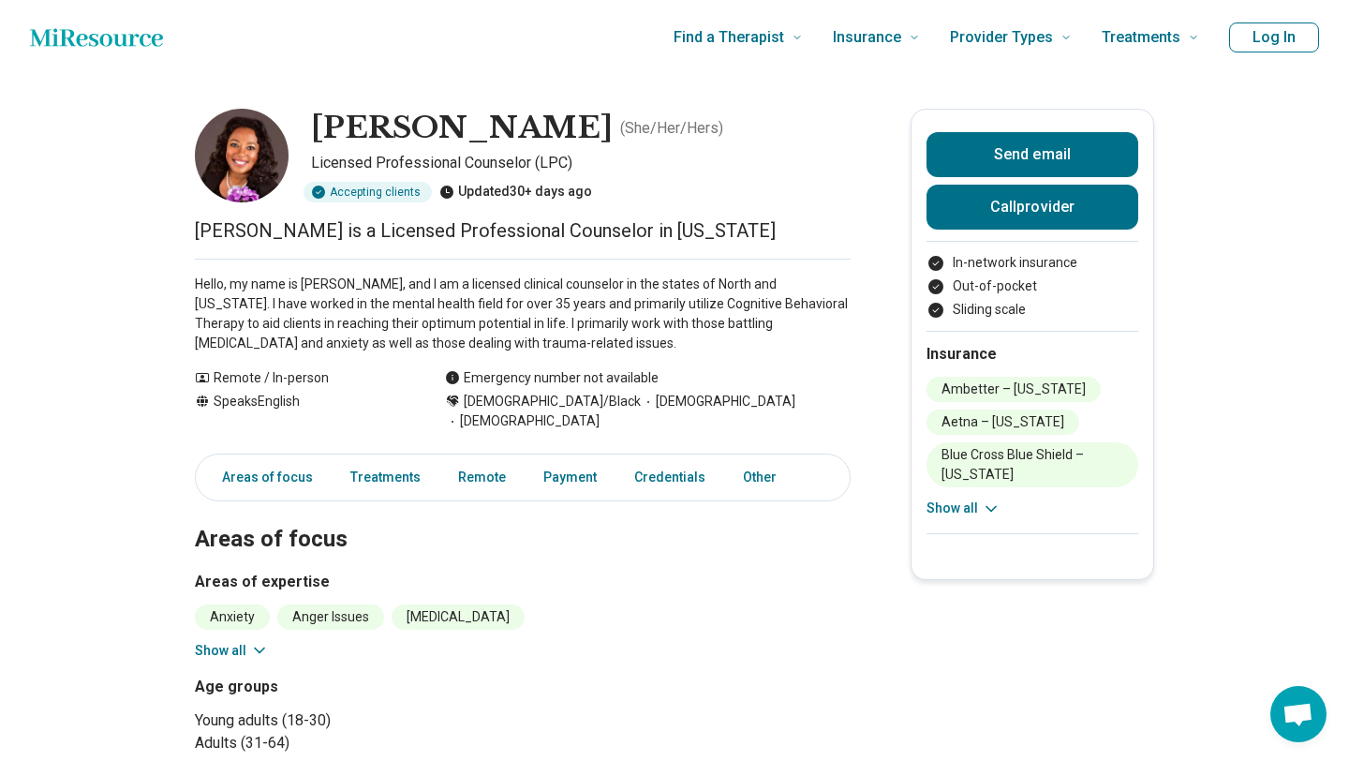
click at [260, 641] on icon at bounding box center [259, 650] width 19 height 19
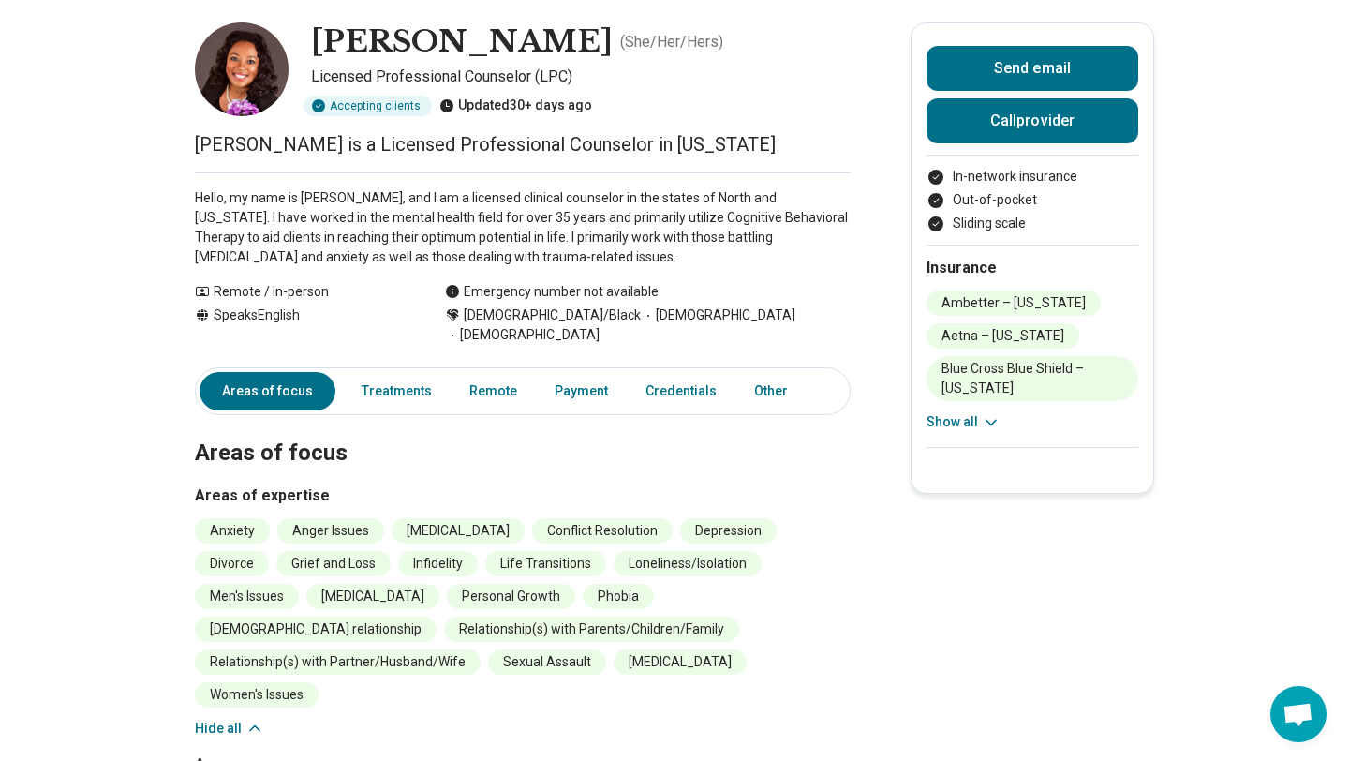
scroll to position [84, 0]
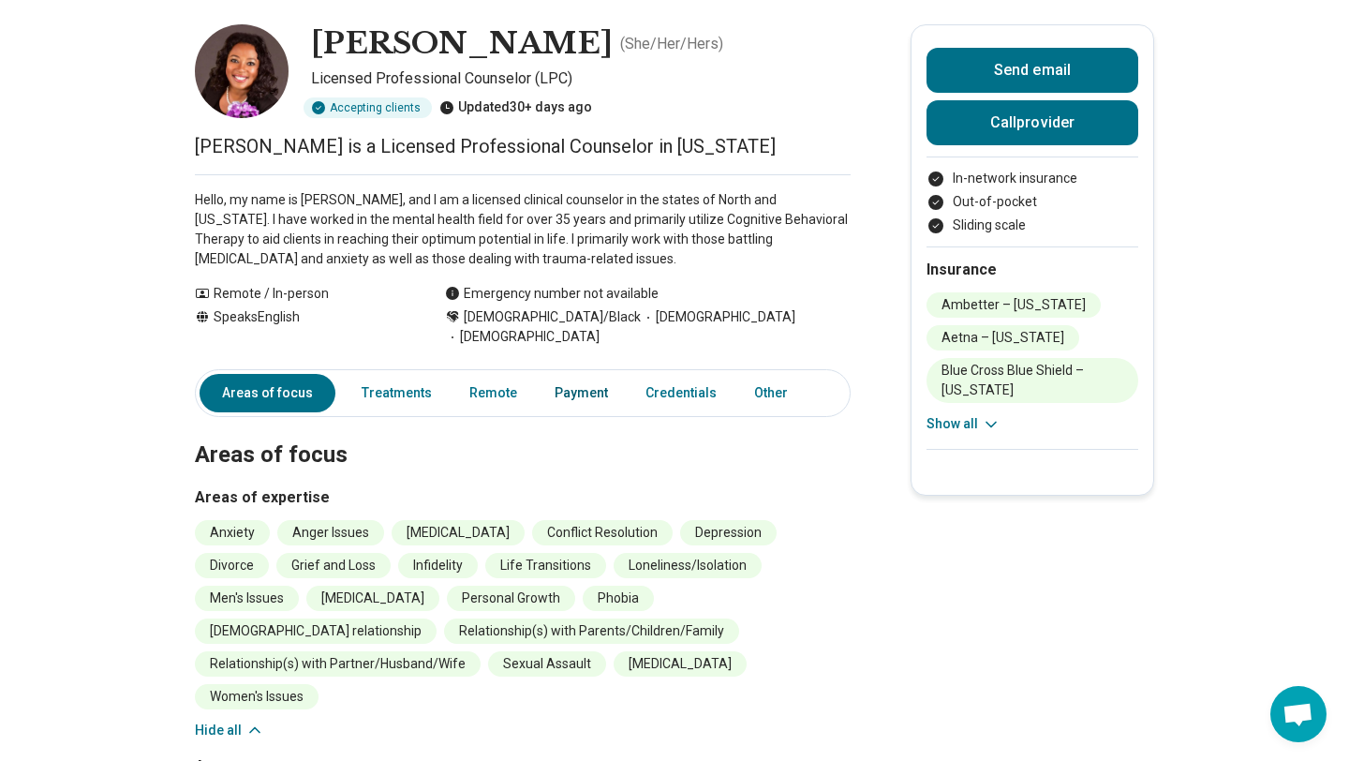
click at [572, 374] on link "Payment" at bounding box center [581, 393] width 76 height 38
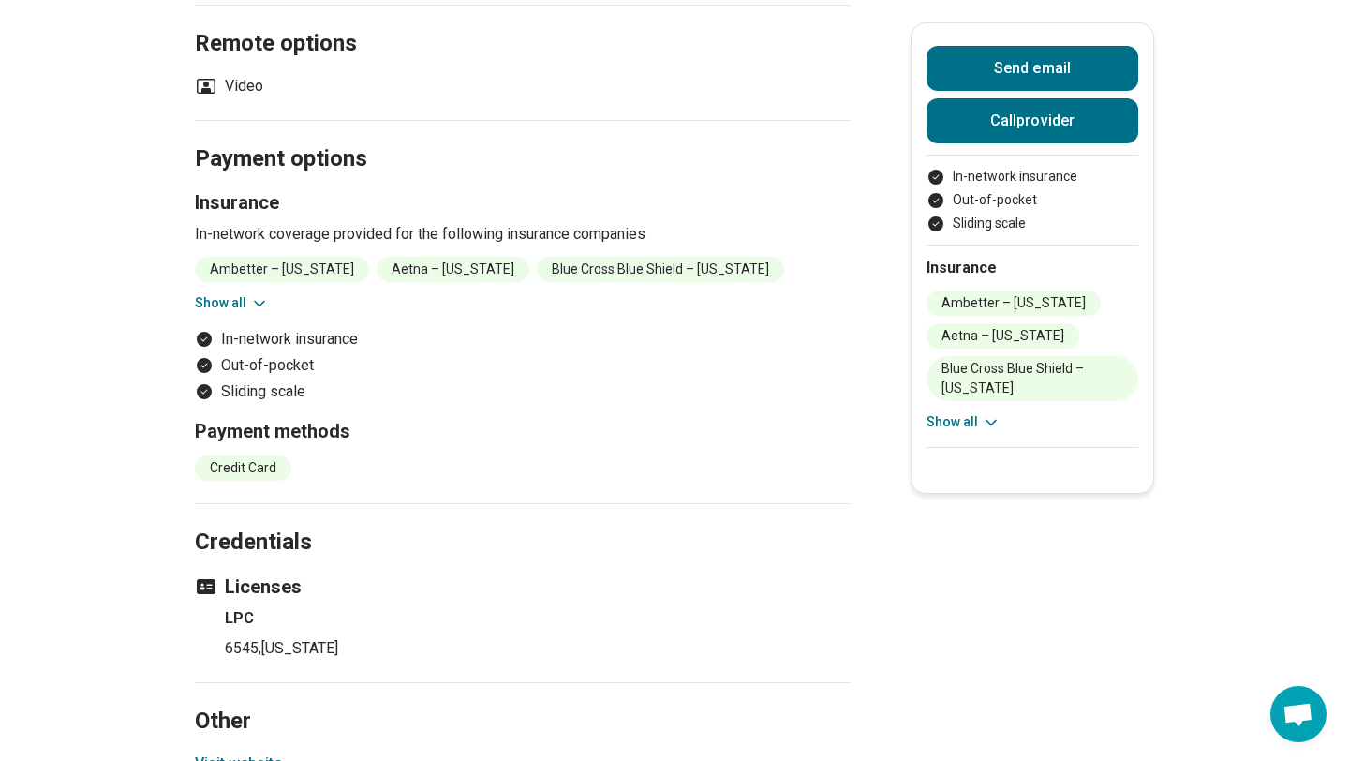
scroll to position [1205, 0]
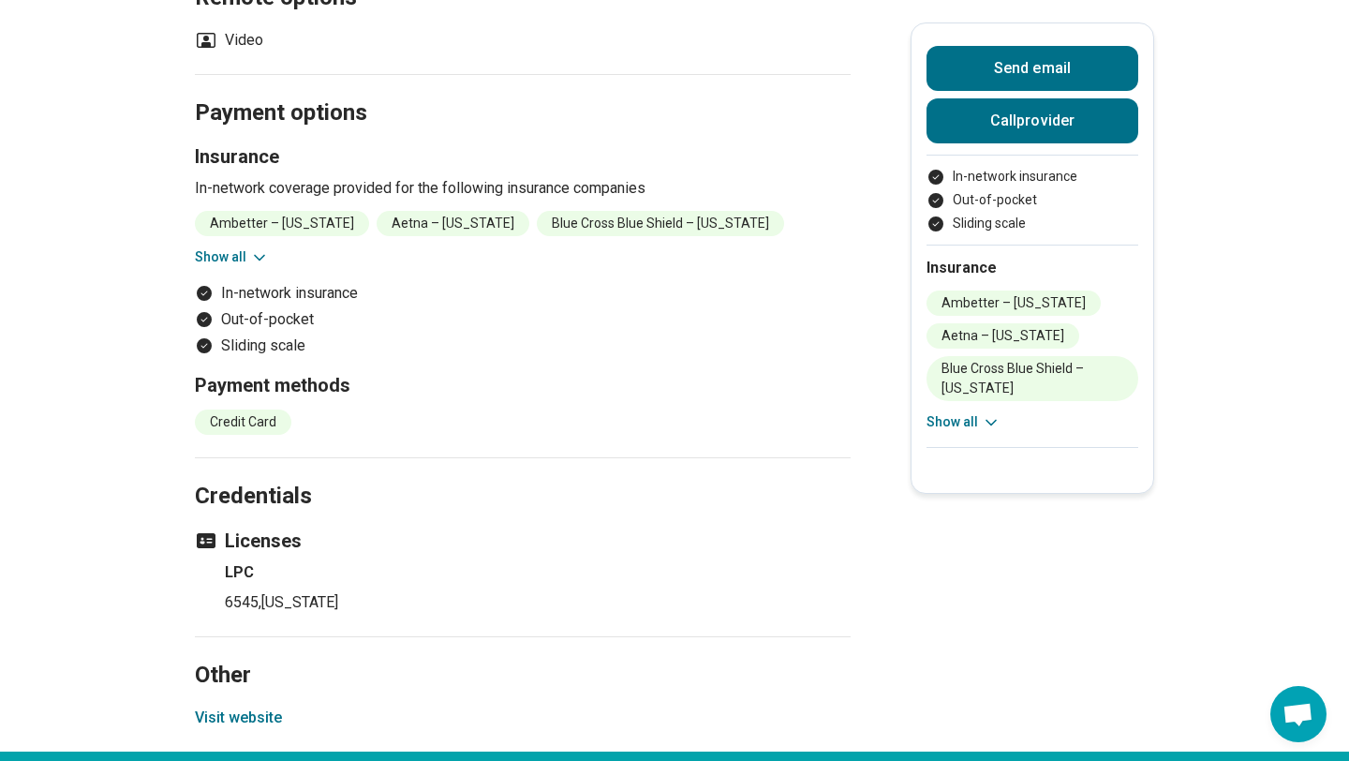
click at [227, 247] on button "Show all" at bounding box center [232, 257] width 74 height 20
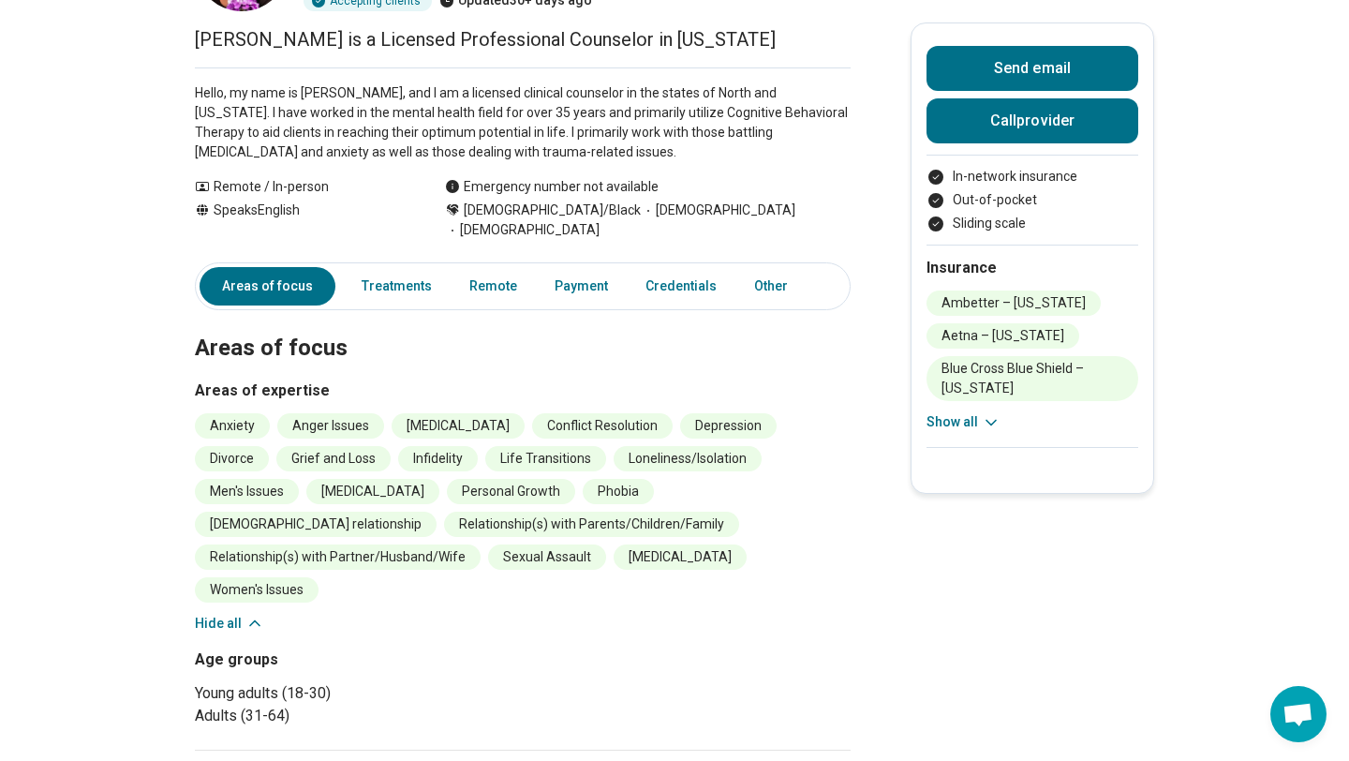
scroll to position [0, 0]
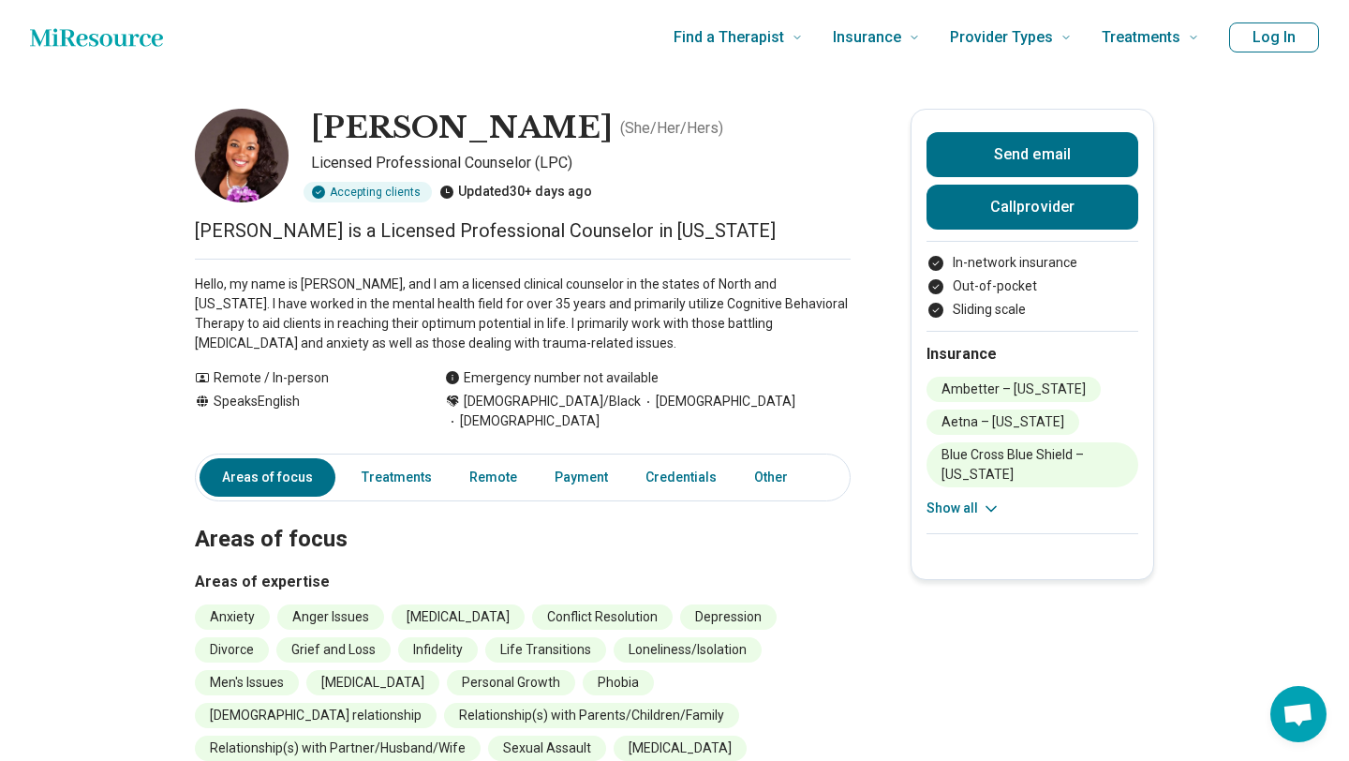
click at [364, 196] on div "Accepting clients" at bounding box center [367, 192] width 128 height 21
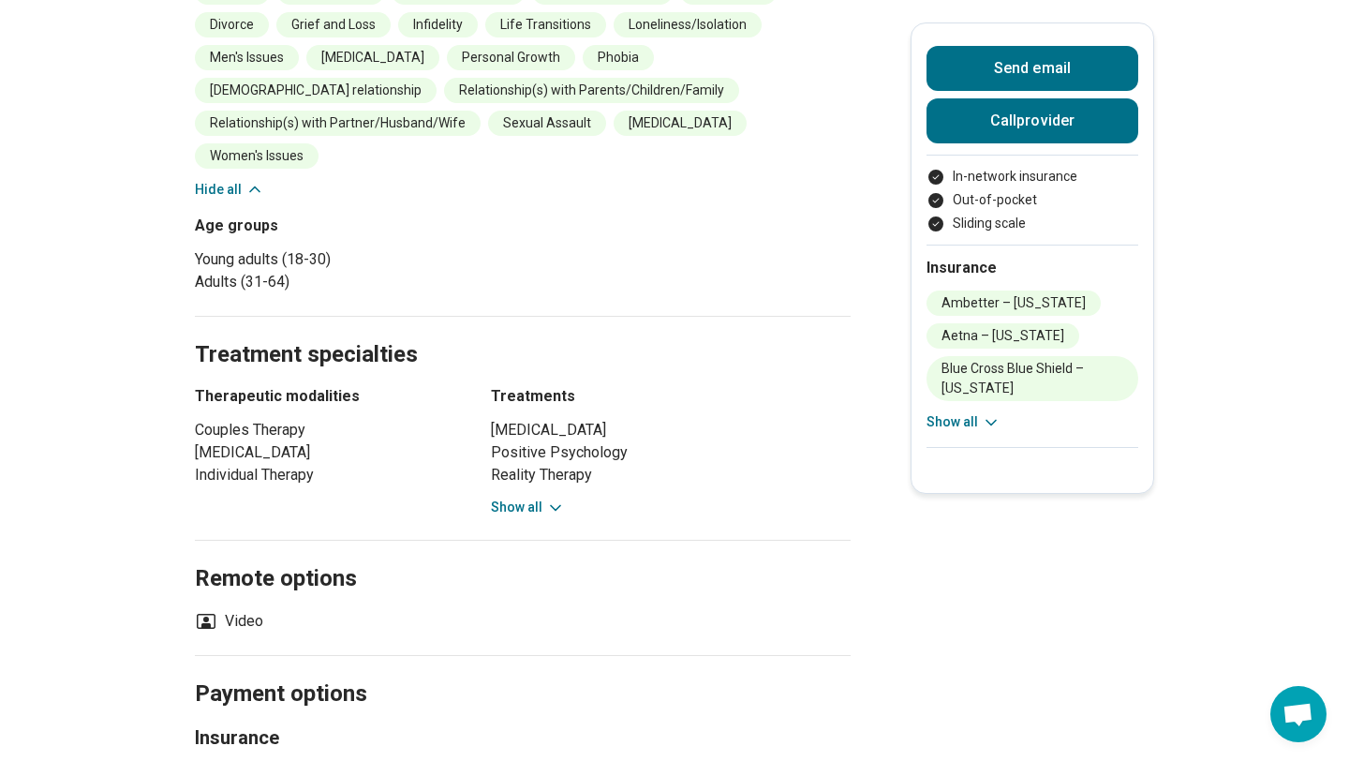
scroll to position [638, 0]
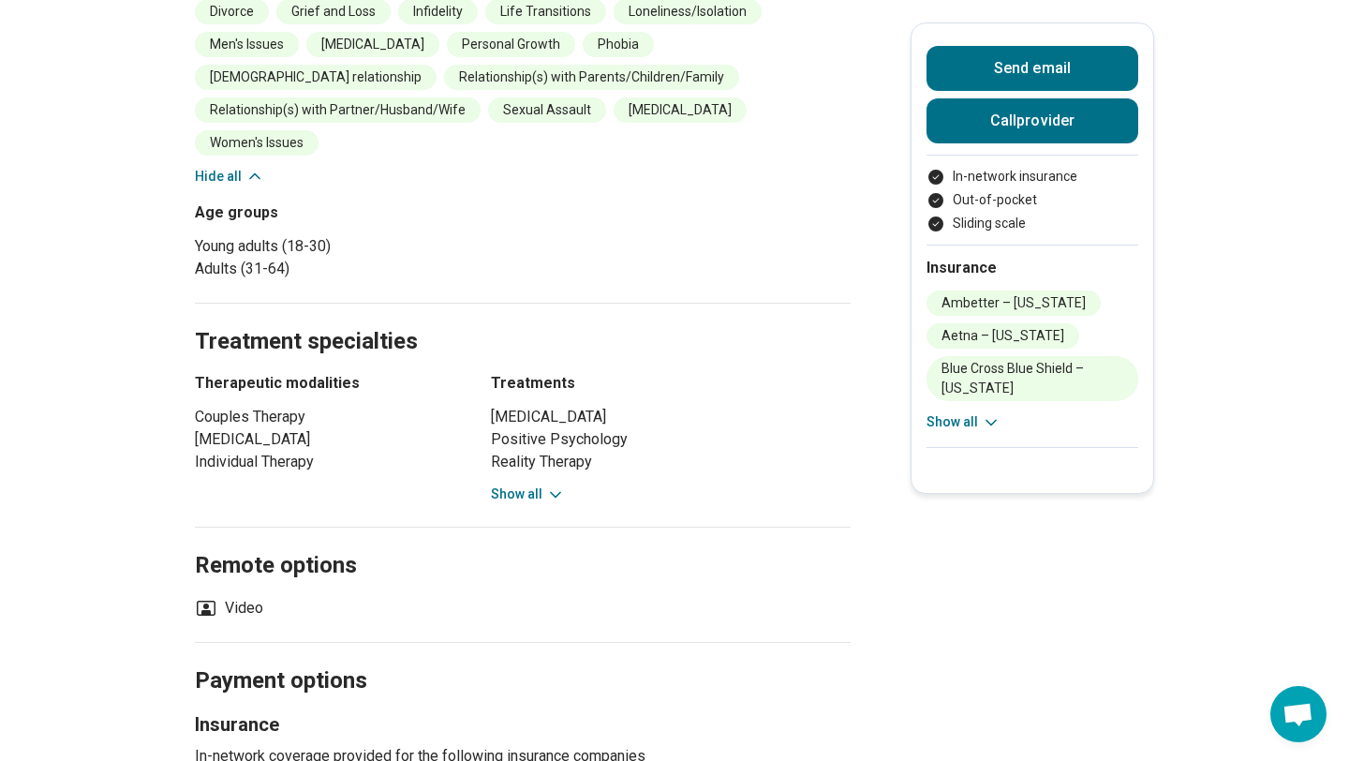
click at [547, 485] on icon at bounding box center [555, 494] width 19 height 19
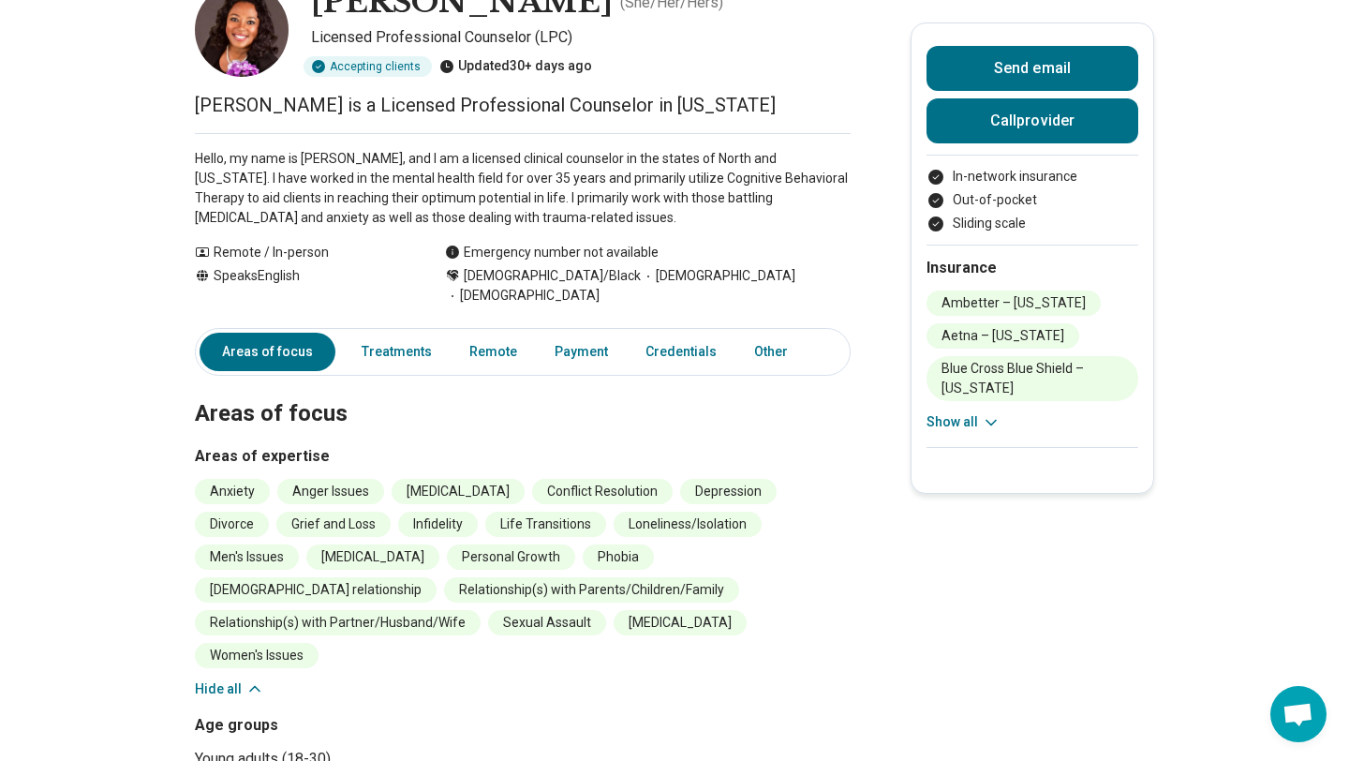
scroll to position [100, 0]
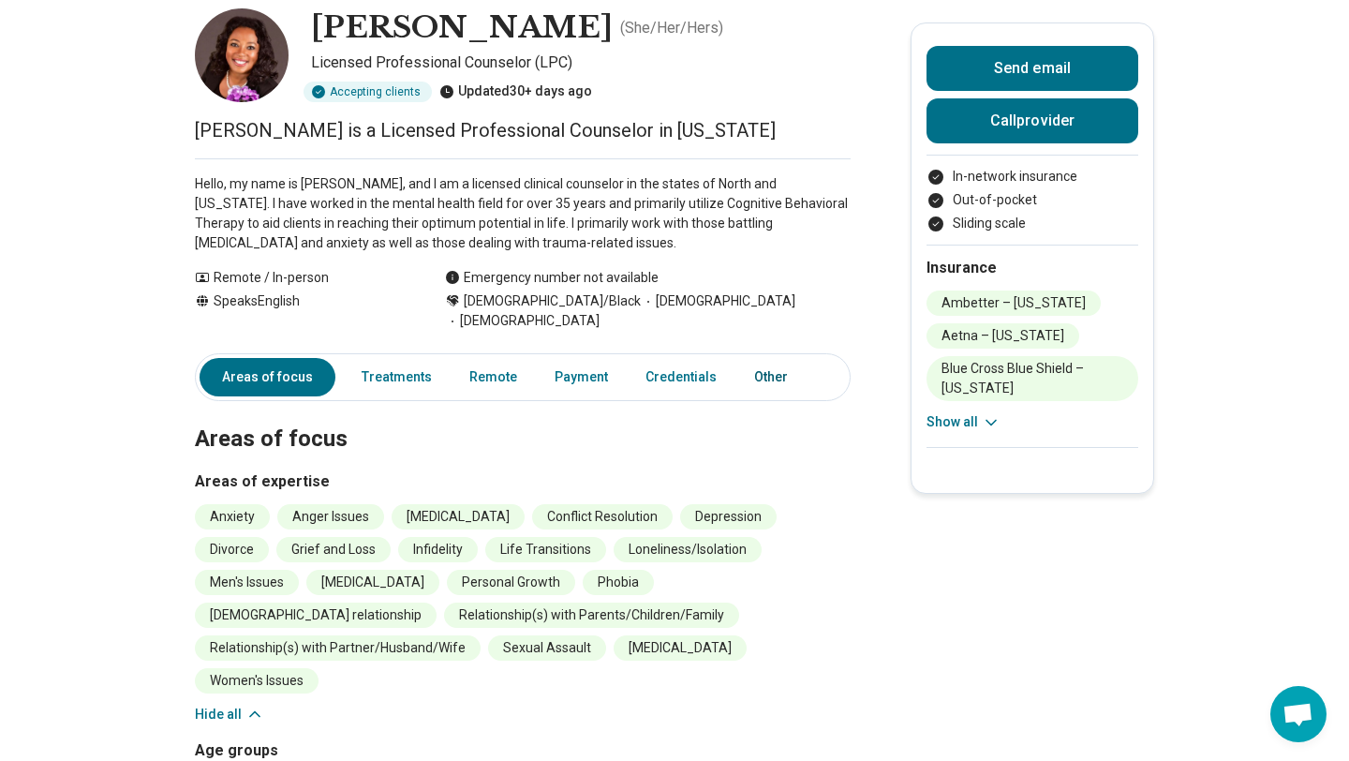
click at [762, 358] on link "Other" at bounding box center [776, 377] width 67 height 38
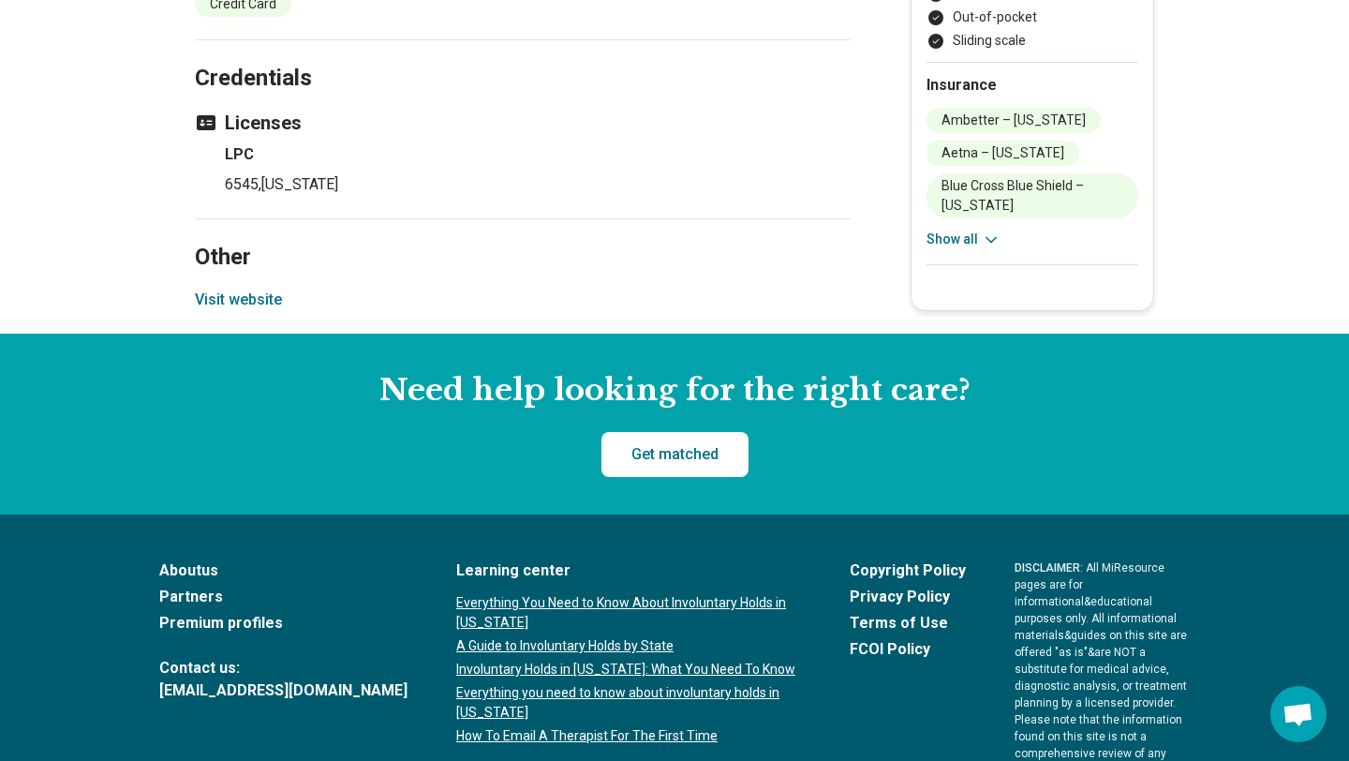
scroll to position [1873, 0]
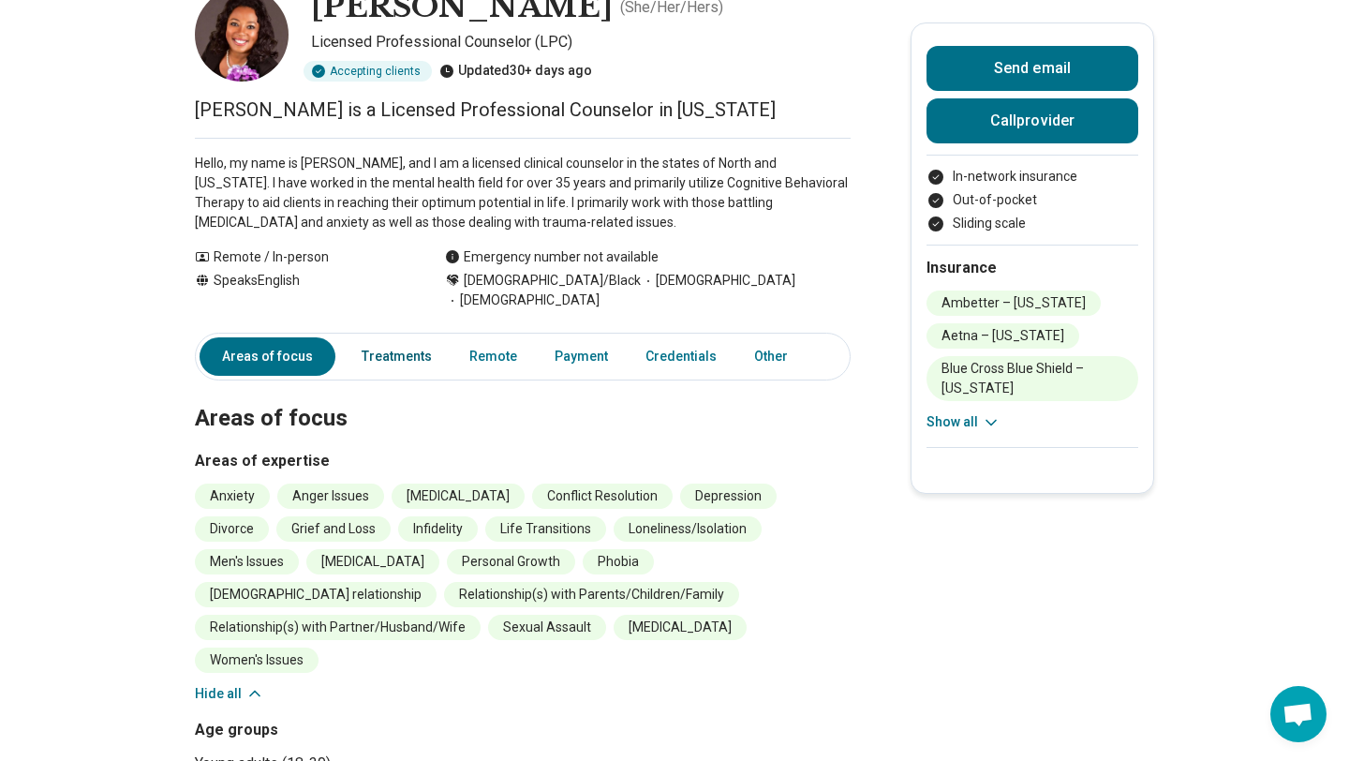
click at [400, 337] on link "Treatments" at bounding box center [396, 356] width 93 height 38
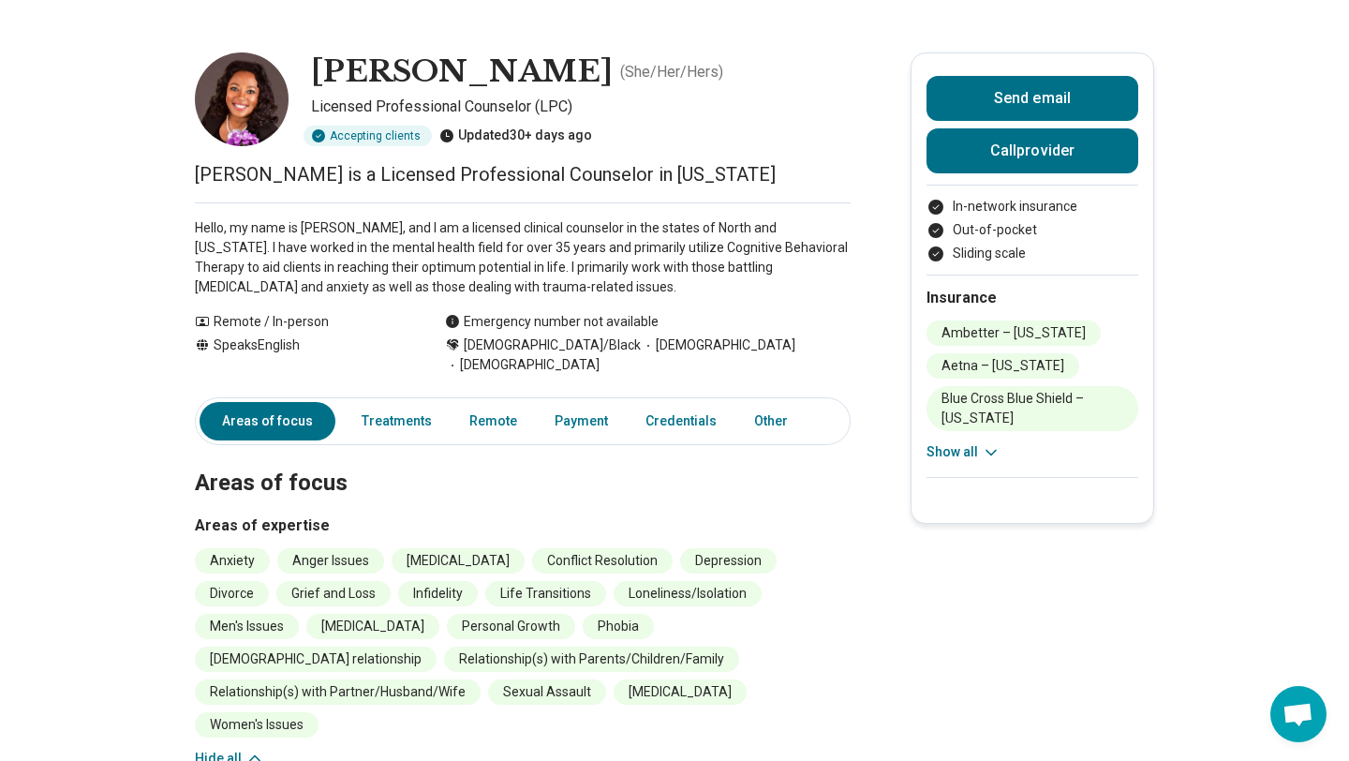
scroll to position [0, 0]
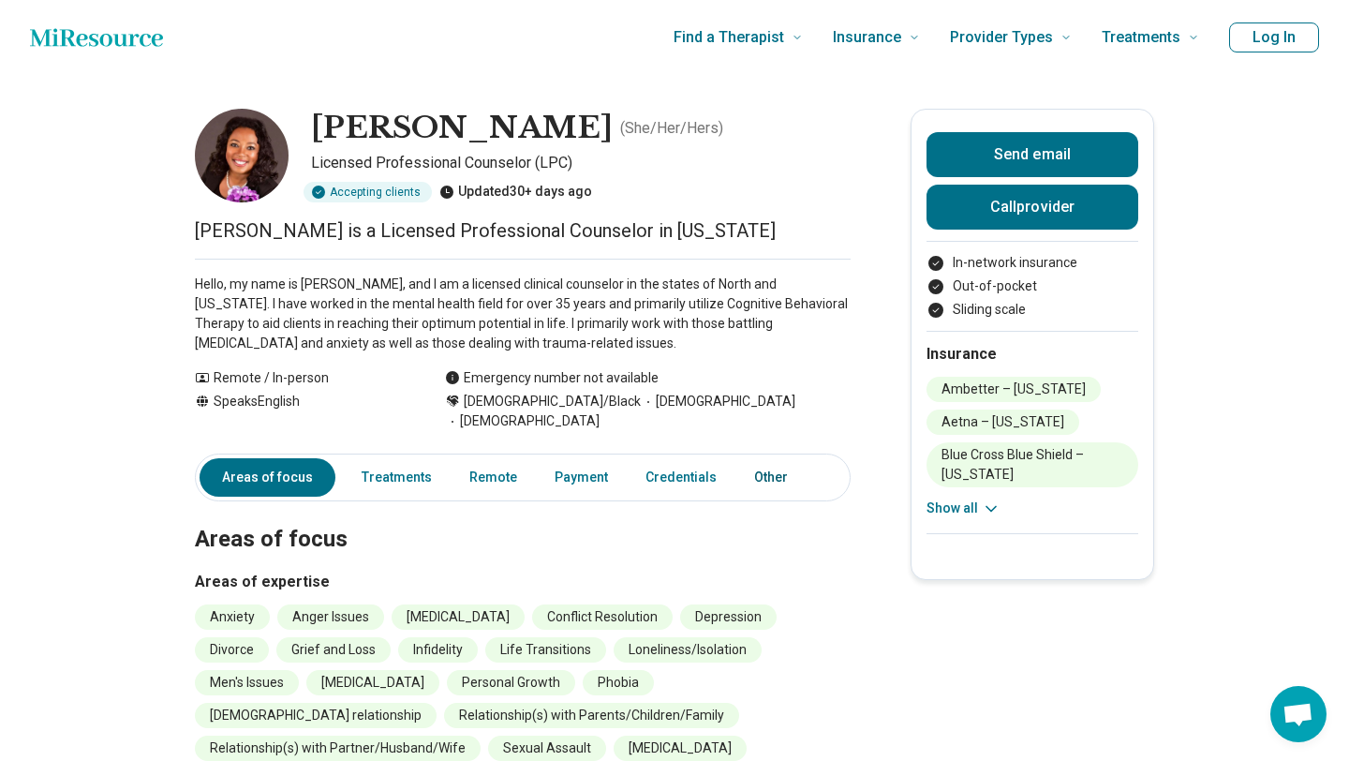
click at [761, 458] on link "Other" at bounding box center [776, 477] width 67 height 38
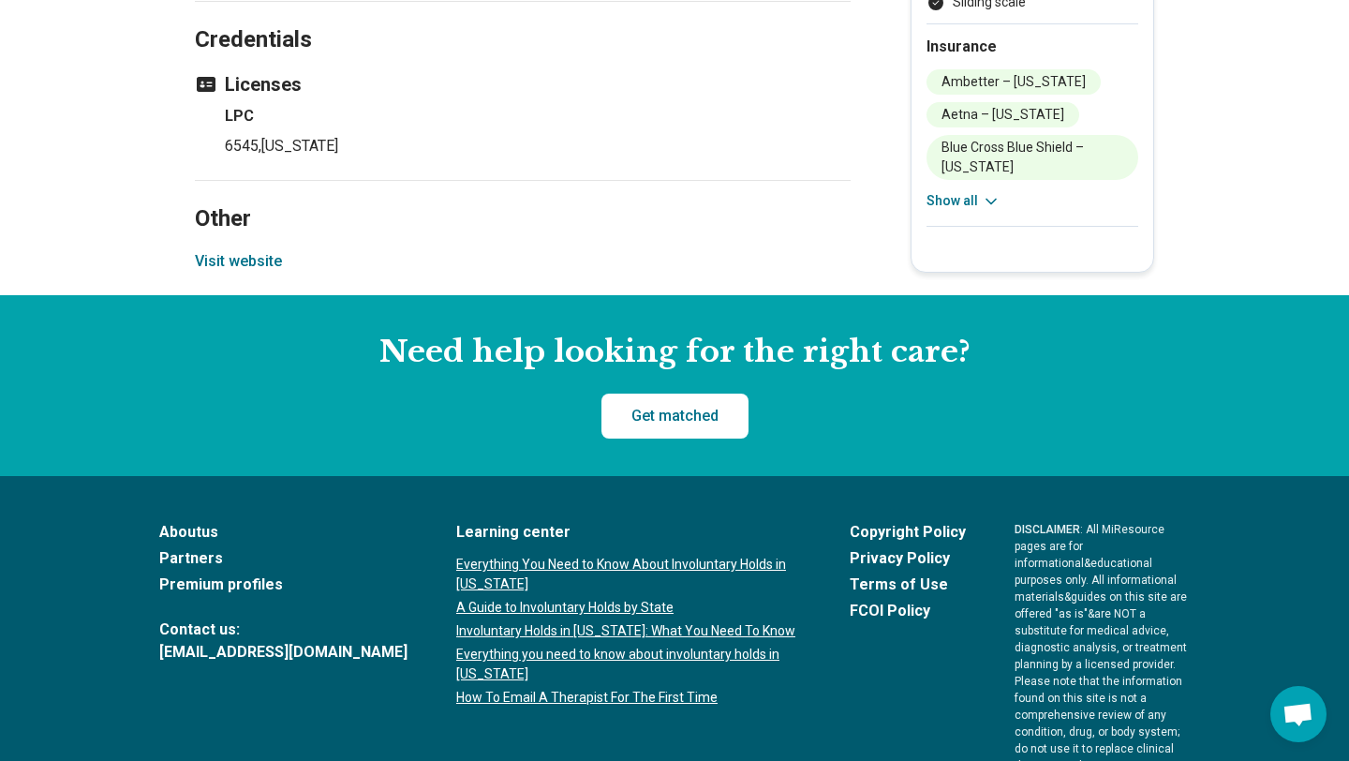
scroll to position [1873, 0]
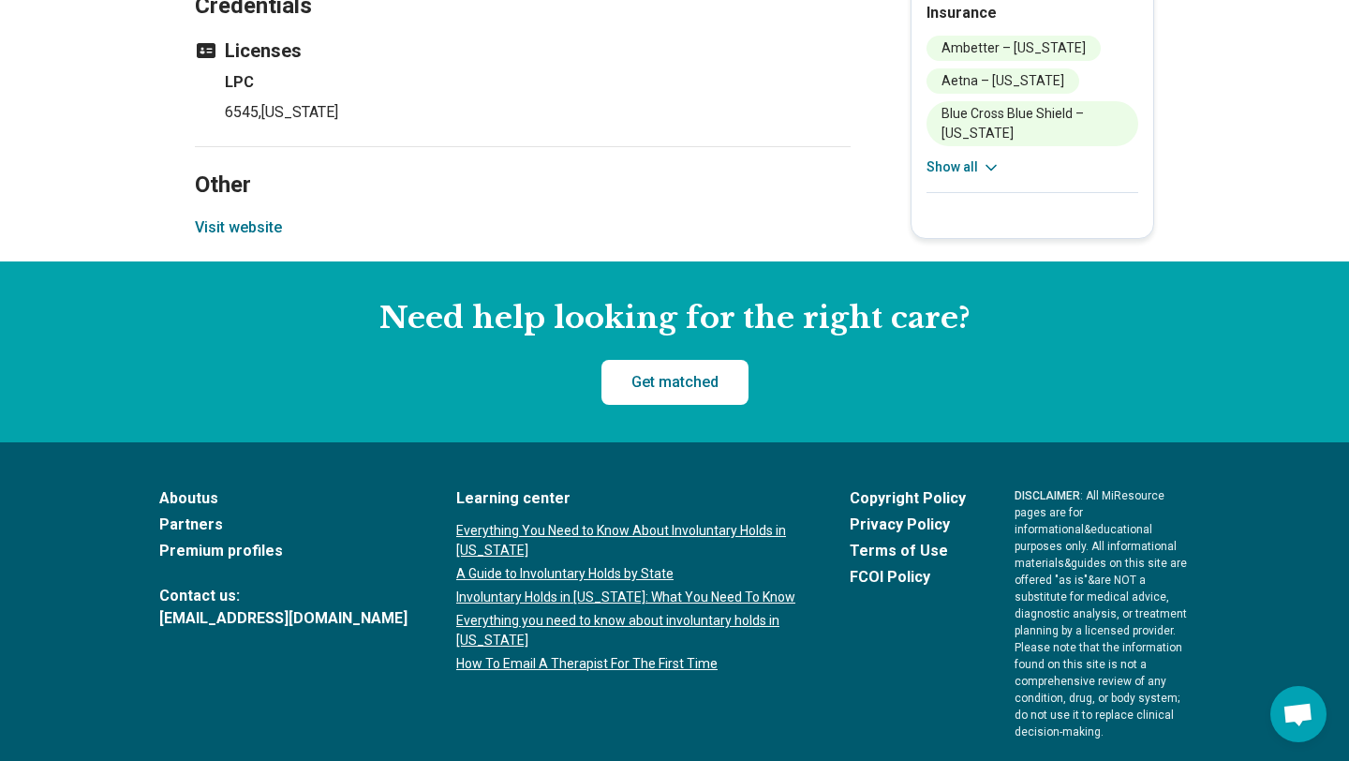
click at [252, 216] on button "Visit website" at bounding box center [238, 227] width 87 height 22
